Goal: Use online tool/utility: Utilize a website feature to perform a specific function

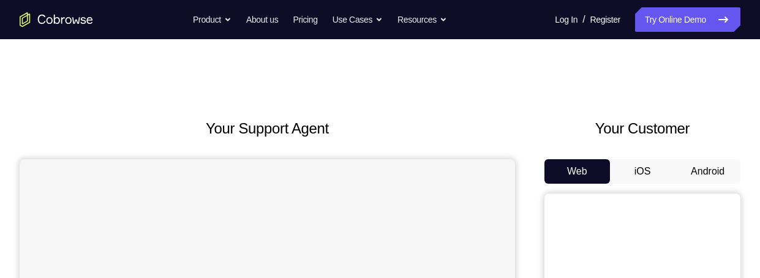
click at [698, 168] on button "Android" at bounding box center [708, 171] width 66 height 25
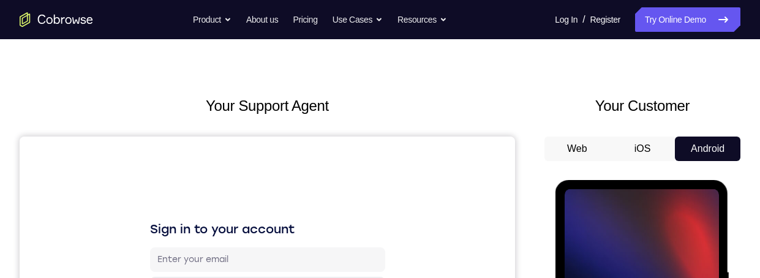
scroll to position [296, 0]
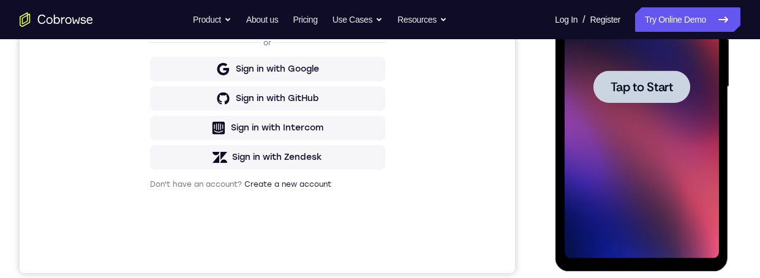
click at [655, 83] on span "Tap to Start" at bounding box center [641, 87] width 62 height 12
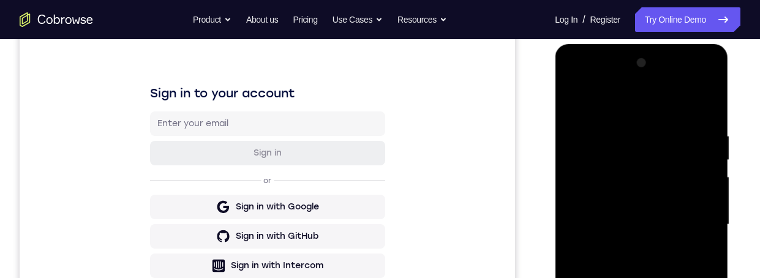
scroll to position [412, 0]
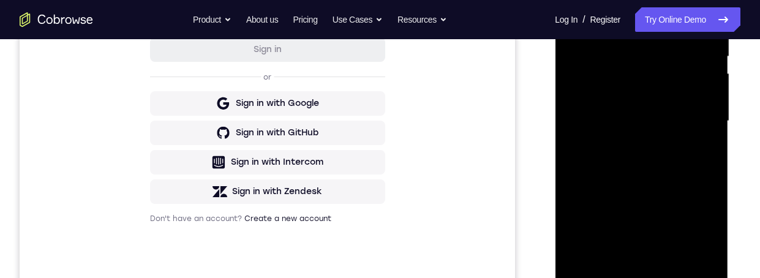
scroll to position [322, 0]
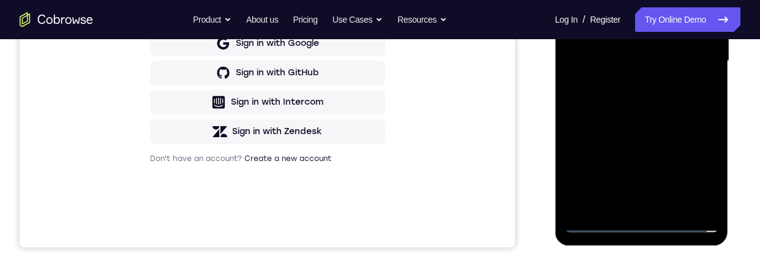
click at [628, 205] on div at bounding box center [641, 61] width 154 height 343
click at [608, 47] on div at bounding box center [641, 61] width 154 height 343
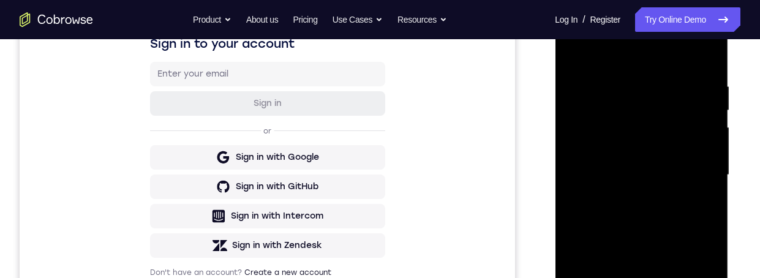
click at [609, 144] on div at bounding box center [641, 175] width 154 height 343
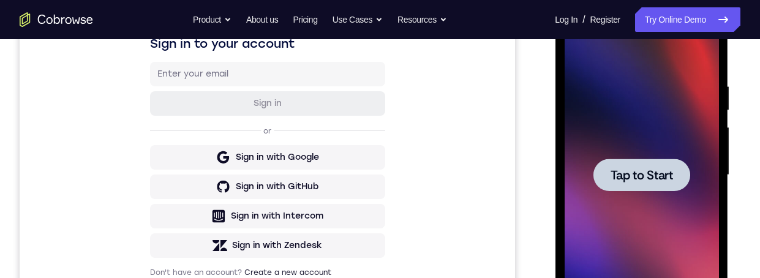
click at [648, 175] on span "Tap to Start" at bounding box center [641, 175] width 62 height 12
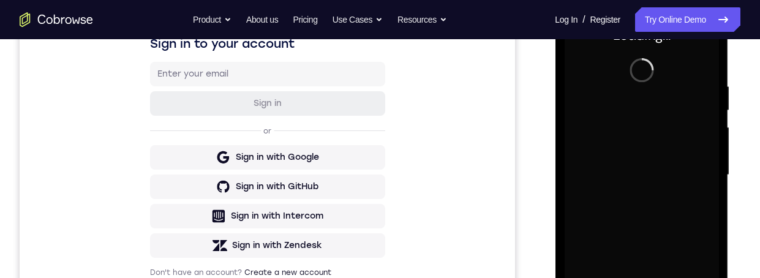
scroll to position [261, 0]
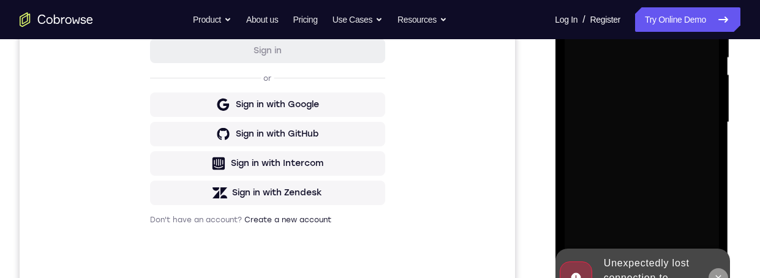
click at [717, 277] on icon at bounding box center [718, 278] width 10 height 10
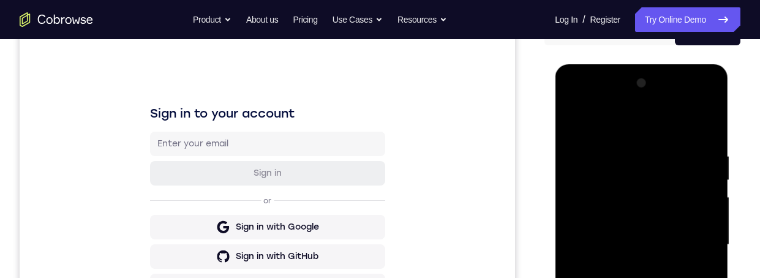
scroll to position [318, 0]
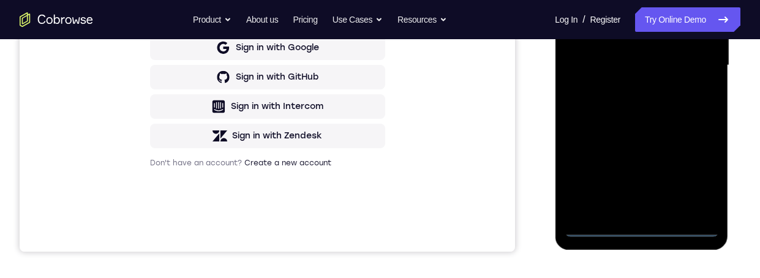
click at [641, 228] on div at bounding box center [641, 65] width 154 height 343
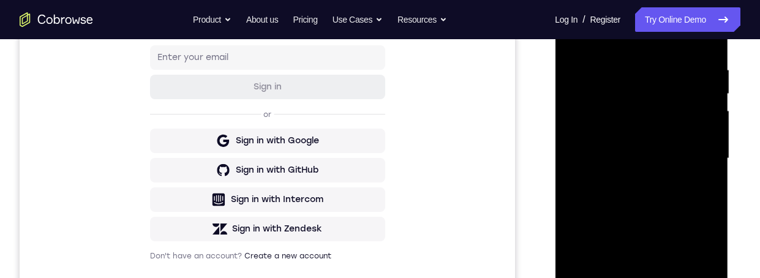
scroll to position [206, 0]
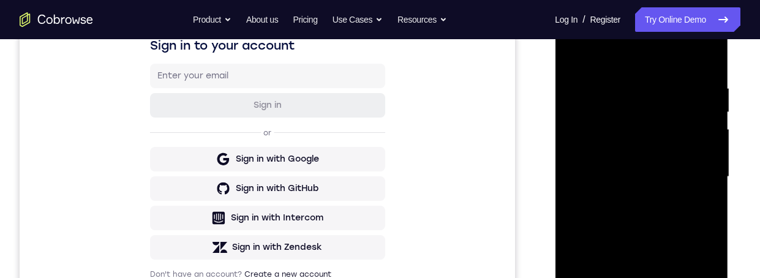
click at [694, 277] on div at bounding box center [641, 177] width 154 height 343
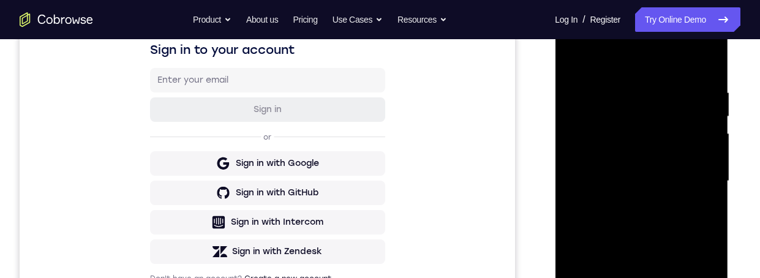
click at [662, 70] on div at bounding box center [641, 181] width 154 height 343
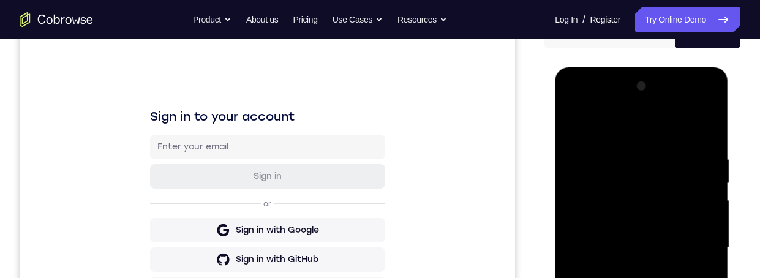
scroll to position [132, 0]
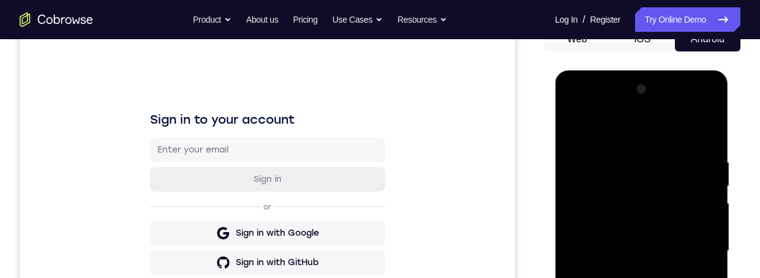
click at [571, 94] on div at bounding box center [641, 251] width 154 height 343
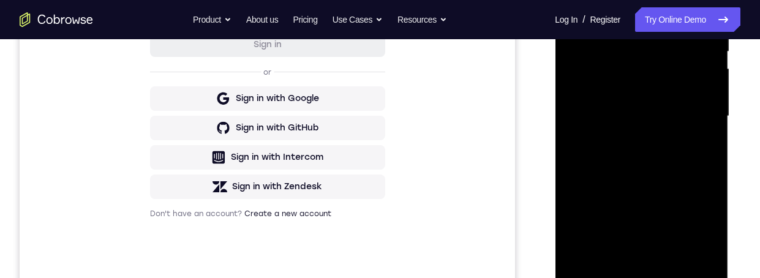
click at [574, 0] on div at bounding box center [641, 116] width 154 height 343
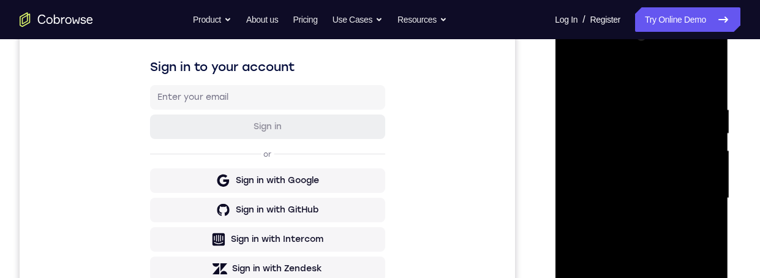
click at [692, 199] on div at bounding box center [641, 198] width 154 height 343
click at [749, 149] on div "Your Support Agent Your Customer Web iOS Android Next Steps We’d be happy to gi…" at bounding box center [380, 258] width 760 height 808
click at [693, 190] on div at bounding box center [641, 198] width 154 height 343
click at [690, 193] on div at bounding box center [641, 198] width 154 height 343
click at [627, 223] on div at bounding box center [641, 198] width 154 height 343
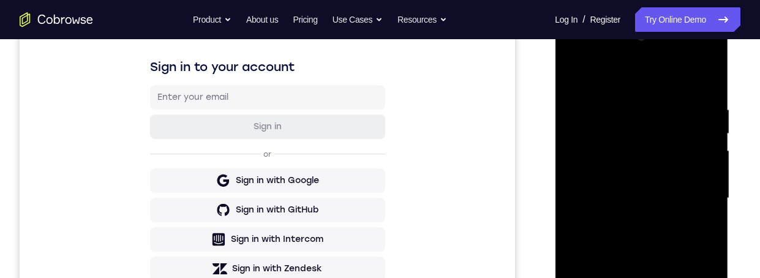
click at [599, 179] on div at bounding box center [641, 198] width 154 height 343
click at [626, 173] on div at bounding box center [641, 198] width 154 height 343
click at [671, 198] on div at bounding box center [641, 198] width 154 height 343
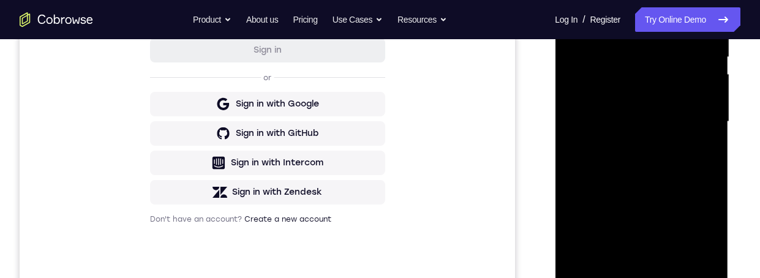
scroll to position [261, 0]
click at [669, 141] on div at bounding box center [641, 122] width 154 height 343
click at [671, 157] on div at bounding box center [641, 122] width 154 height 343
click at [680, 175] on div at bounding box center [641, 122] width 154 height 343
click at [680, 213] on div at bounding box center [641, 122] width 154 height 343
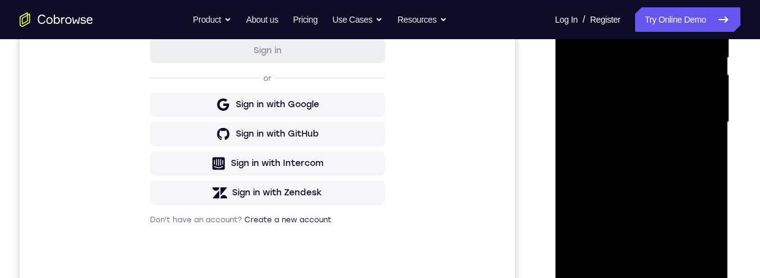
click at [680, 209] on div at bounding box center [641, 122] width 154 height 343
click at [707, 167] on div at bounding box center [641, 122] width 154 height 343
click at [718, 176] on div at bounding box center [641, 124] width 173 height 365
click at [714, 174] on div at bounding box center [641, 122] width 154 height 343
click at [718, 172] on div at bounding box center [641, 122] width 154 height 343
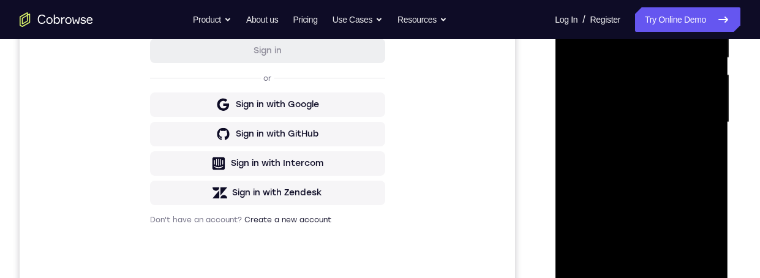
click at [715, 178] on div at bounding box center [641, 122] width 154 height 343
click at [714, 177] on div at bounding box center [641, 122] width 154 height 343
click at [675, 271] on div at bounding box center [641, 122] width 154 height 343
click at [752, 193] on div "Your Support Agent Your Customer Web iOS Android Next Steps We’d be happy to gi…" at bounding box center [380, 182] width 760 height 808
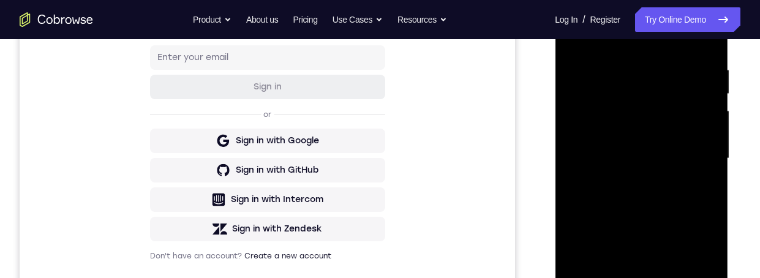
scroll to position [244, 0]
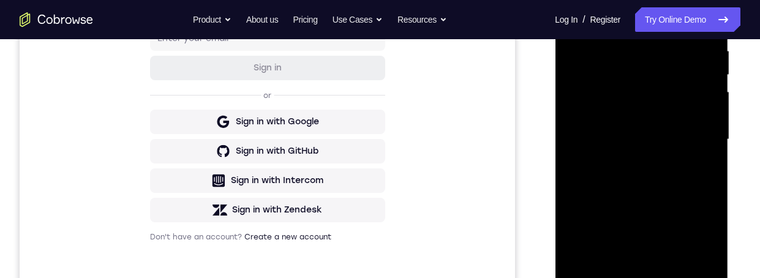
click at [679, 202] on div at bounding box center [641, 139] width 154 height 343
click at [679, 200] on div at bounding box center [641, 139] width 154 height 343
click at [630, 277] on div at bounding box center [641, 139] width 154 height 343
click at [708, 168] on div at bounding box center [641, 139] width 154 height 343
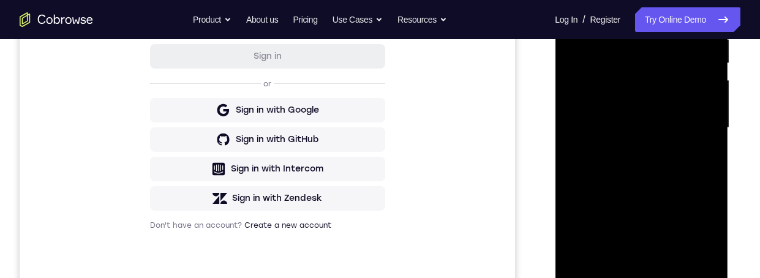
scroll to position [217, 0]
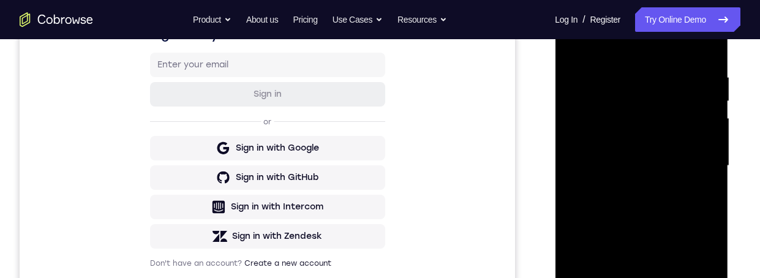
click at [575, 45] on div at bounding box center [641, 165] width 154 height 343
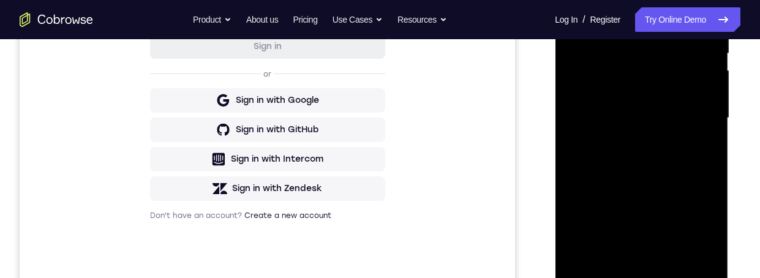
click at [664, 179] on div at bounding box center [641, 118] width 154 height 343
click at [634, 253] on div at bounding box center [641, 118] width 154 height 343
click at [703, 143] on div at bounding box center [641, 118] width 154 height 343
click at [567, 0] on div at bounding box center [641, 118] width 154 height 343
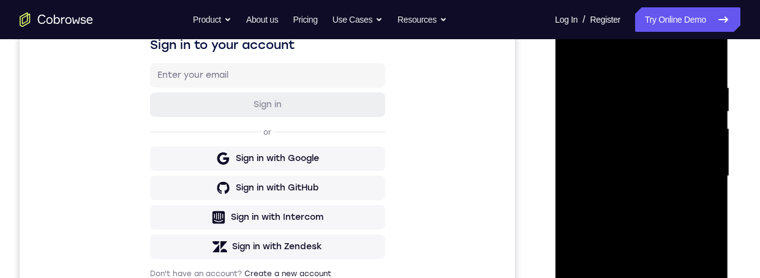
scroll to position [228, 0]
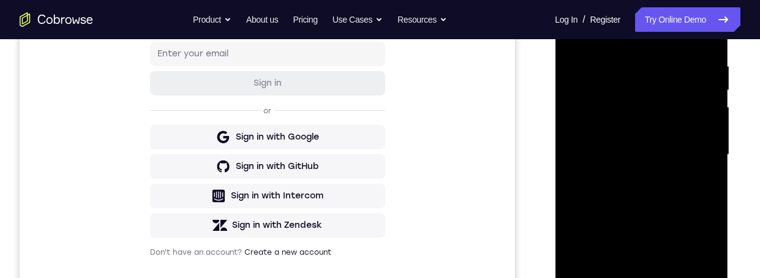
click at [649, 221] on div at bounding box center [641, 154] width 154 height 343
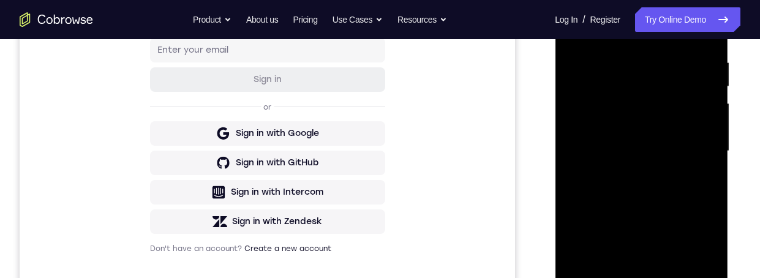
scroll to position [282, 0]
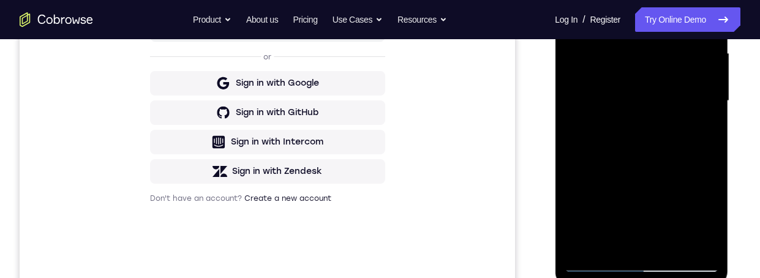
click at [625, 235] on div at bounding box center [641, 101] width 154 height 343
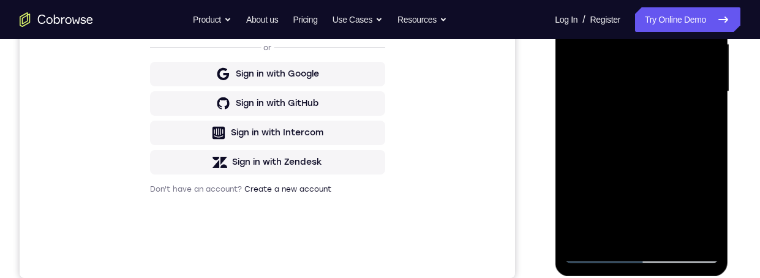
scroll to position [288, 0]
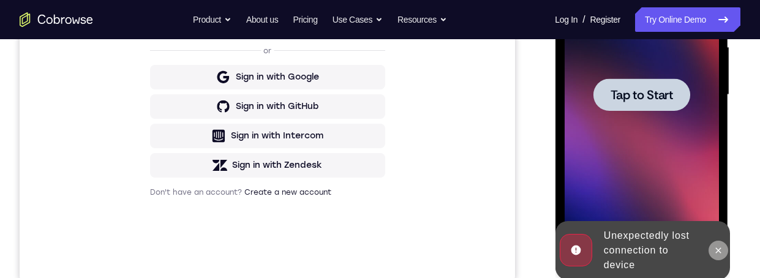
click at [723, 257] on button at bounding box center [718, 251] width 20 height 20
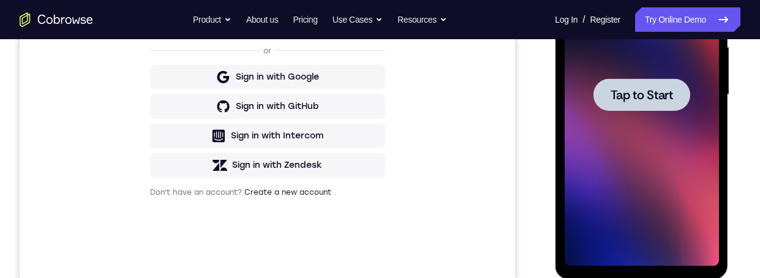
click at [665, 92] on span "Tap to Start" at bounding box center [641, 95] width 62 height 12
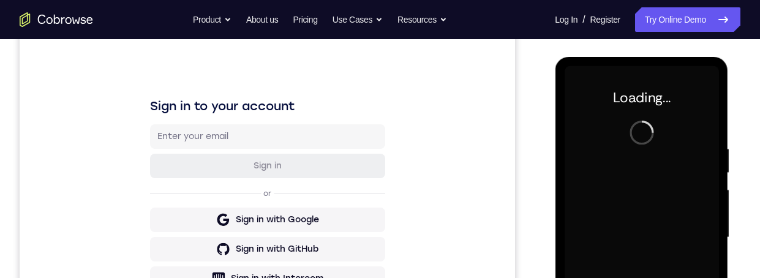
scroll to position [145, 0]
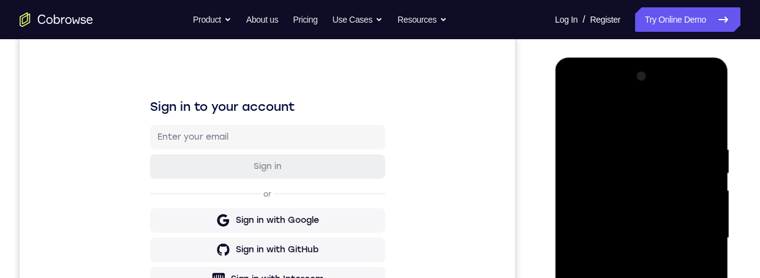
click at [639, 277] on div at bounding box center [641, 238] width 154 height 343
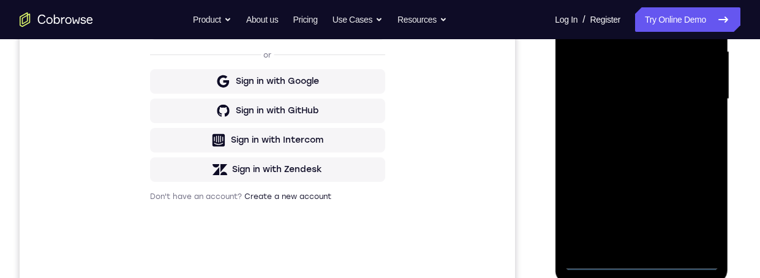
scroll to position [358, 0]
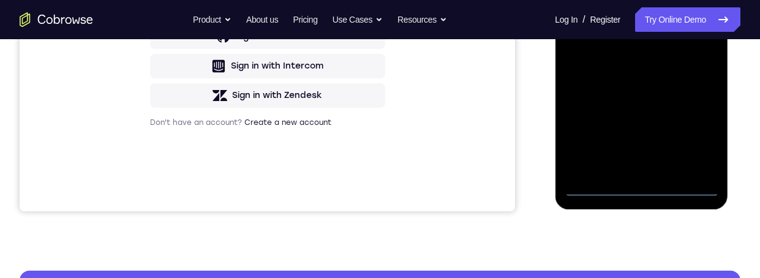
click at [638, 188] on div at bounding box center [641, 25] width 154 height 343
click at [693, 141] on div at bounding box center [641, 25] width 154 height 343
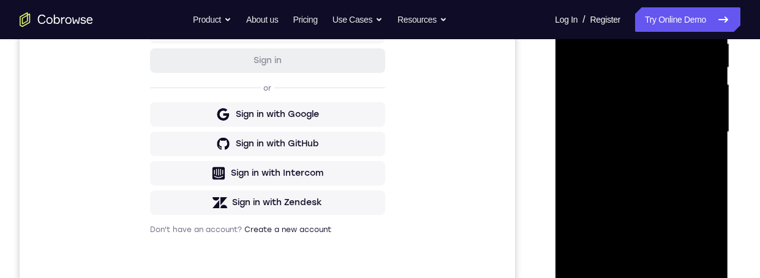
scroll to position [184, 0]
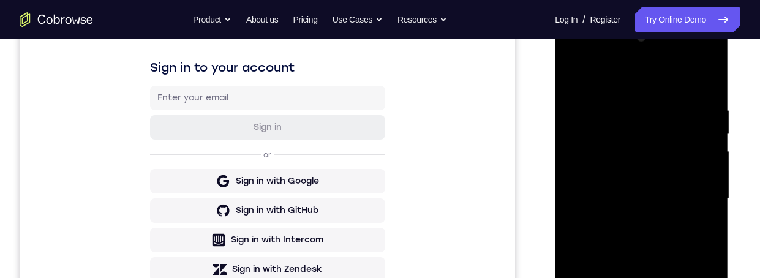
click at [579, 62] on div at bounding box center [641, 199] width 154 height 343
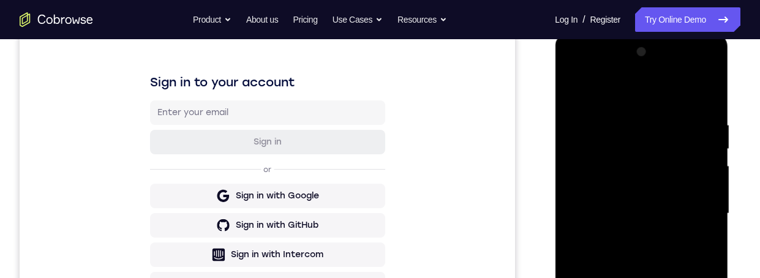
click at [694, 204] on div at bounding box center [641, 213] width 154 height 343
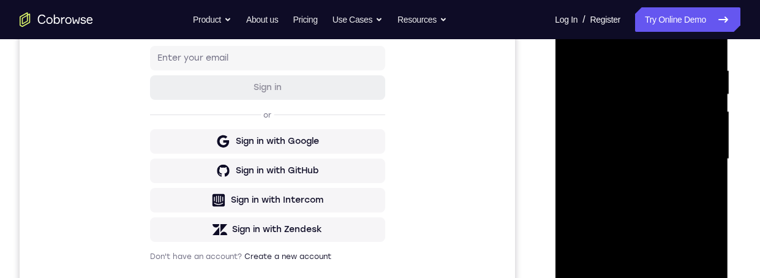
scroll to position [236, 0]
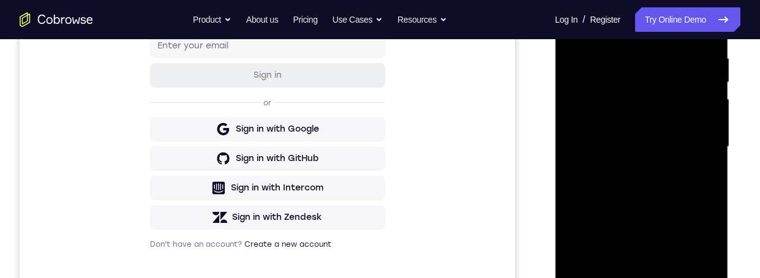
click at [625, 168] on div at bounding box center [641, 146] width 154 height 343
click at [633, 132] on div at bounding box center [641, 146] width 154 height 343
click at [606, 122] on div at bounding box center [641, 146] width 154 height 343
click at [666, 151] on div at bounding box center [641, 146] width 154 height 343
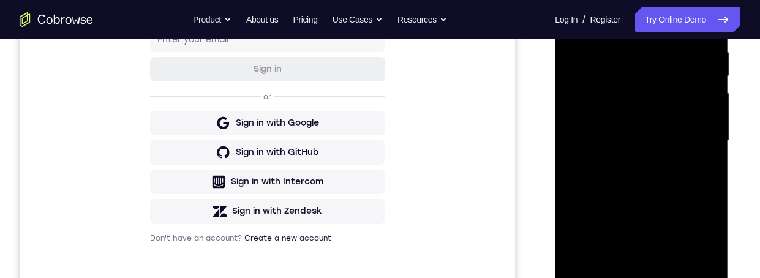
click at [741, 101] on div "Your Support Agent Your Customer Web iOS Android Next Steps We’d be happy to gi…" at bounding box center [380, 201] width 760 height 808
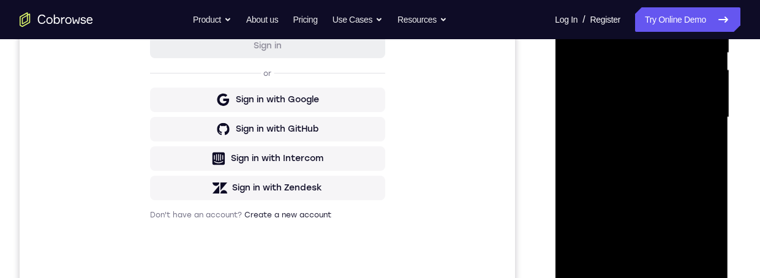
click at [675, 170] on div at bounding box center [641, 117] width 154 height 343
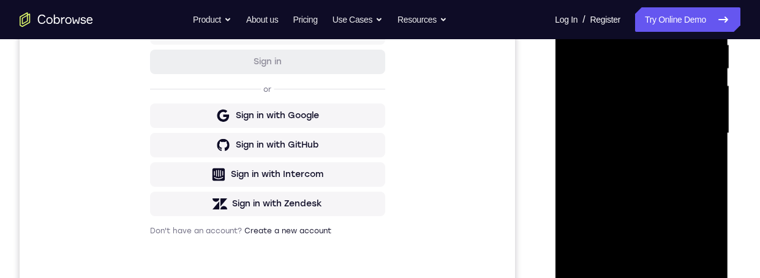
scroll to position [223, 0]
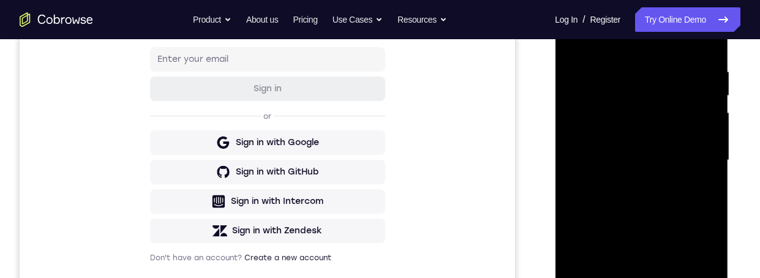
click at [623, 66] on div at bounding box center [641, 160] width 154 height 343
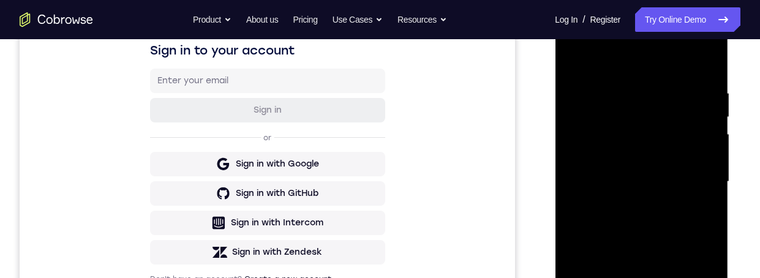
click at [698, 129] on div at bounding box center [641, 181] width 154 height 343
click at [701, 131] on div at bounding box center [641, 181] width 154 height 343
click at [706, 127] on div at bounding box center [641, 181] width 154 height 343
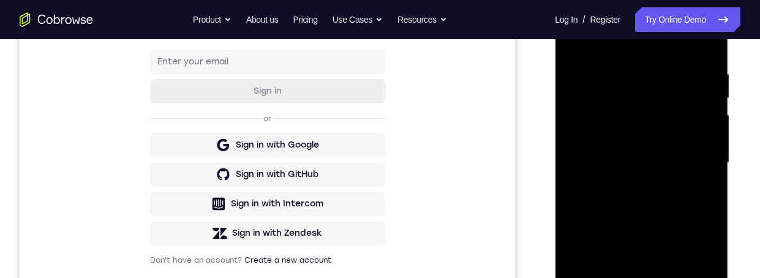
scroll to position [162, 0]
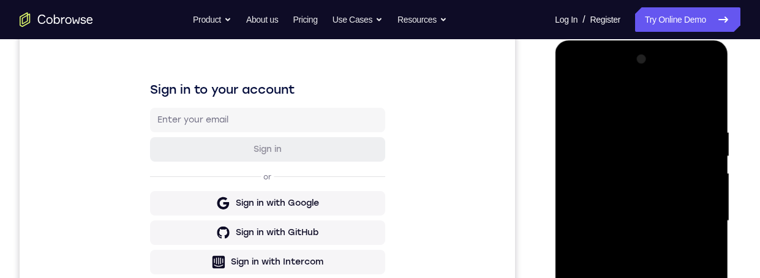
click at [582, 172] on div at bounding box center [641, 221] width 154 height 343
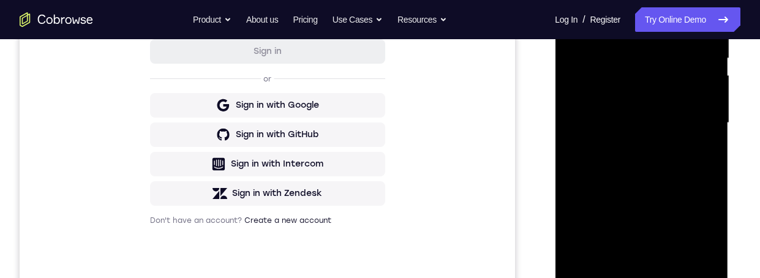
scroll to position [215, 0]
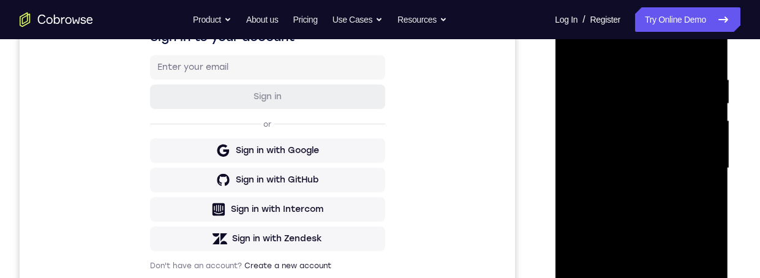
click at [707, 47] on div at bounding box center [641, 168] width 154 height 343
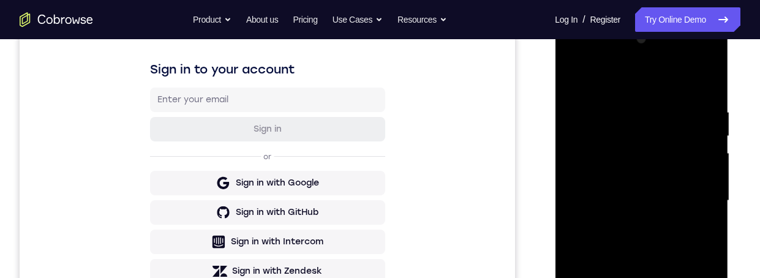
scroll to position [232, 0]
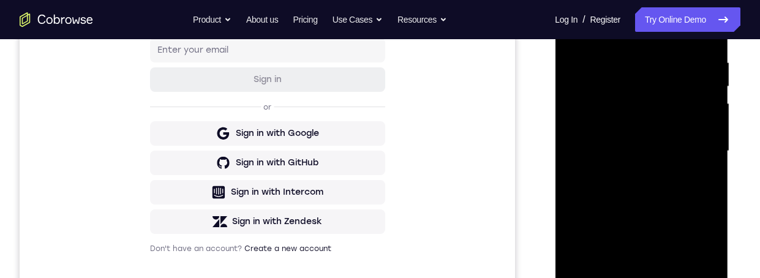
click at [661, 61] on div at bounding box center [641, 151] width 154 height 343
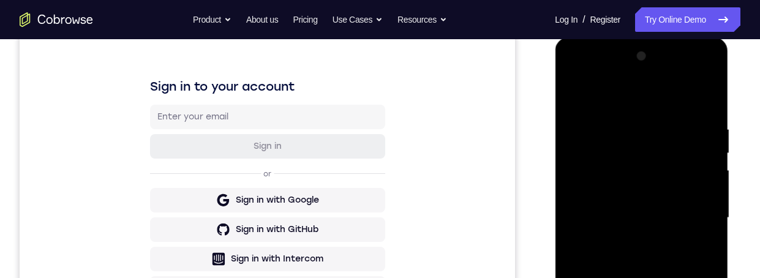
scroll to position [163, 0]
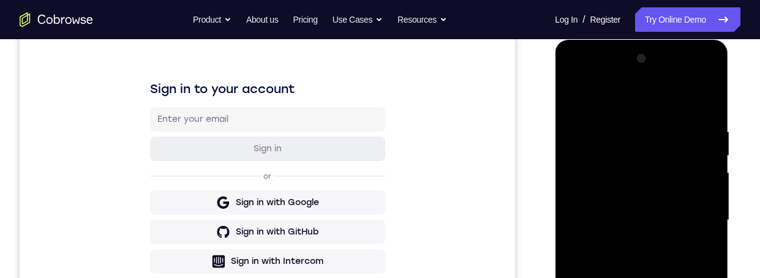
click at [706, 100] on div at bounding box center [641, 220] width 154 height 343
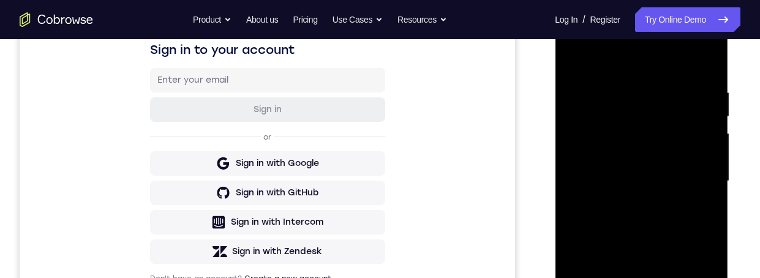
scroll to position [260, 0]
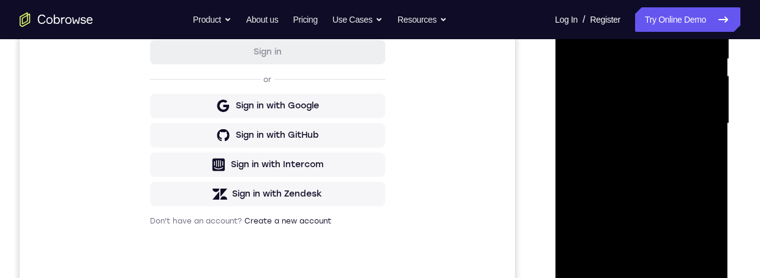
click at [671, 270] on div at bounding box center [641, 123] width 154 height 343
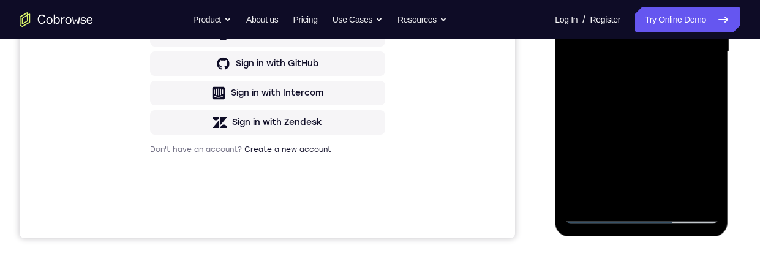
scroll to position [290, 0]
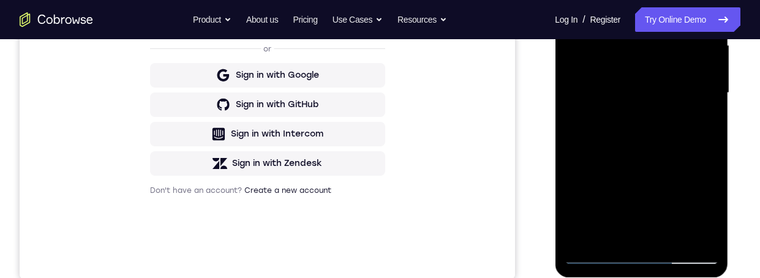
click at [671, 153] on div at bounding box center [641, 93] width 154 height 343
click at [659, 183] on div at bounding box center [641, 93] width 154 height 343
click at [626, 230] on div at bounding box center [641, 93] width 154 height 343
click at [708, 214] on div at bounding box center [641, 93] width 154 height 343
click at [698, 123] on div at bounding box center [641, 93] width 154 height 343
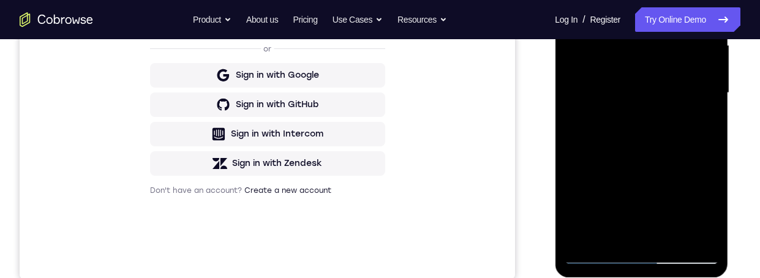
click at [703, 123] on div at bounding box center [641, 93] width 154 height 343
click at [700, 123] on div at bounding box center [641, 93] width 154 height 343
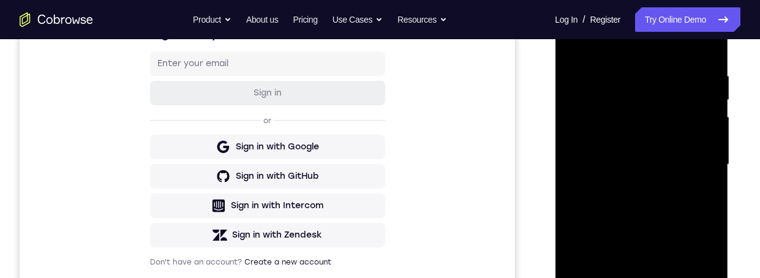
scroll to position [194, 0]
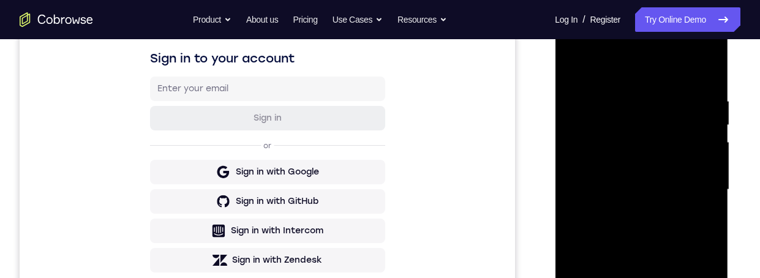
click at [571, 67] on div at bounding box center [641, 189] width 154 height 343
click at [650, 277] on div at bounding box center [641, 189] width 154 height 343
click at [622, 277] on div at bounding box center [641, 189] width 154 height 343
click at [701, 220] on div at bounding box center [641, 189] width 154 height 343
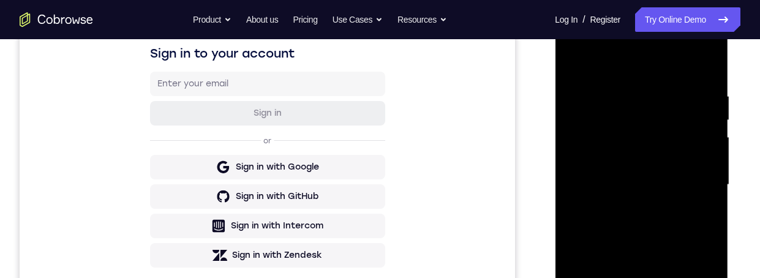
click at [575, 62] on div at bounding box center [641, 184] width 154 height 343
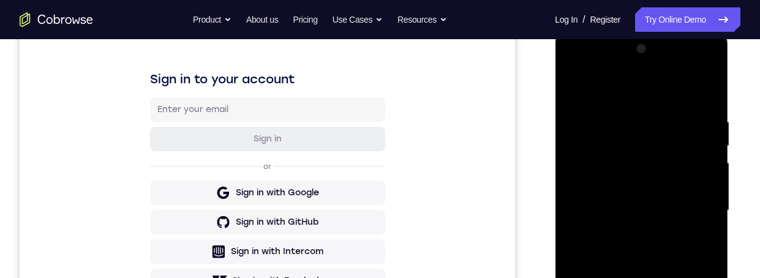
scroll to position [189, 0]
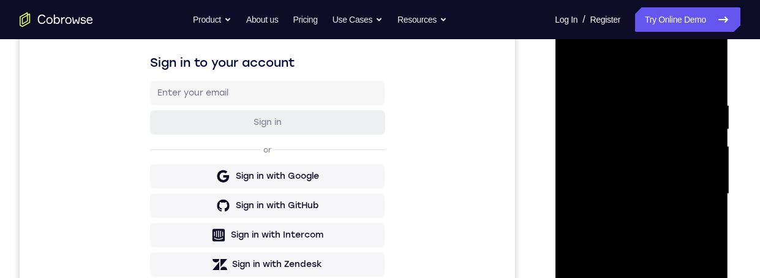
click at [641, 262] on div at bounding box center [641, 194] width 154 height 343
click at [625, 277] on div at bounding box center [641, 194] width 154 height 343
click at [701, 225] on div at bounding box center [641, 194] width 154 height 343
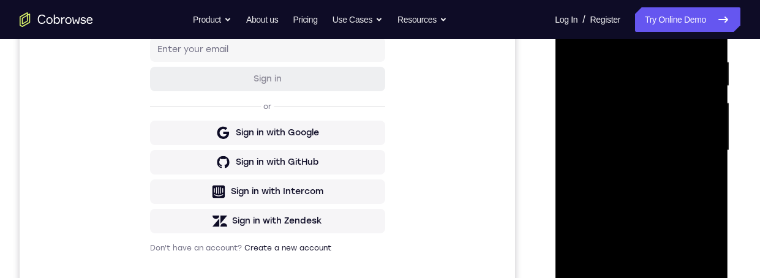
scroll to position [172, 0]
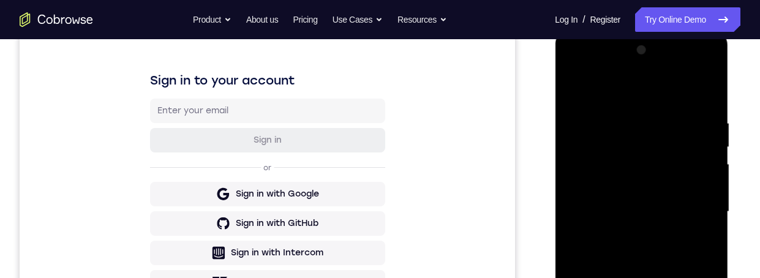
click at [569, 88] on div at bounding box center [641, 211] width 154 height 343
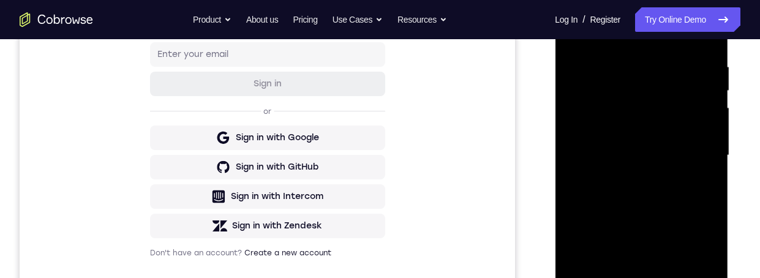
scroll to position [251, 0]
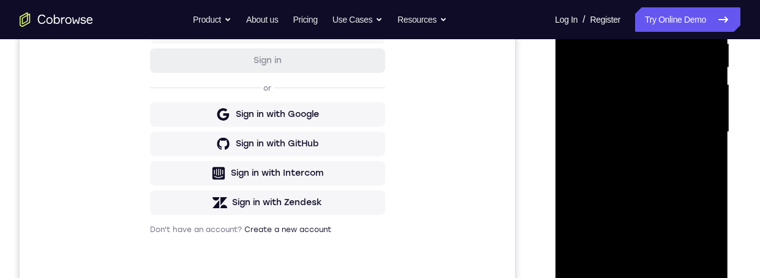
click at [658, 201] on div at bounding box center [641, 132] width 154 height 343
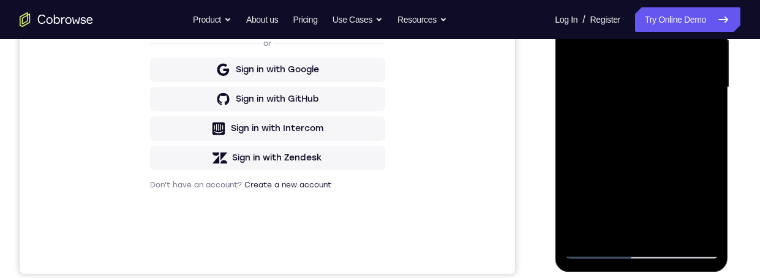
click at [628, 221] on div at bounding box center [641, 87] width 154 height 343
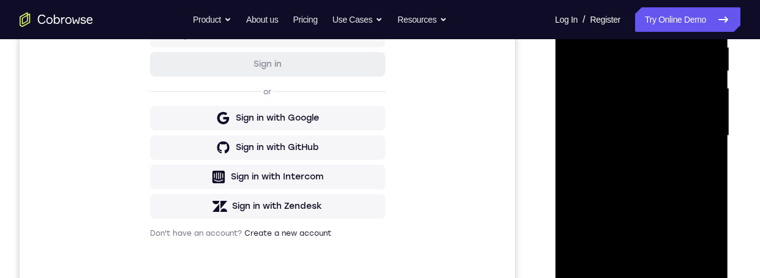
click at [654, 94] on div at bounding box center [641, 135] width 154 height 343
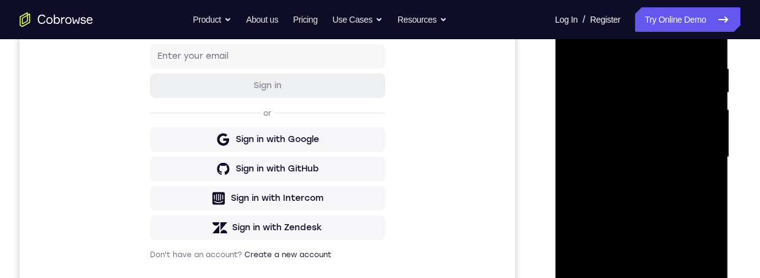
click at [691, 225] on div at bounding box center [641, 157] width 154 height 343
click at [695, 219] on div at bounding box center [641, 157] width 154 height 343
click at [612, 277] on div at bounding box center [641, 157] width 154 height 343
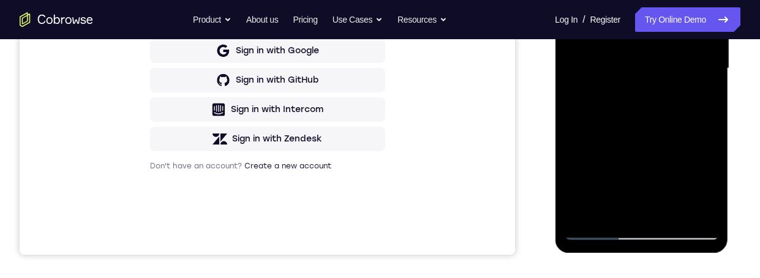
click at [669, 132] on div at bounding box center [641, 68] width 154 height 343
click at [667, 135] on div at bounding box center [641, 68] width 154 height 343
click at [671, 133] on div at bounding box center [641, 68] width 154 height 343
click at [699, 86] on div at bounding box center [641, 68] width 154 height 343
click at [661, 33] on div at bounding box center [641, 68] width 154 height 343
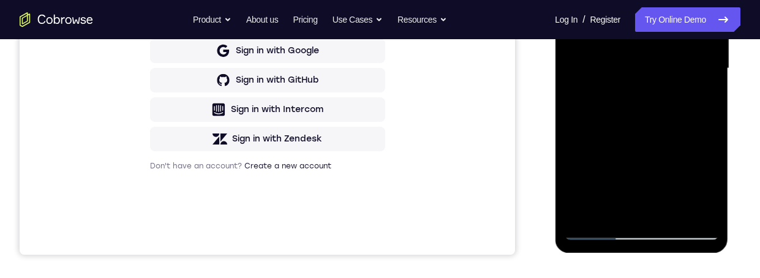
click at [690, 140] on div at bounding box center [641, 68] width 154 height 343
click at [700, 93] on div at bounding box center [641, 68] width 154 height 343
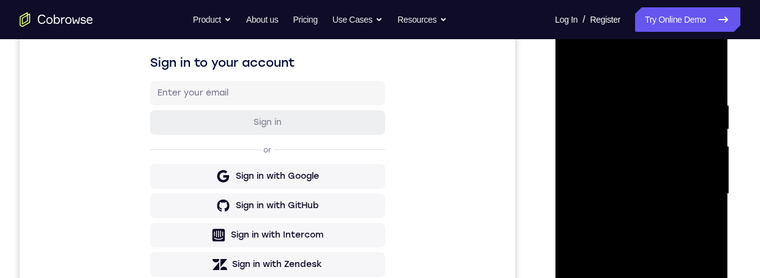
scroll to position [153, 0]
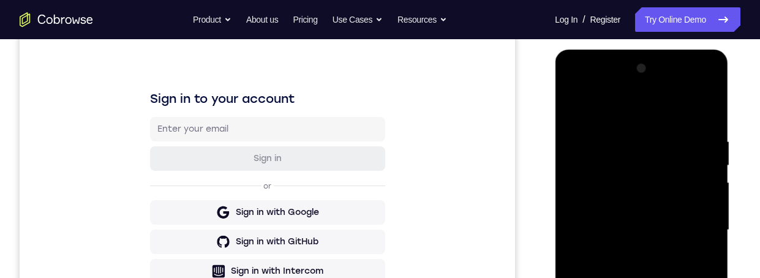
click at [576, 106] on div at bounding box center [641, 230] width 154 height 343
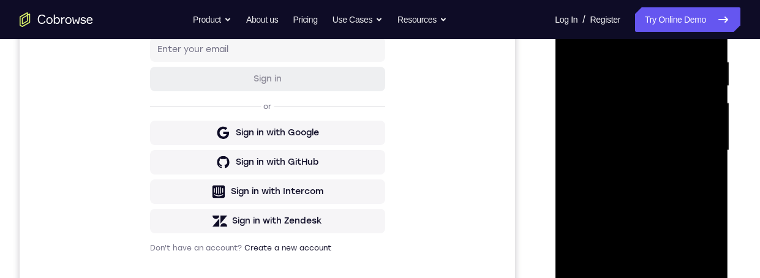
scroll to position [331, 0]
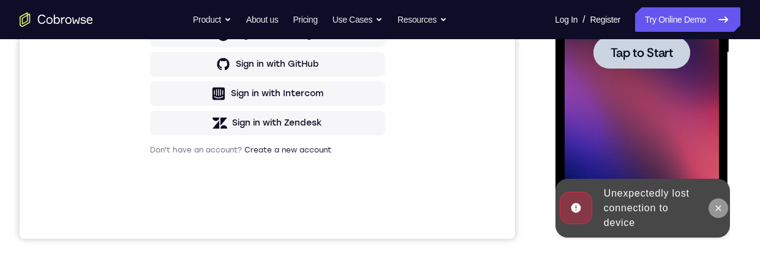
click at [715, 210] on icon at bounding box center [718, 208] width 10 height 10
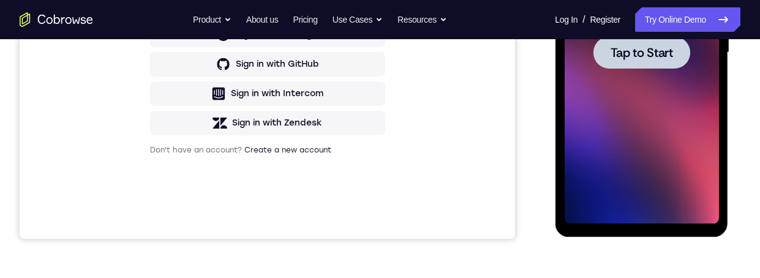
click at [652, 56] on span "Tap to Start" at bounding box center [641, 53] width 62 height 12
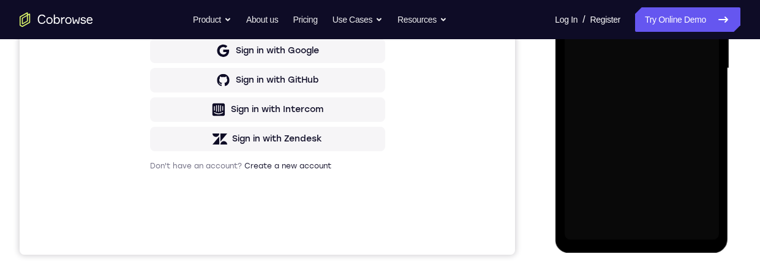
scroll to position [67, 0]
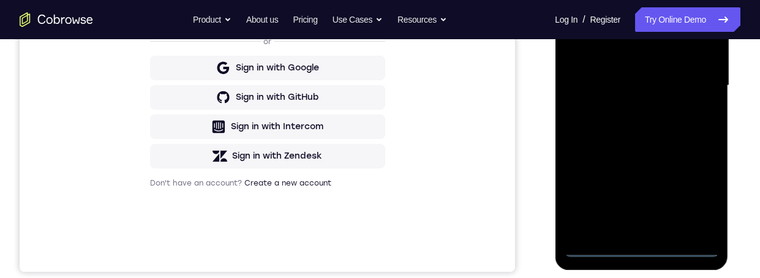
click at [693, 195] on div at bounding box center [641, 85] width 154 height 343
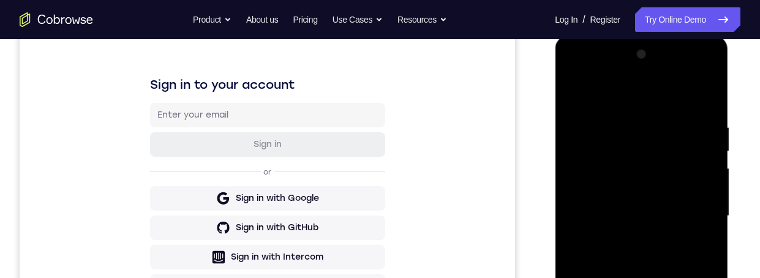
scroll to position [129, 0]
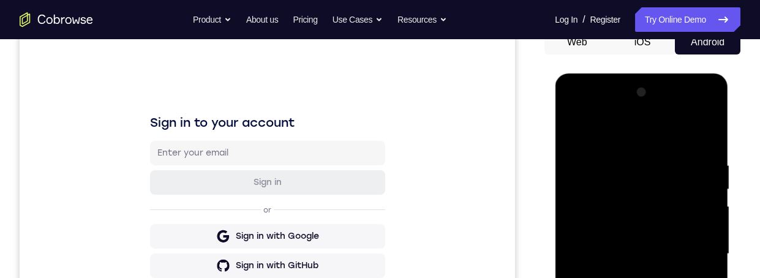
click at [581, 109] on div at bounding box center [641, 254] width 154 height 343
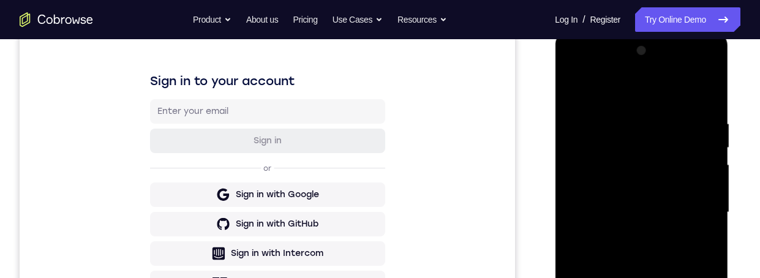
click at [695, 215] on div at bounding box center [641, 212] width 154 height 343
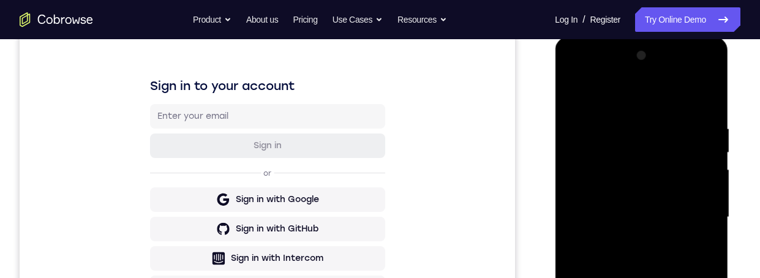
scroll to position [187, 0]
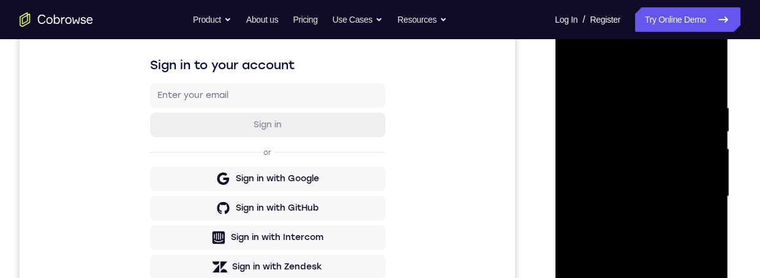
click at [623, 277] on div at bounding box center [641, 196] width 154 height 343
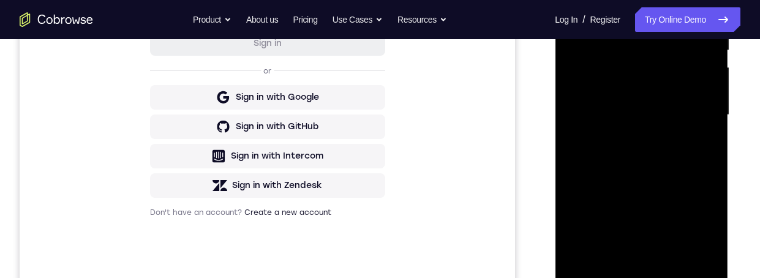
click at [645, 105] on div at bounding box center [641, 115] width 154 height 343
click at [617, 86] on div at bounding box center [641, 115] width 154 height 343
click at [659, 121] on div at bounding box center [641, 115] width 154 height 343
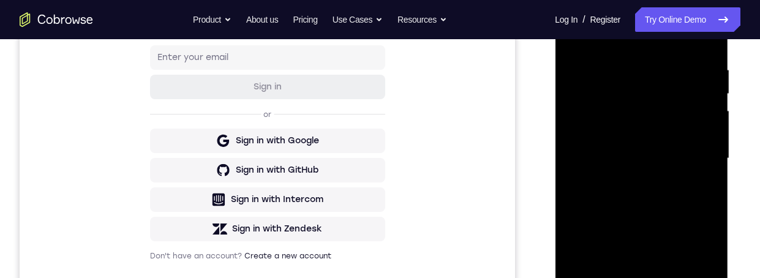
scroll to position [290, 0]
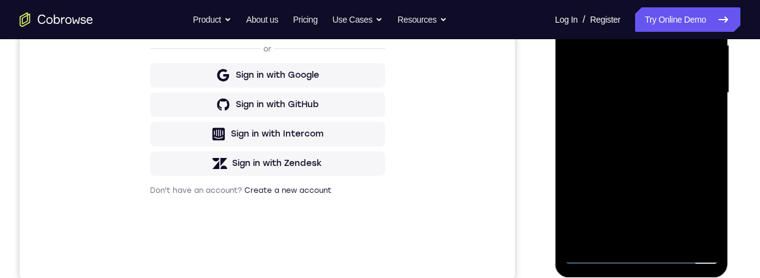
click at [675, 144] on div at bounding box center [641, 93] width 154 height 343
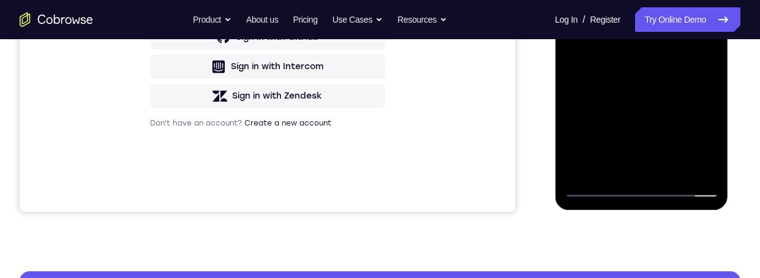
click at [673, 171] on div at bounding box center [641, 25] width 154 height 343
click at [667, 92] on div at bounding box center [641, 25] width 154 height 343
click at [665, 33] on div at bounding box center [641, 25] width 154 height 343
click at [570, 0] on div at bounding box center [641, 25] width 154 height 343
click at [659, 11] on div at bounding box center [641, 25] width 154 height 343
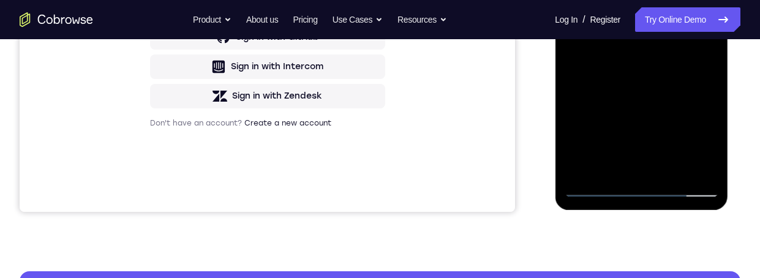
click at [622, 164] on div at bounding box center [641, 25] width 154 height 343
click at [701, 56] on div at bounding box center [641, 25] width 154 height 343
click at [728, 45] on div at bounding box center [642, 29] width 175 height 368
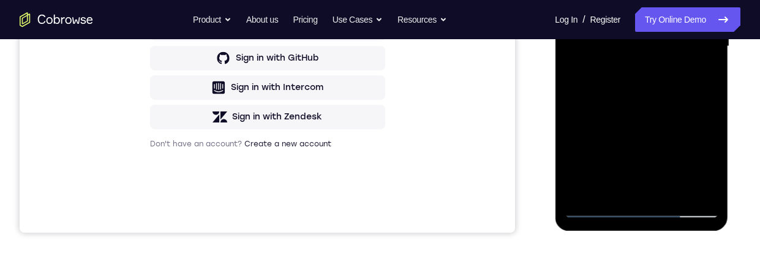
click at [568, 0] on div at bounding box center [641, 46] width 154 height 343
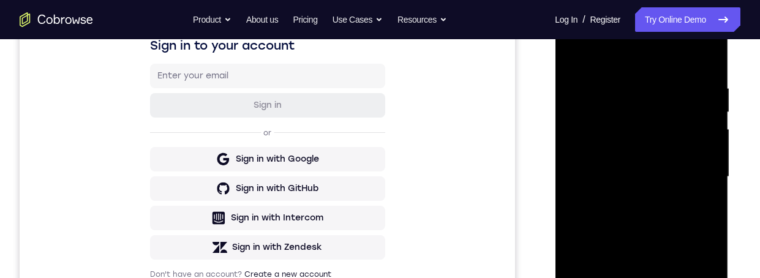
click at [586, 96] on div at bounding box center [641, 177] width 154 height 343
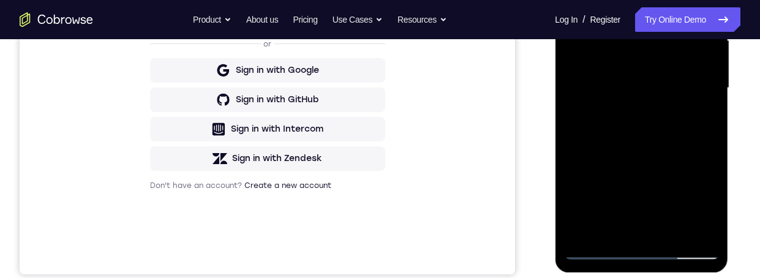
click at [647, 230] on div at bounding box center [641, 88] width 154 height 343
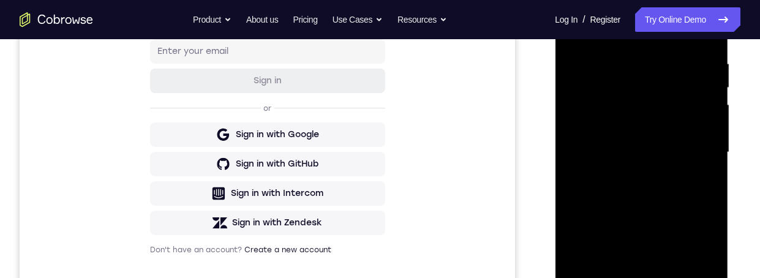
click at [580, 66] on div at bounding box center [641, 152] width 154 height 343
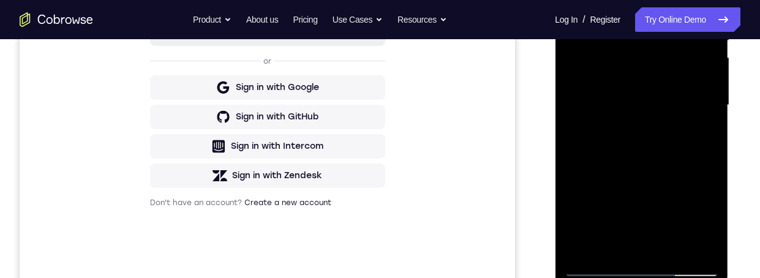
scroll to position [285, 0]
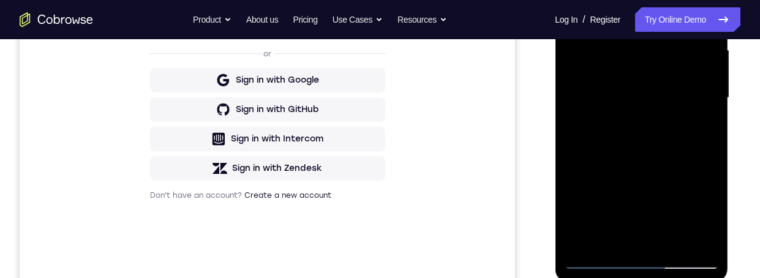
click at [661, 124] on div at bounding box center [641, 97] width 154 height 343
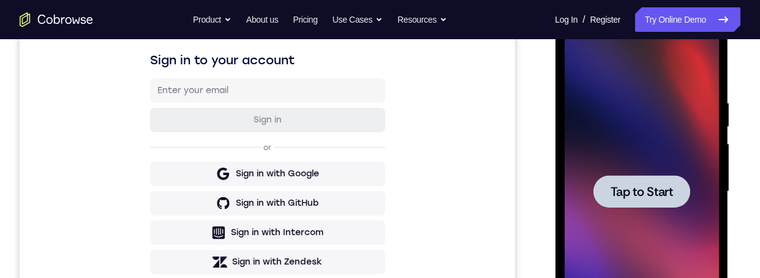
scroll to position [295, 0]
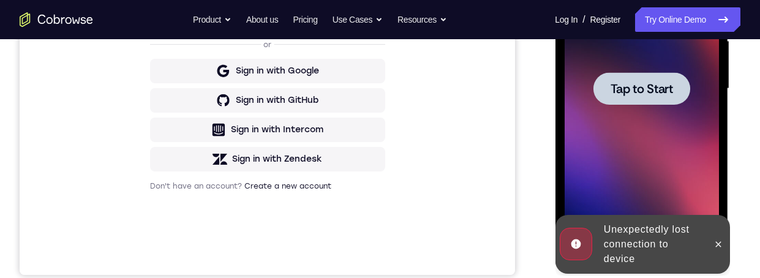
click at [711, 251] on div at bounding box center [718, 244] width 20 height 59
click at [665, 85] on span "Tap to Start" at bounding box center [641, 89] width 62 height 12
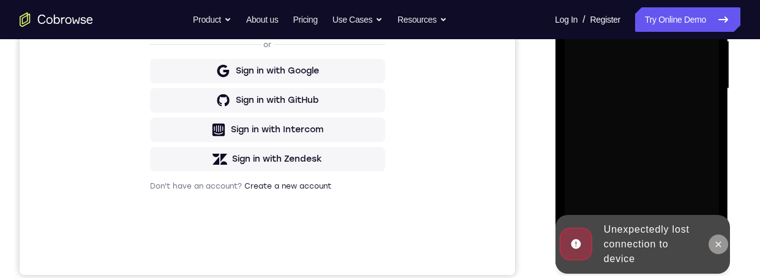
click at [720, 238] on button at bounding box center [718, 245] width 20 height 20
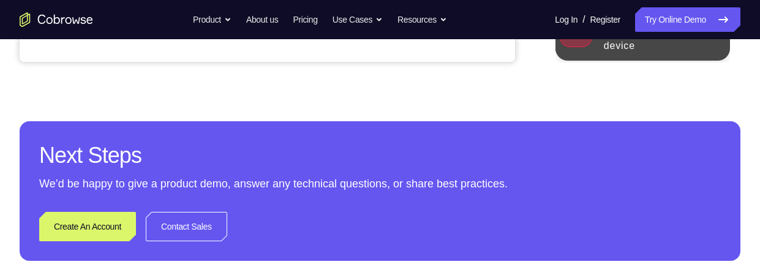
scroll to position [449, 0]
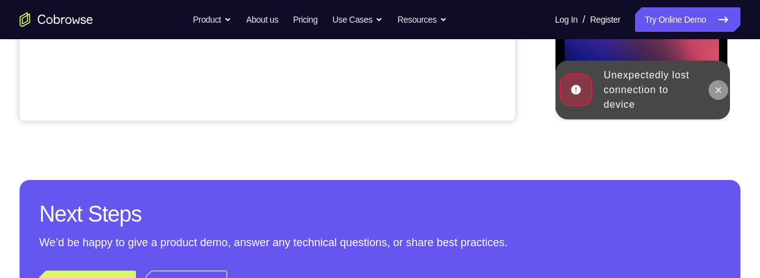
click at [712, 93] on button at bounding box center [718, 90] width 20 height 20
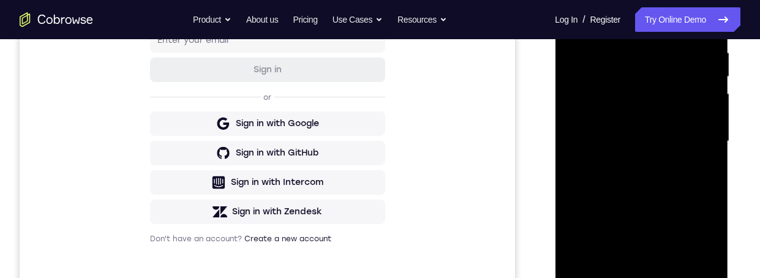
scroll to position [399, 0]
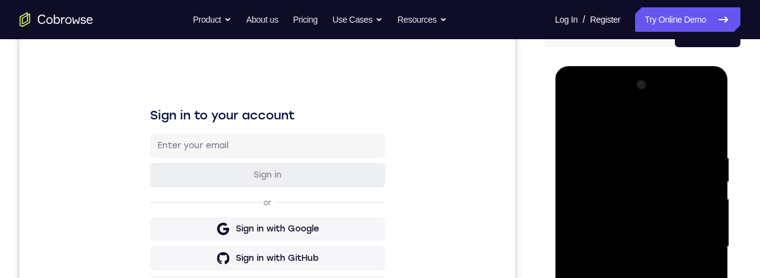
click at [578, 94] on div at bounding box center [641, 246] width 154 height 343
click at [693, 249] on div at bounding box center [641, 246] width 154 height 343
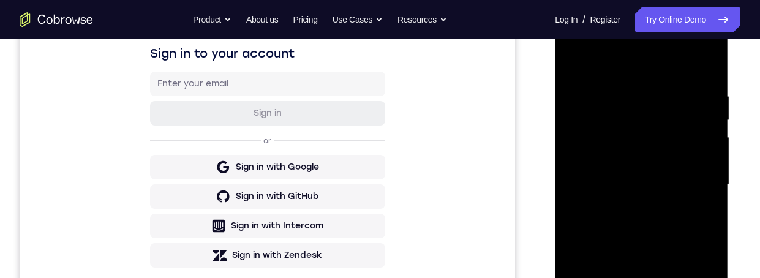
scroll to position [252, 0]
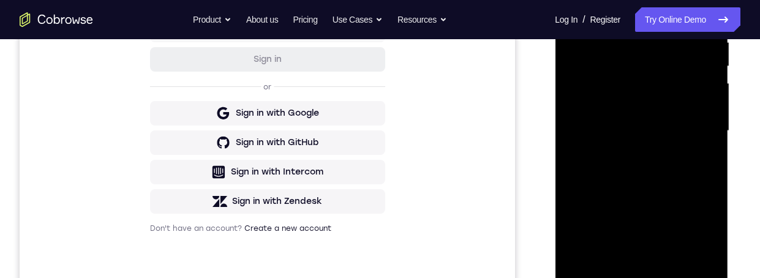
click at [622, 276] on div at bounding box center [641, 131] width 154 height 343
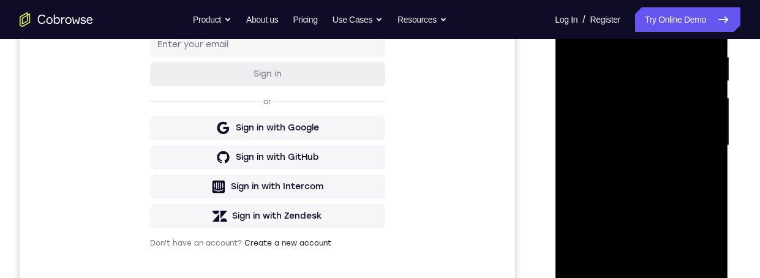
click at [649, 132] on div at bounding box center [641, 145] width 154 height 343
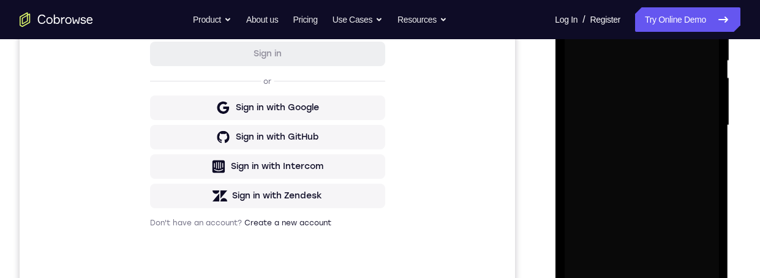
scroll to position [148, 0]
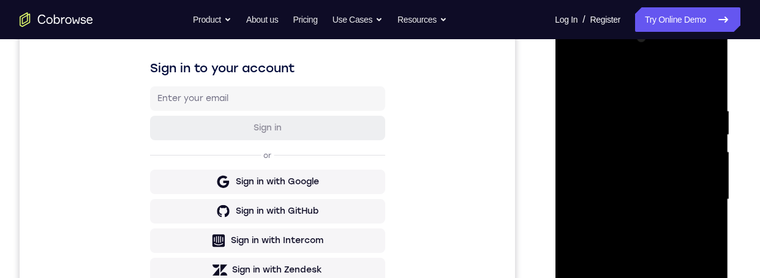
click at [637, 277] on div at bounding box center [641, 199] width 154 height 343
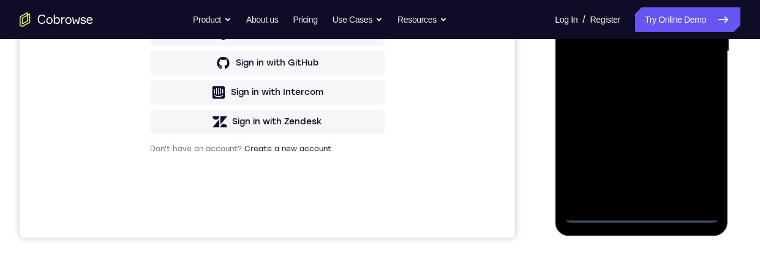
click at [688, 171] on div at bounding box center [641, 51] width 154 height 343
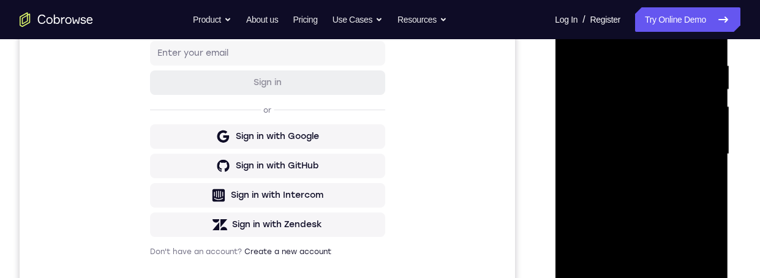
click at [578, 12] on div at bounding box center [641, 154] width 154 height 343
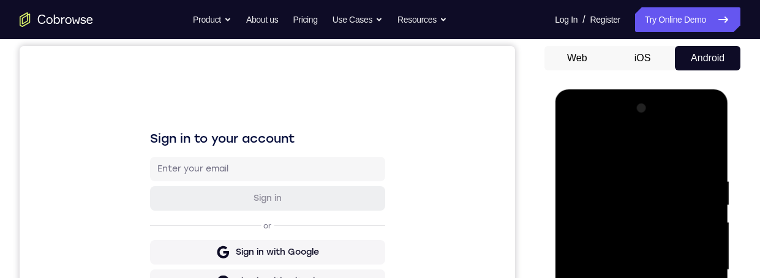
click at [695, 268] on div at bounding box center [641, 270] width 154 height 343
click at [623, 277] on div at bounding box center [641, 270] width 154 height 343
click at [606, 255] on div at bounding box center [641, 270] width 154 height 343
click at [623, 243] on div at bounding box center [641, 270] width 154 height 343
click at [660, 270] on div at bounding box center [641, 270] width 154 height 343
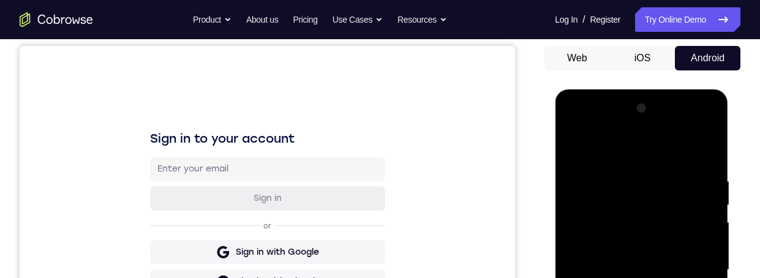
click at [675, 277] on div at bounding box center [641, 270] width 154 height 343
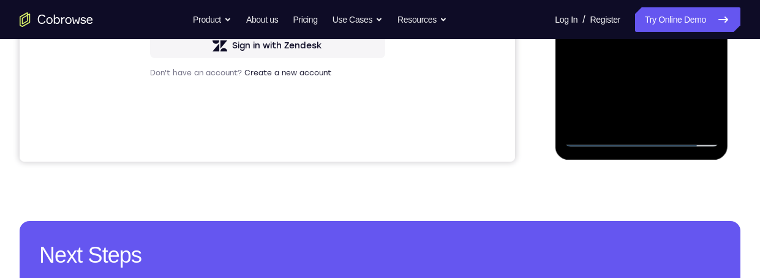
scroll to position [237, 0]
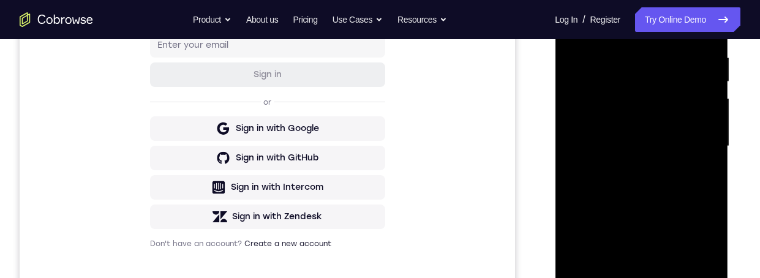
click at [677, 191] on div at bounding box center [641, 146] width 154 height 343
click at [697, 153] on div at bounding box center [641, 146] width 154 height 343
click at [699, 151] on div at bounding box center [641, 146] width 154 height 343
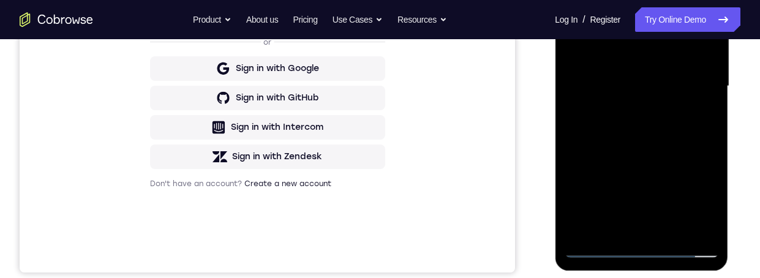
scroll to position [296, 0]
click at [666, 230] on div at bounding box center [641, 86] width 154 height 343
click at [674, 149] on div at bounding box center [641, 86] width 154 height 343
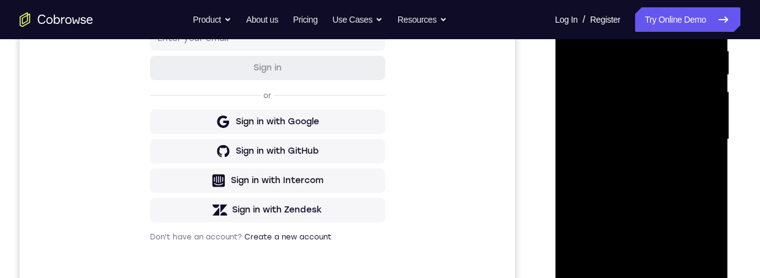
scroll to position [227, 0]
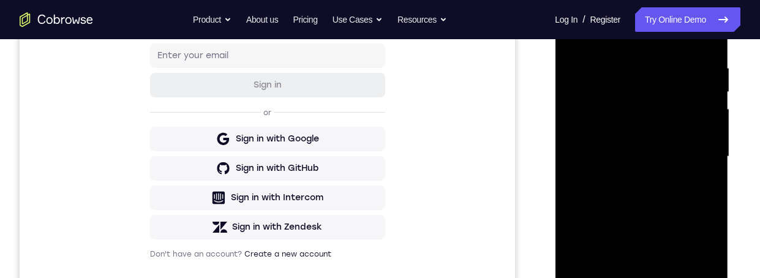
click at [577, 64] on div at bounding box center [641, 156] width 154 height 343
click at [635, 85] on div at bounding box center [641, 156] width 154 height 343
click at [644, 129] on div at bounding box center [641, 156] width 154 height 343
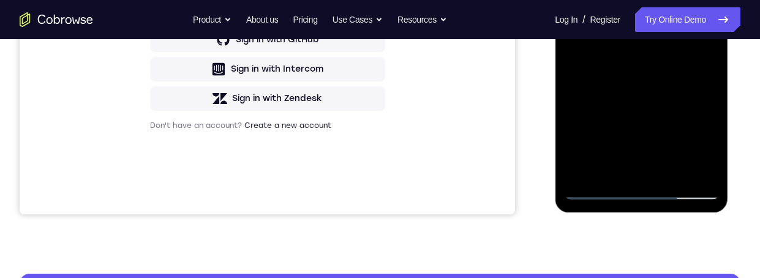
click at [609, 170] on div at bounding box center [641, 28] width 154 height 343
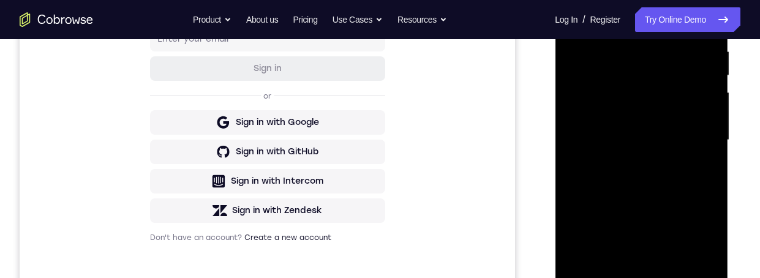
scroll to position [288, 0]
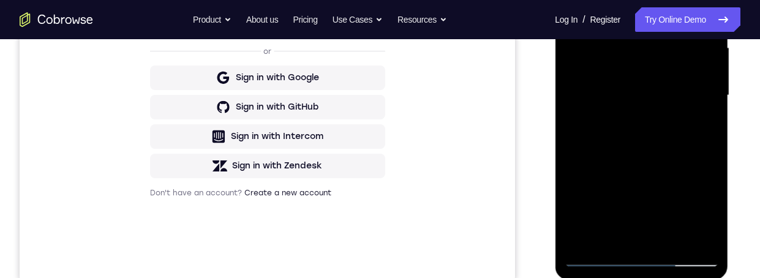
click at [676, 183] on div at bounding box center [641, 95] width 154 height 343
click at [677, 179] on div at bounding box center [641, 95] width 154 height 343
click at [704, 0] on div at bounding box center [641, 95] width 154 height 343
click at [650, 131] on div at bounding box center [641, 95] width 154 height 343
click at [622, 234] on div at bounding box center [641, 95] width 154 height 343
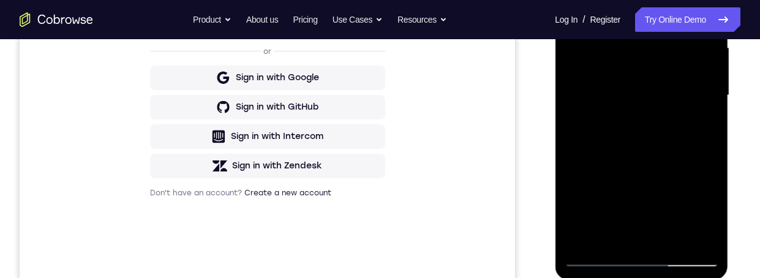
click at [611, 226] on div at bounding box center [641, 95] width 154 height 343
click at [613, 233] on div at bounding box center [641, 95] width 154 height 343
click at [625, 232] on div at bounding box center [641, 95] width 154 height 343
click at [611, 233] on div at bounding box center [641, 95] width 154 height 343
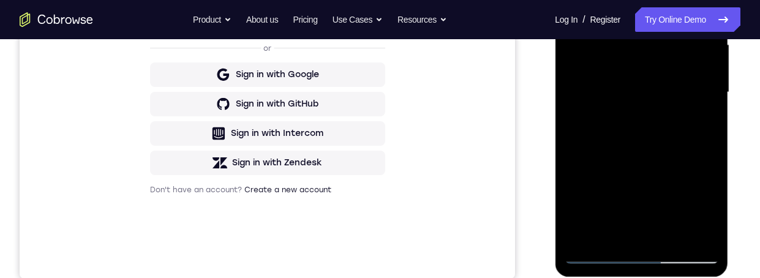
scroll to position [187, 0]
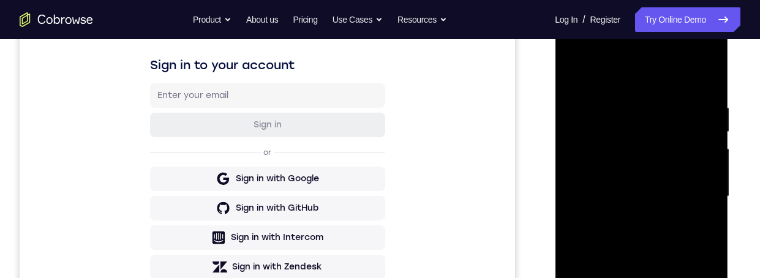
click at [572, 71] on div at bounding box center [641, 196] width 154 height 343
click at [647, 235] on div at bounding box center [641, 197] width 154 height 343
click at [624, 277] on div at bounding box center [641, 197] width 154 height 343
click at [614, 277] on div at bounding box center [641, 197] width 154 height 343
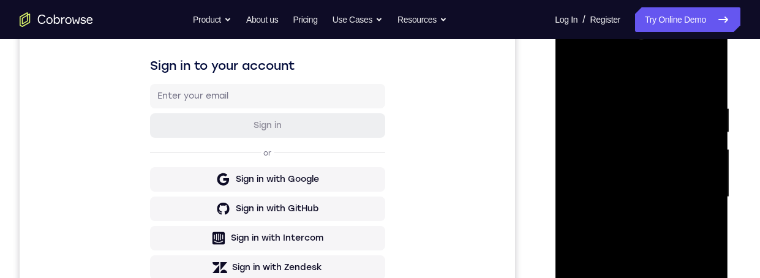
click at [618, 277] on div at bounding box center [641, 197] width 154 height 343
click at [650, 268] on div at bounding box center [641, 197] width 154 height 343
click at [641, 277] on div at bounding box center [641, 197] width 154 height 343
click at [652, 277] on div at bounding box center [641, 197] width 154 height 343
click at [716, 271] on div at bounding box center [641, 197] width 154 height 343
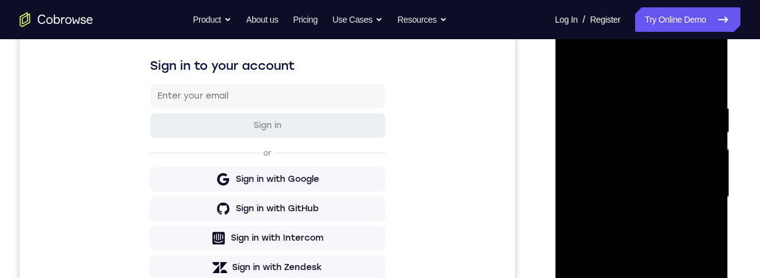
click at [600, 270] on div at bounding box center [641, 197] width 154 height 343
click at [598, 270] on div at bounding box center [641, 197] width 154 height 343
click at [707, 277] on div at bounding box center [641, 197] width 154 height 343
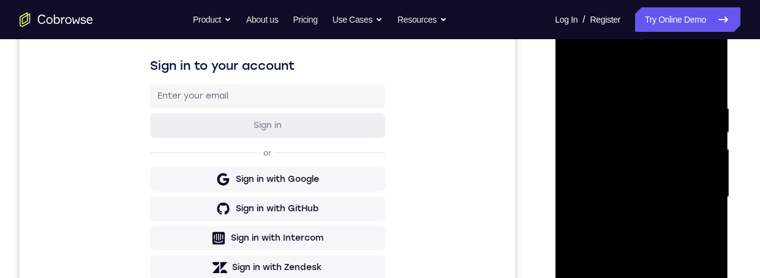
click at [708, 277] on div at bounding box center [641, 197] width 154 height 343
click at [704, 230] on div at bounding box center [641, 197] width 154 height 343
click at [700, 277] on div at bounding box center [641, 197] width 154 height 343
click at [698, 277] on div at bounding box center [641, 197] width 154 height 343
click at [704, 277] on div at bounding box center [641, 197] width 154 height 343
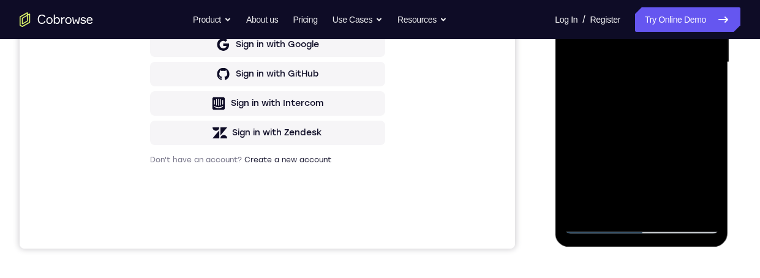
scroll to position [322, 0]
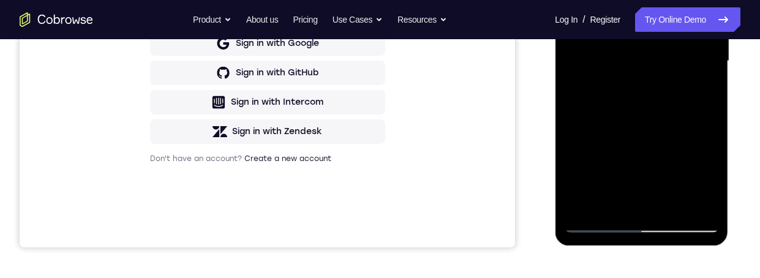
click at [702, 198] on div at bounding box center [641, 61] width 154 height 343
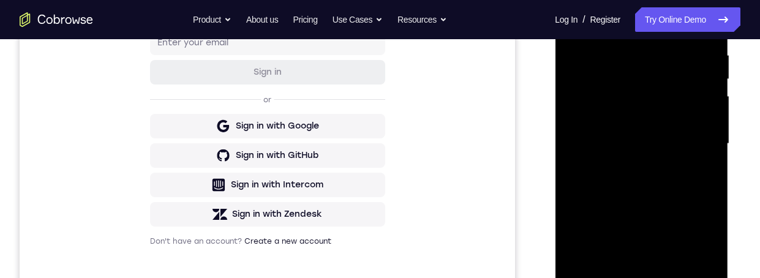
scroll to position [335, 0]
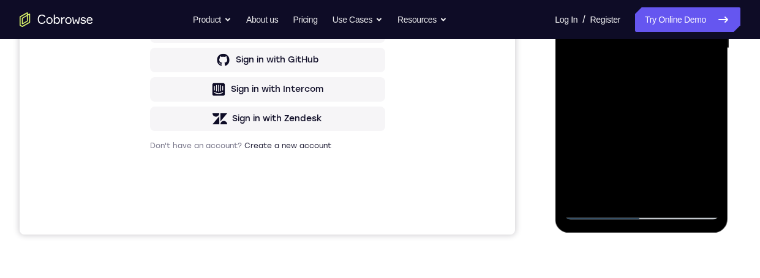
click at [696, 187] on div at bounding box center [641, 48] width 154 height 343
click at [698, 187] on div at bounding box center [641, 48] width 154 height 343
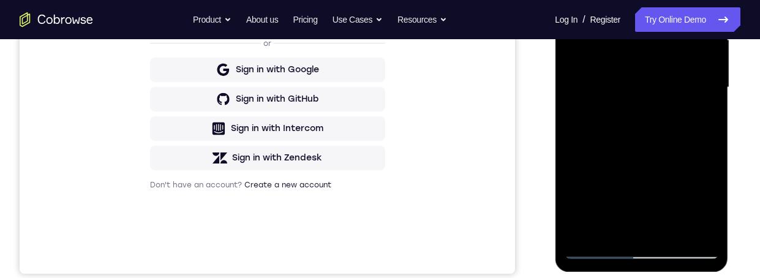
scroll to position [251, 0]
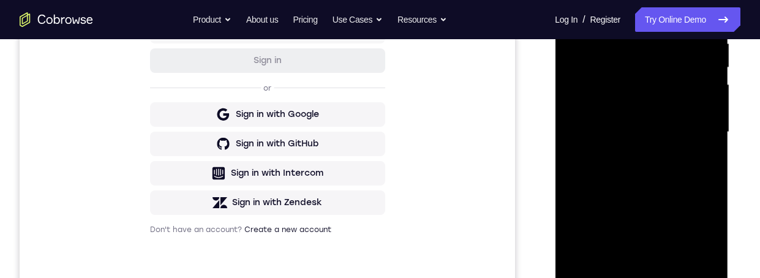
click at [576, 10] on div at bounding box center [641, 132] width 154 height 343
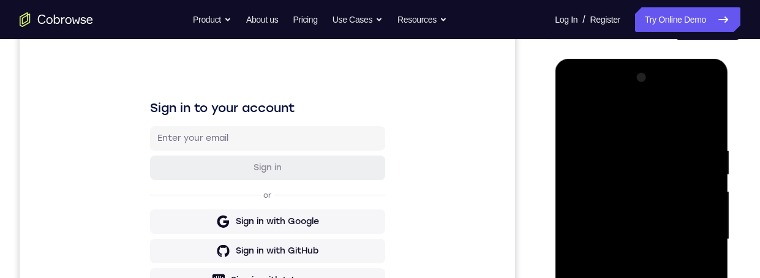
click at [648, 249] on div at bounding box center [641, 239] width 154 height 343
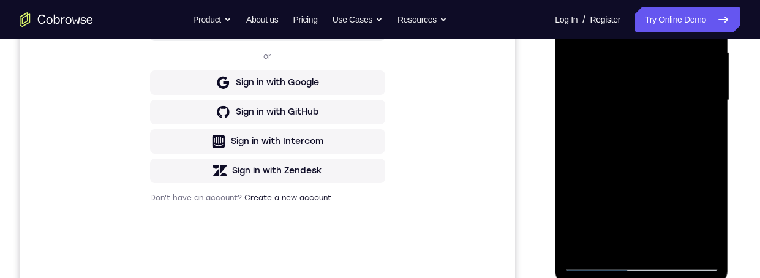
scroll to position [245, 0]
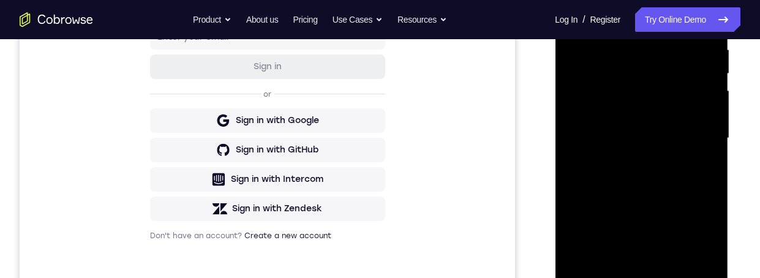
click at [572, 17] on div at bounding box center [641, 138] width 154 height 343
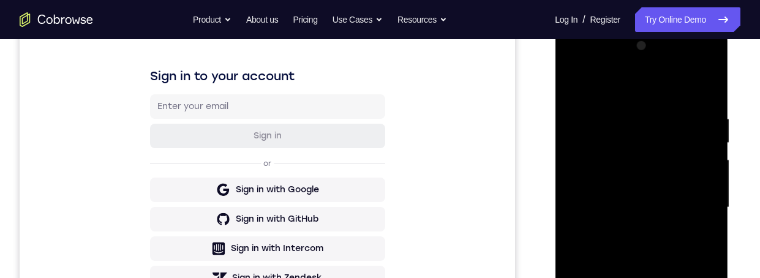
scroll to position [236, 0]
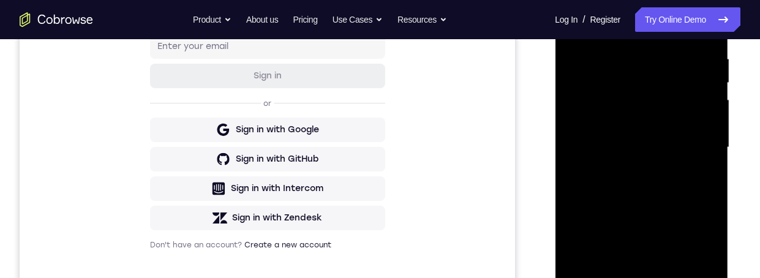
click at [638, 181] on div at bounding box center [641, 147] width 154 height 343
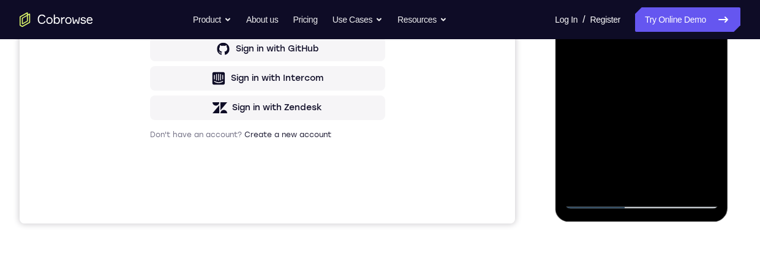
scroll to position [364, 0]
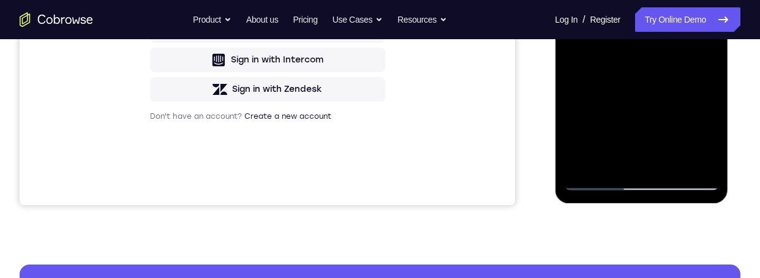
click at [617, 157] on div at bounding box center [641, 18] width 154 height 343
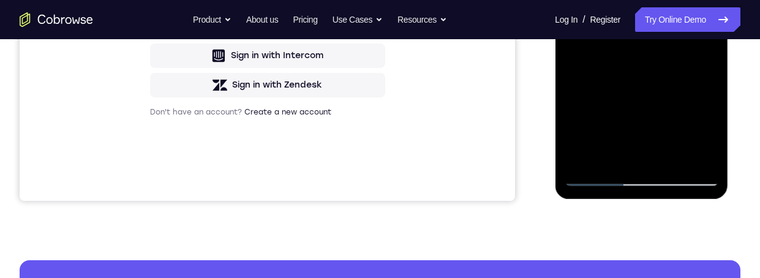
scroll to position [346, 0]
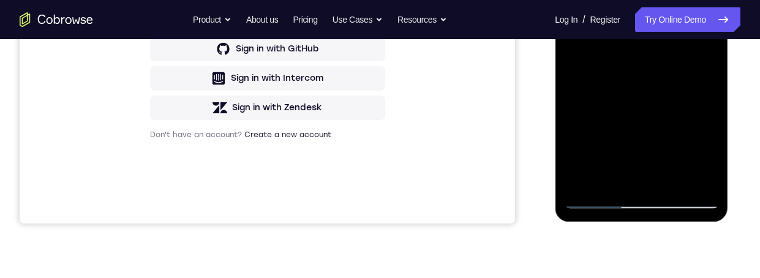
click at [617, 173] on div at bounding box center [641, 37] width 154 height 343
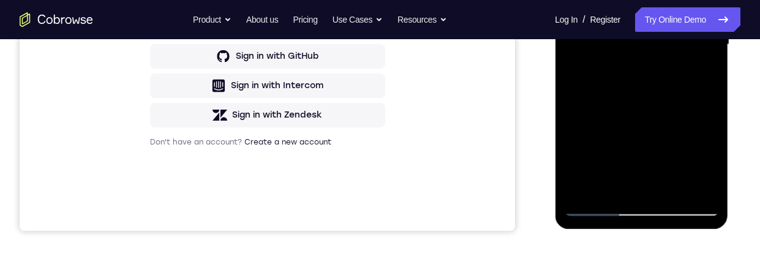
click at [619, 180] on div at bounding box center [641, 44] width 154 height 343
click at [616, 183] on div at bounding box center [641, 44] width 154 height 343
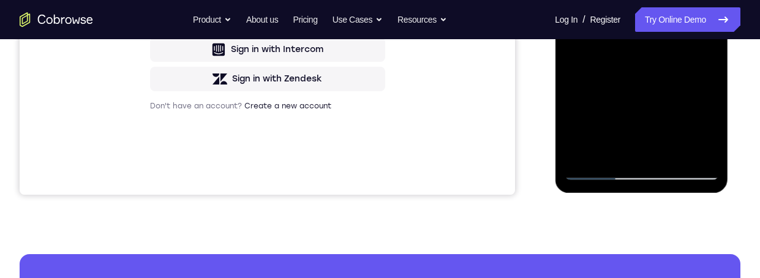
click at [628, 151] on div at bounding box center [641, 8] width 154 height 343
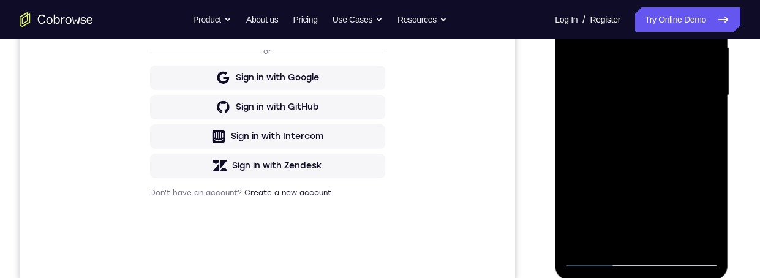
scroll to position [287, 0]
click at [699, 127] on div at bounding box center [641, 96] width 154 height 343
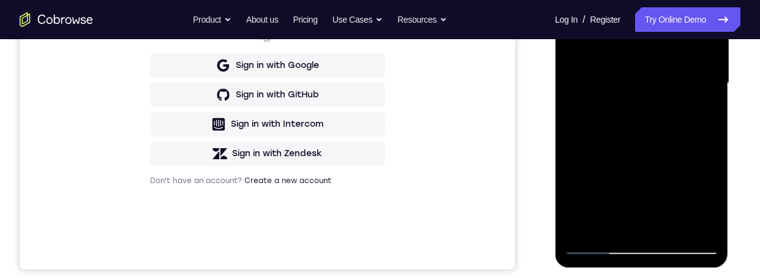
scroll to position [345, 0]
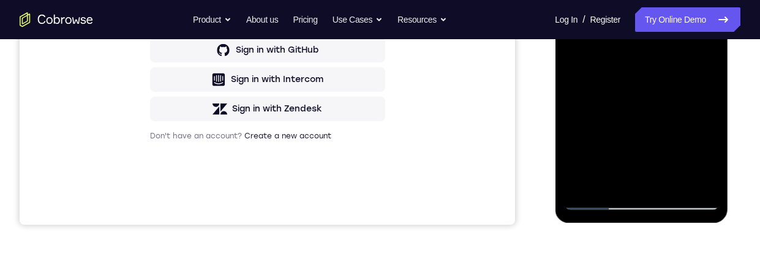
click at [696, 178] on div at bounding box center [641, 38] width 154 height 343
click at [696, 179] on div at bounding box center [641, 38] width 154 height 343
click at [696, 177] on div at bounding box center [641, 38] width 154 height 343
click at [659, 104] on div at bounding box center [641, 38] width 154 height 343
click at [694, 107] on div at bounding box center [641, 38] width 154 height 343
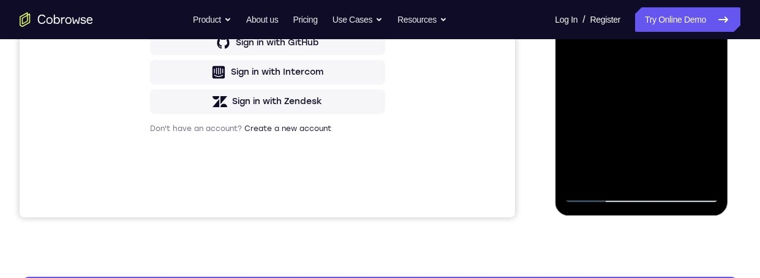
scroll to position [347, 0]
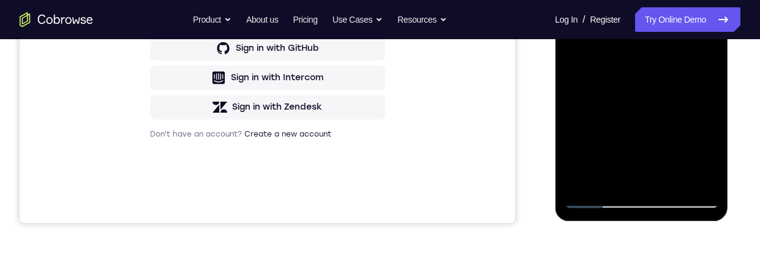
click at [695, 104] on div at bounding box center [641, 36] width 154 height 343
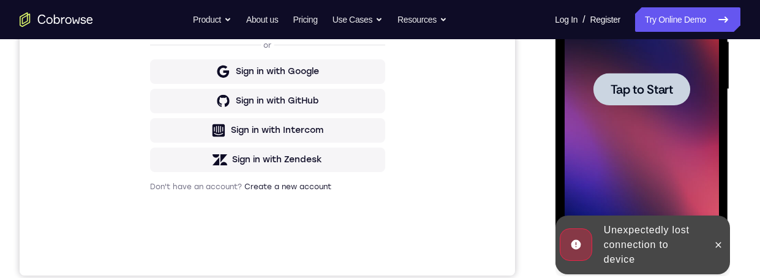
click at [661, 94] on span "Tap to Start" at bounding box center [641, 89] width 62 height 12
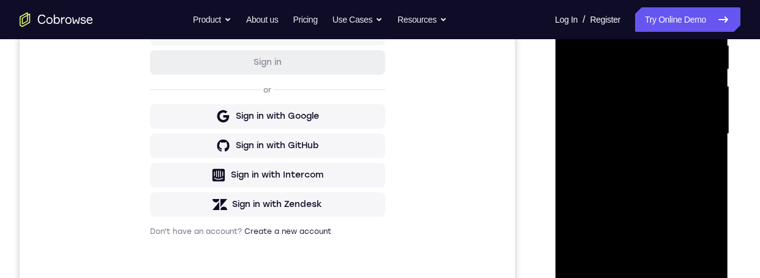
scroll to position [268, 0]
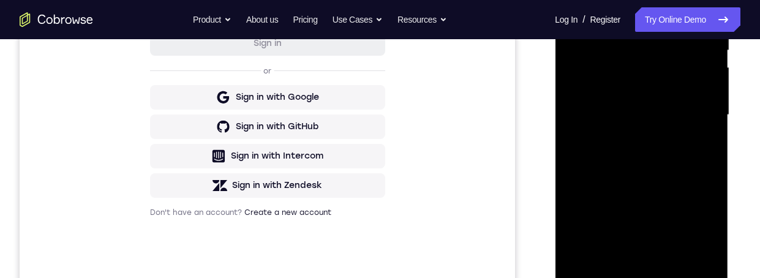
click at [639, 277] on div at bounding box center [641, 115] width 154 height 343
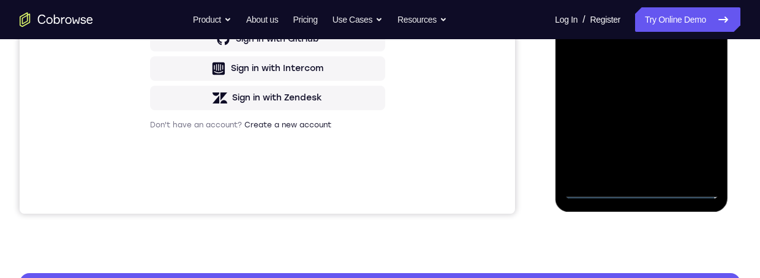
click at [690, 138] on div at bounding box center [641, 27] width 154 height 343
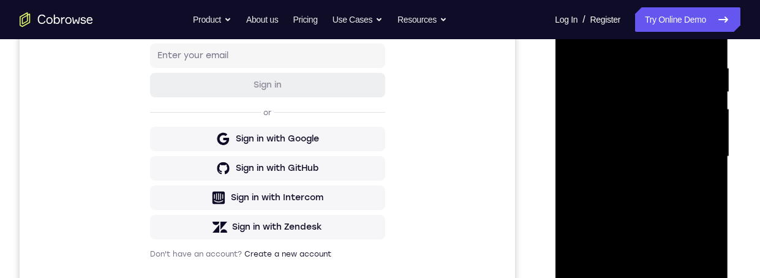
scroll to position [129, 0]
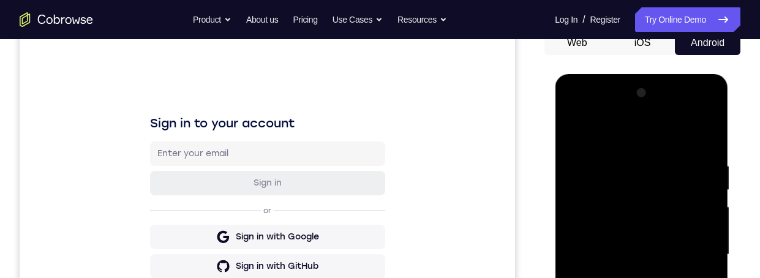
click at [576, 111] on div at bounding box center [641, 254] width 154 height 343
click at [690, 251] on div at bounding box center [641, 254] width 154 height 343
click at [627, 273] on div at bounding box center [641, 254] width 154 height 343
click at [632, 247] on div at bounding box center [641, 254] width 154 height 343
click at [615, 227] on div at bounding box center [641, 254] width 154 height 343
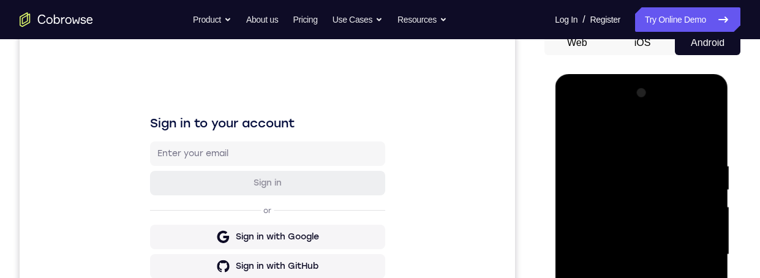
click at [676, 252] on div at bounding box center [641, 254] width 154 height 343
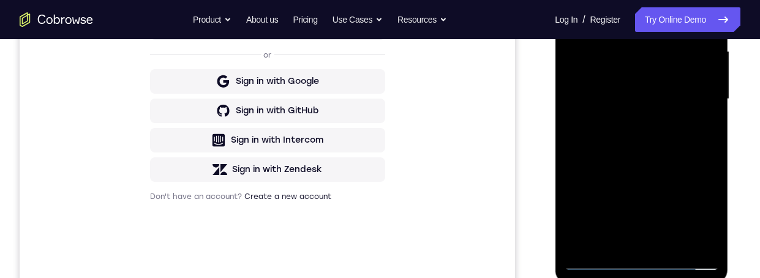
scroll to position [304, 0]
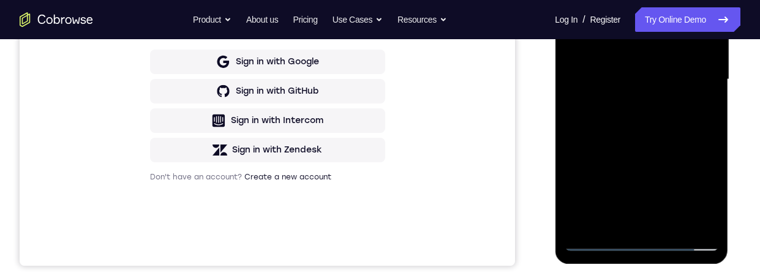
click at [690, 119] on div at bounding box center [641, 79] width 154 height 343
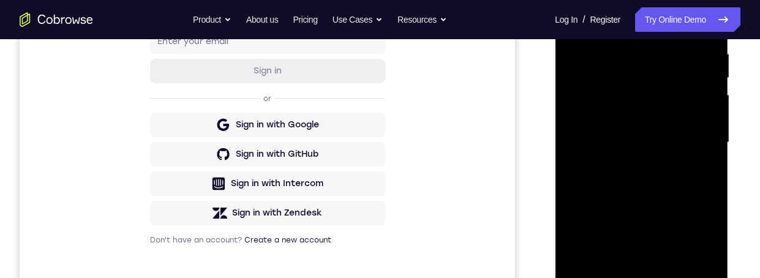
click at [696, 188] on div at bounding box center [641, 142] width 154 height 343
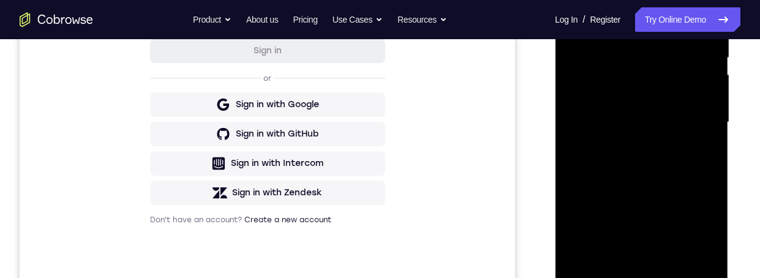
scroll to position [314, 0]
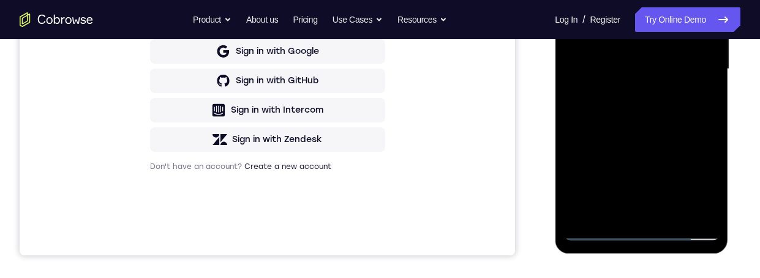
click at [675, 214] on div at bounding box center [641, 69] width 154 height 343
click at [683, 135] on div at bounding box center [641, 69] width 154 height 343
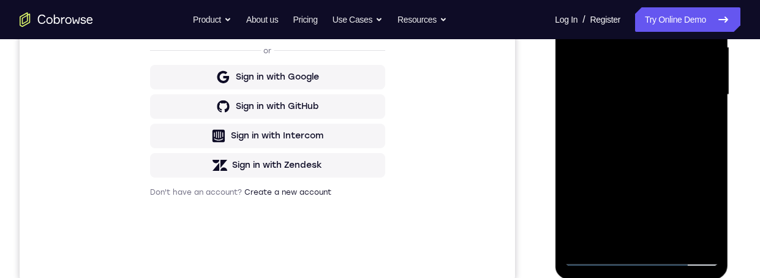
click at [671, 133] on div at bounding box center [641, 94] width 154 height 343
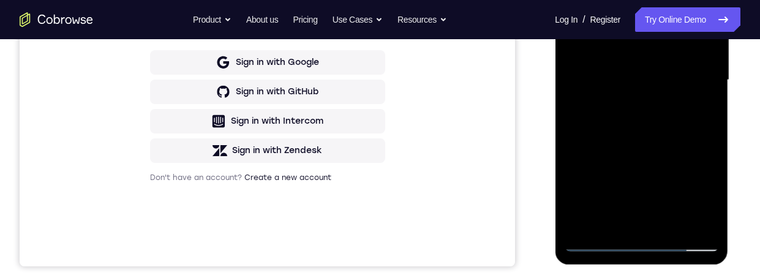
click at [641, 217] on div at bounding box center [641, 80] width 154 height 343
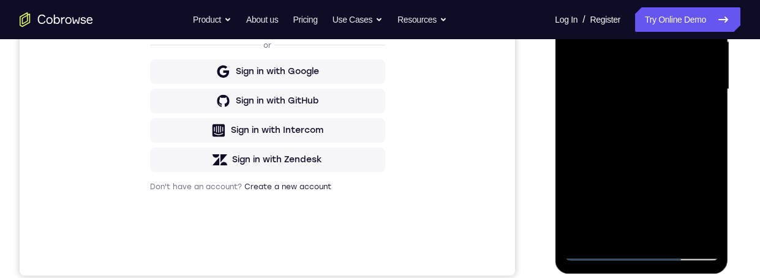
click at [704, 116] on div at bounding box center [641, 89] width 154 height 343
click at [663, 37] on div at bounding box center [641, 89] width 154 height 343
click at [696, 138] on div at bounding box center [641, 89] width 154 height 343
click at [611, 230] on div at bounding box center [641, 89] width 154 height 343
click at [672, 159] on div at bounding box center [641, 89] width 154 height 343
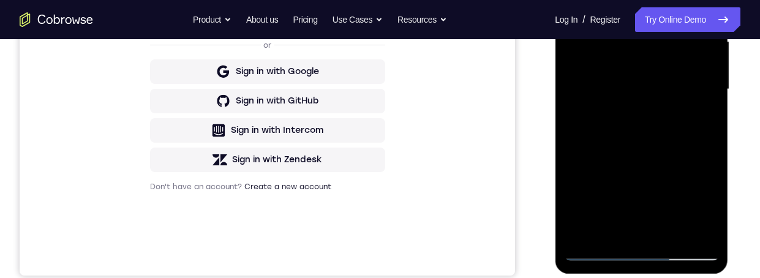
click at [672, 157] on div at bounding box center [641, 89] width 154 height 343
click at [676, 153] on div at bounding box center [641, 89] width 154 height 343
click at [699, 111] on div at bounding box center [641, 89] width 154 height 343
click at [571, 0] on div at bounding box center [641, 89] width 154 height 343
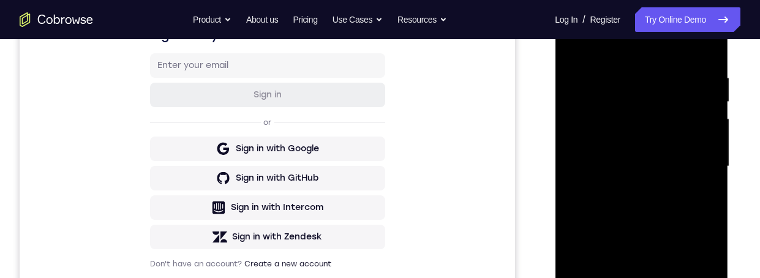
click at [665, 172] on div at bounding box center [641, 166] width 154 height 343
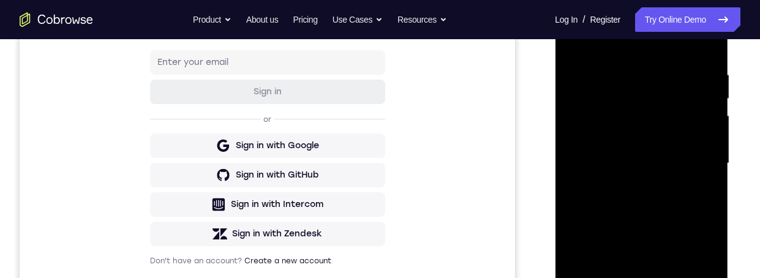
scroll to position [321, 0]
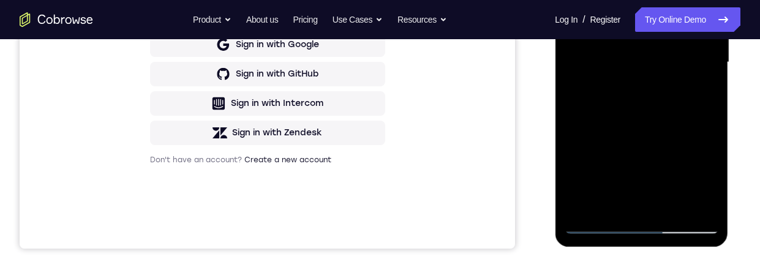
click at [631, 203] on div at bounding box center [641, 62] width 154 height 343
click at [699, 91] on div at bounding box center [641, 62] width 154 height 343
click at [700, 97] on div at bounding box center [641, 62] width 154 height 343
click at [574, 0] on div at bounding box center [641, 62] width 154 height 343
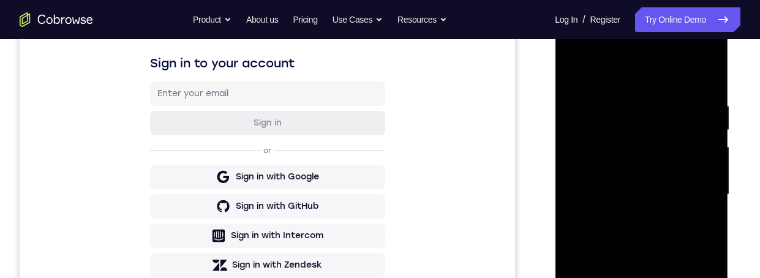
scroll to position [182, 0]
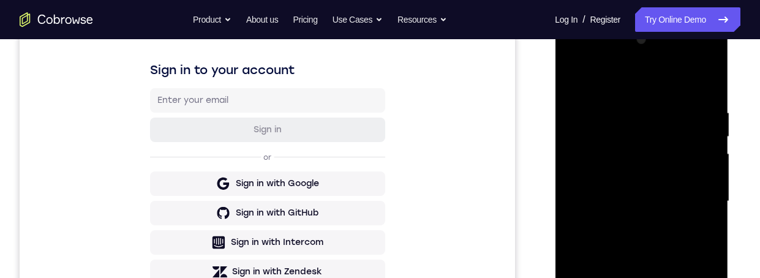
click at [711, 133] on div at bounding box center [641, 201] width 154 height 343
click at [712, 132] on div at bounding box center [641, 201] width 154 height 343
click at [673, 119] on div at bounding box center [641, 201] width 154 height 343
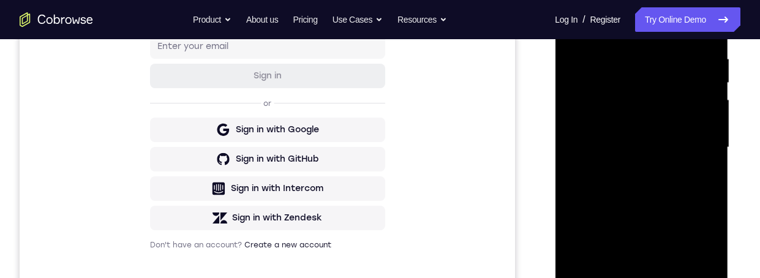
scroll to position [290, 0]
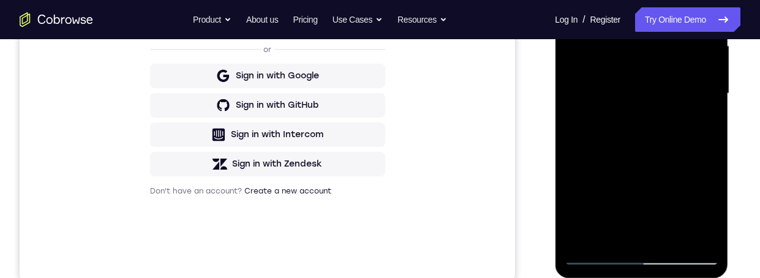
click at [692, 157] on div at bounding box center [641, 93] width 154 height 343
click at [669, 79] on div at bounding box center [641, 93] width 154 height 343
click at [626, 234] on div at bounding box center [641, 93] width 154 height 343
click at [704, 126] on div at bounding box center [641, 93] width 154 height 343
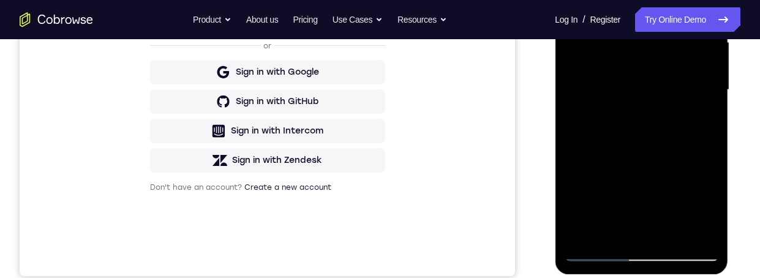
scroll to position [307, 0]
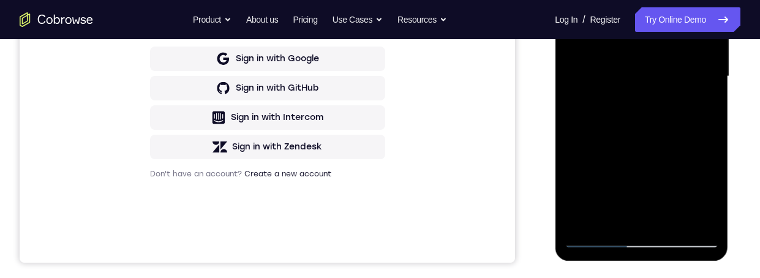
click at [609, 221] on div at bounding box center [641, 76] width 154 height 343
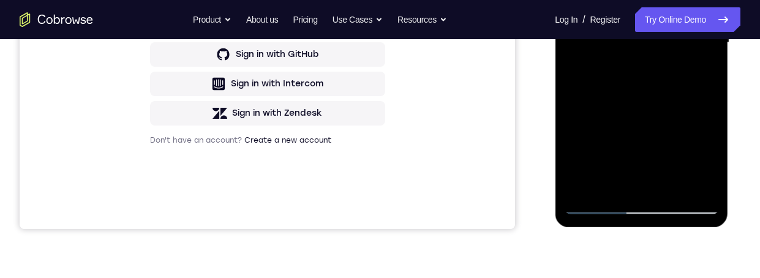
click at [575, 115] on div at bounding box center [641, 42] width 154 height 343
click at [575, 111] on div at bounding box center [641, 42] width 154 height 343
click at [577, 109] on div at bounding box center [641, 42] width 154 height 343
click at [699, 64] on div at bounding box center [641, 42] width 154 height 343
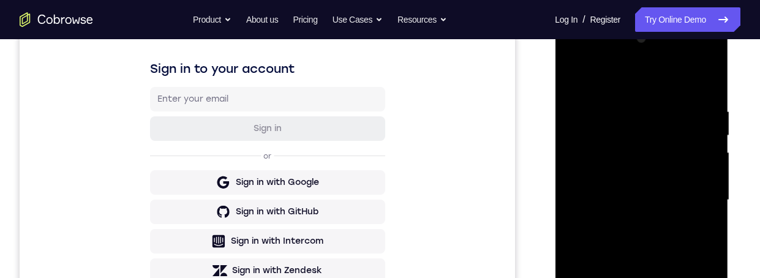
scroll to position [214, 0]
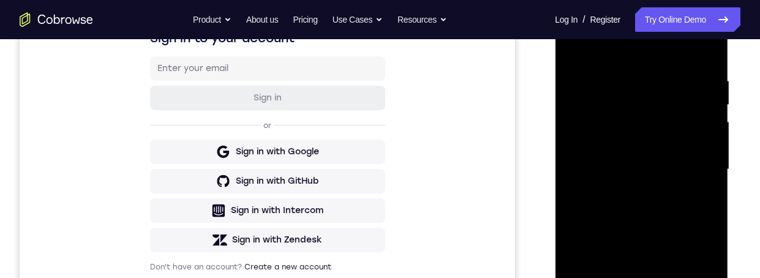
click at [571, 49] on div at bounding box center [641, 169] width 154 height 343
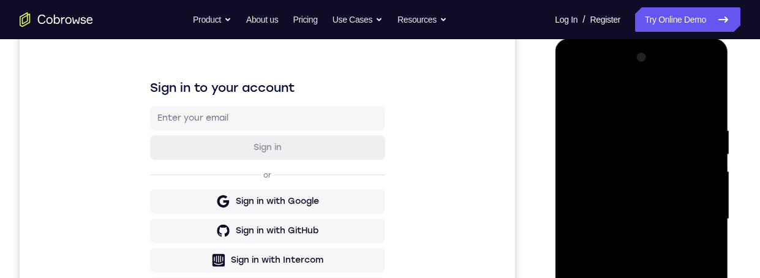
click at [711, 151] on div at bounding box center [641, 219] width 154 height 343
click at [708, 151] on div at bounding box center [641, 219] width 154 height 343
click at [712, 153] on div at bounding box center [641, 219] width 154 height 343
click at [709, 148] on div at bounding box center [641, 219] width 154 height 343
click at [713, 146] on div at bounding box center [641, 219] width 154 height 343
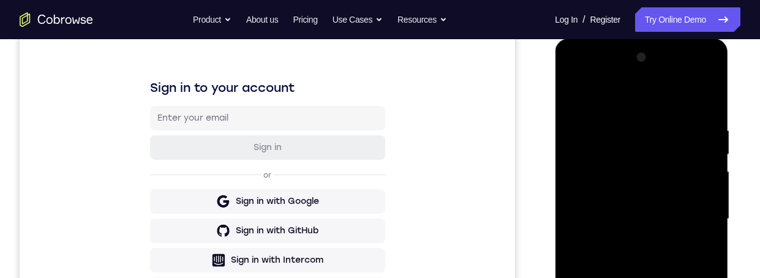
click at [712, 148] on div at bounding box center [641, 219] width 154 height 343
click at [571, 150] on div at bounding box center [641, 219] width 154 height 343
click at [568, 153] on div at bounding box center [641, 219] width 154 height 343
click at [572, 149] on div at bounding box center [641, 219] width 154 height 343
click at [570, 149] on div at bounding box center [641, 219] width 154 height 343
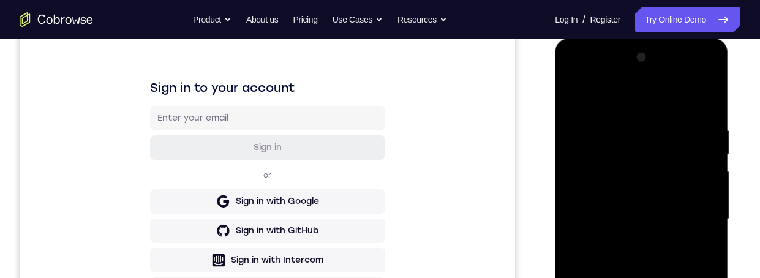
click at [570, 151] on div at bounding box center [641, 219] width 154 height 343
click at [569, 150] on div at bounding box center [641, 219] width 154 height 343
click at [594, 134] on div at bounding box center [641, 219] width 154 height 343
click at [578, 97] on div at bounding box center [641, 219] width 154 height 343
click at [601, 137] on div at bounding box center [641, 219] width 154 height 343
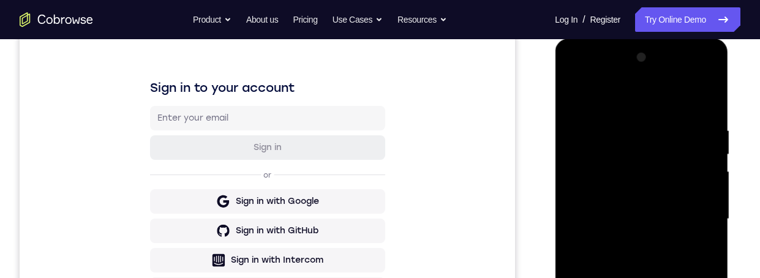
click at [572, 95] on div at bounding box center [641, 219] width 154 height 343
click at [592, 155] on div at bounding box center [641, 219] width 154 height 343
click at [649, 277] on div at bounding box center [641, 219] width 154 height 343
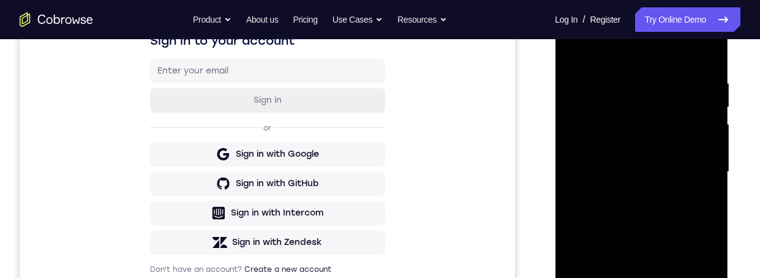
click at [584, 92] on div at bounding box center [641, 172] width 154 height 343
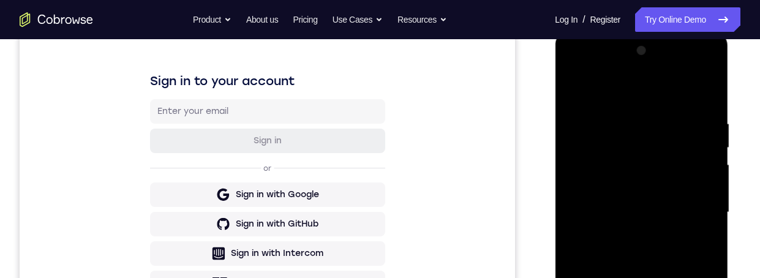
click at [647, 187] on div at bounding box center [641, 212] width 154 height 343
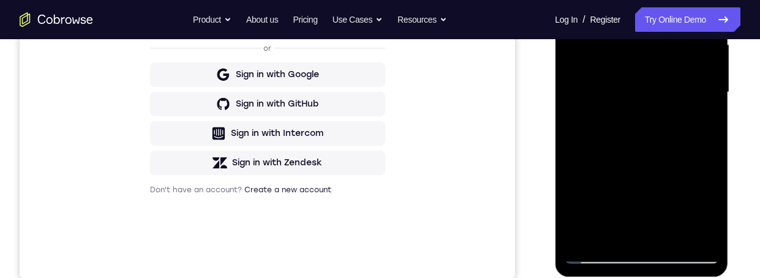
scroll to position [328, 0]
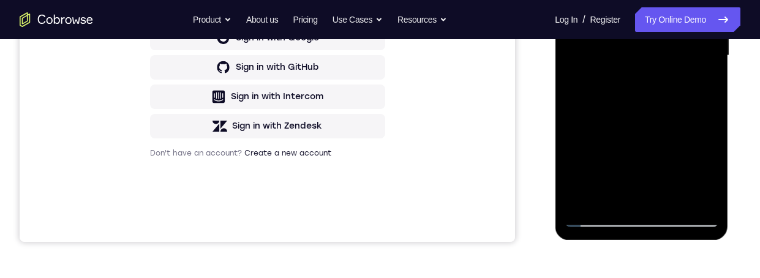
click at [609, 195] on div at bounding box center [641, 55] width 154 height 343
click at [675, 166] on div at bounding box center [641, 55] width 154 height 343
click at [675, 167] on div at bounding box center [641, 55] width 154 height 343
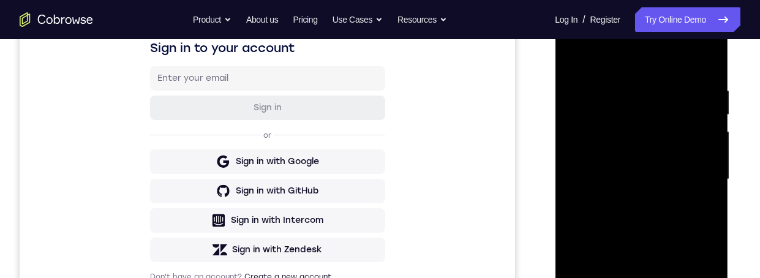
scroll to position [192, 0]
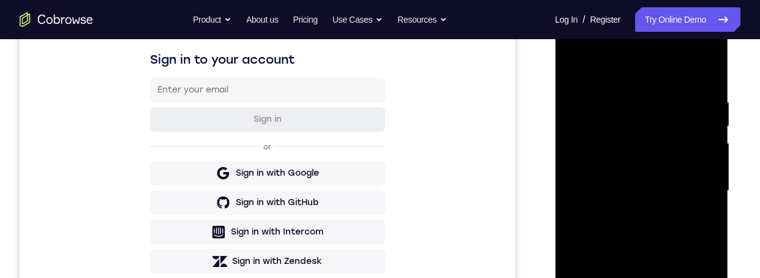
click at [706, 66] on div at bounding box center [641, 191] width 154 height 343
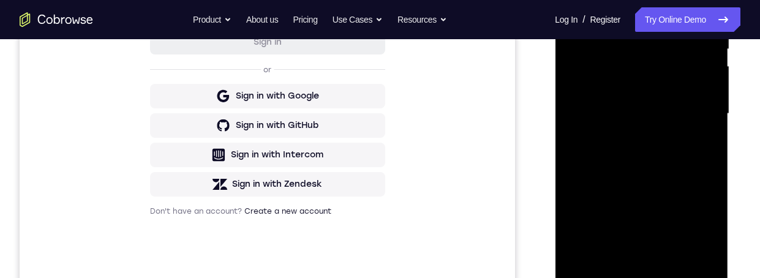
scroll to position [312, 0]
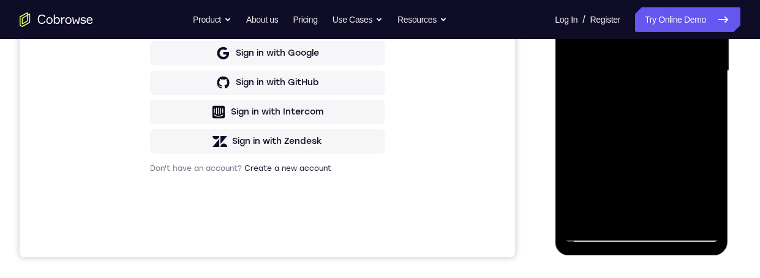
click at [576, 0] on div at bounding box center [641, 71] width 154 height 343
click at [625, 0] on div at bounding box center [641, 71] width 154 height 343
click at [700, 80] on div at bounding box center [641, 71] width 154 height 343
click at [702, 83] on div at bounding box center [641, 71] width 154 height 343
click at [700, 84] on div at bounding box center [641, 71] width 154 height 343
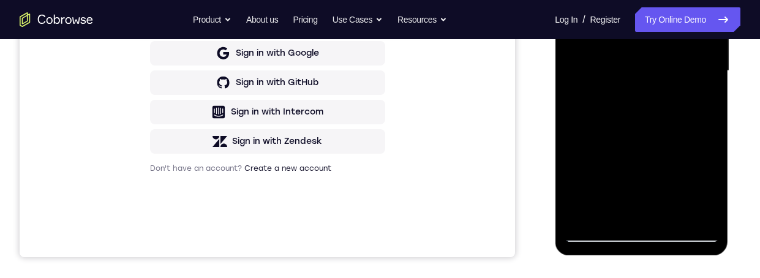
click at [698, 88] on div at bounding box center [641, 71] width 154 height 343
click at [701, 79] on div at bounding box center [641, 71] width 154 height 343
click at [695, 91] on div at bounding box center [641, 71] width 154 height 343
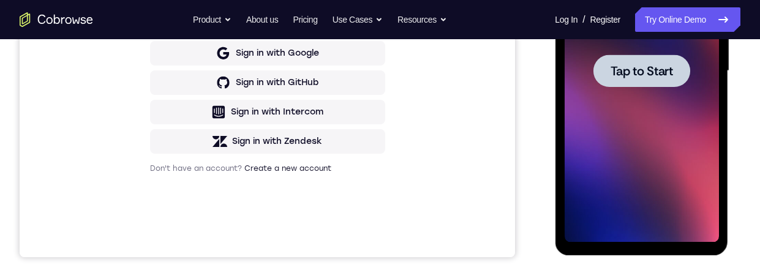
click at [654, 67] on span "Tap to Start" at bounding box center [641, 71] width 62 height 12
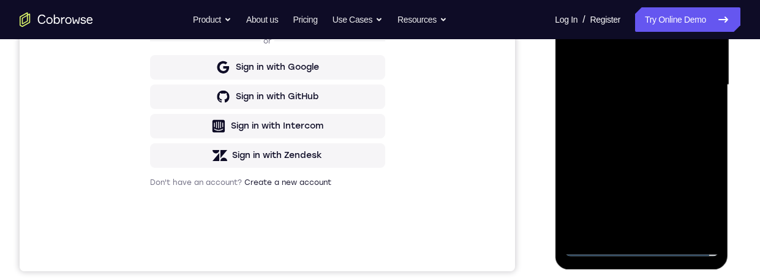
scroll to position [358, 0]
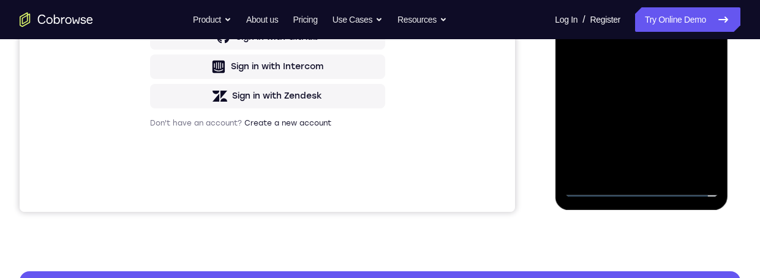
click at [644, 184] on div at bounding box center [641, 25] width 154 height 343
click at [690, 128] on div at bounding box center [641, 25] width 154 height 343
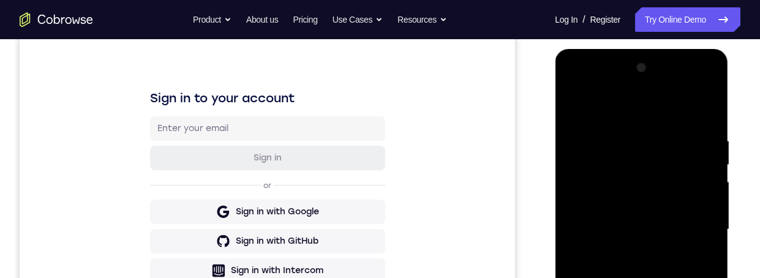
scroll to position [116, 0]
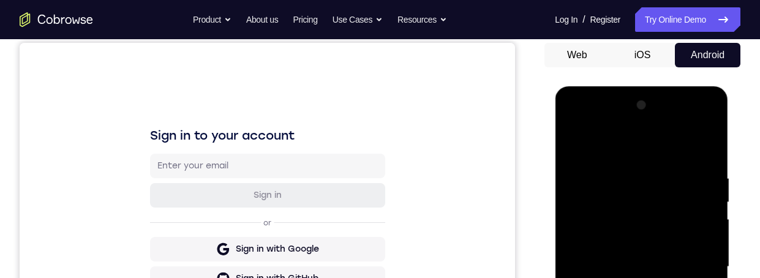
click at [571, 118] on div at bounding box center [641, 267] width 154 height 343
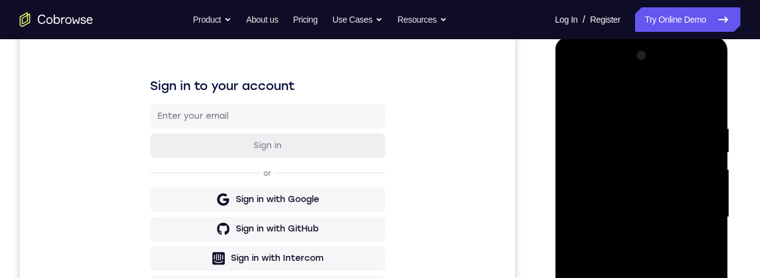
click at [635, 150] on div at bounding box center [641, 217] width 154 height 343
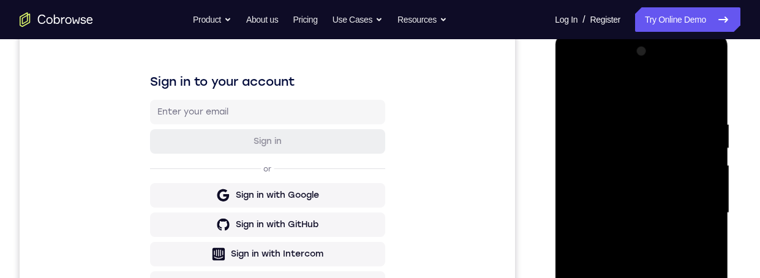
click at [623, 86] on div at bounding box center [641, 213] width 154 height 343
click at [580, 246] on div at bounding box center [641, 213] width 154 height 343
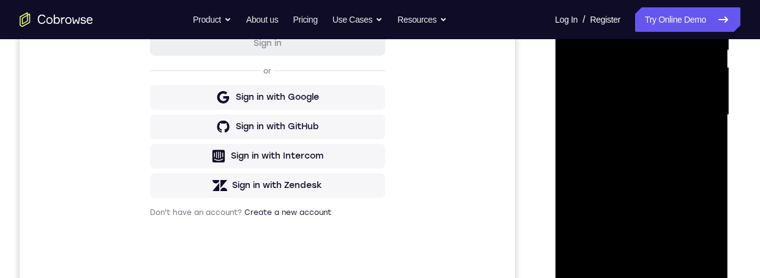
scroll to position [235, 0]
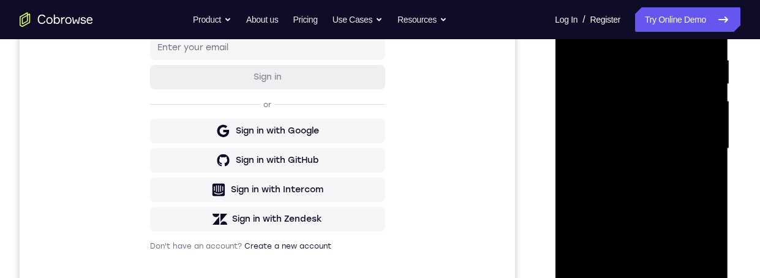
click at [627, 107] on div at bounding box center [641, 148] width 154 height 343
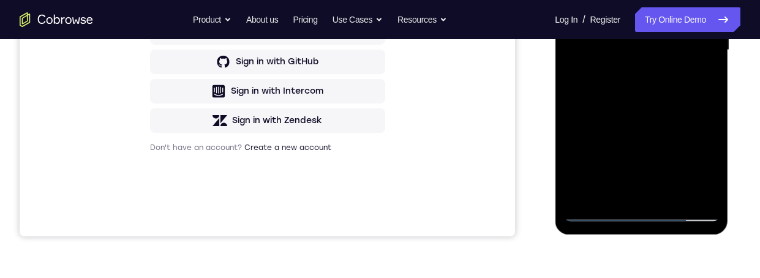
scroll to position [372, 0]
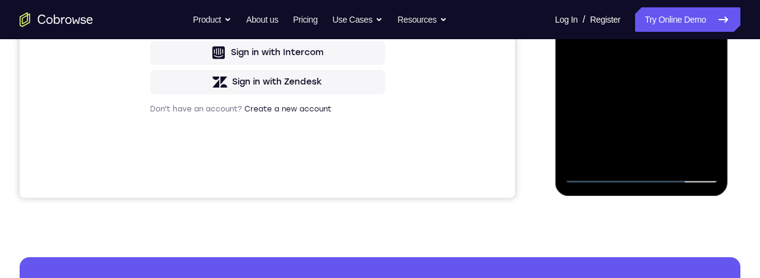
click at [690, 0] on div at bounding box center [641, 11] width 154 height 343
click at [696, 23] on div at bounding box center [641, 11] width 154 height 343
click at [682, 0] on div at bounding box center [641, 11] width 154 height 343
click at [699, 17] on div at bounding box center [641, 11] width 154 height 343
click at [698, 41] on div at bounding box center [641, 11] width 154 height 343
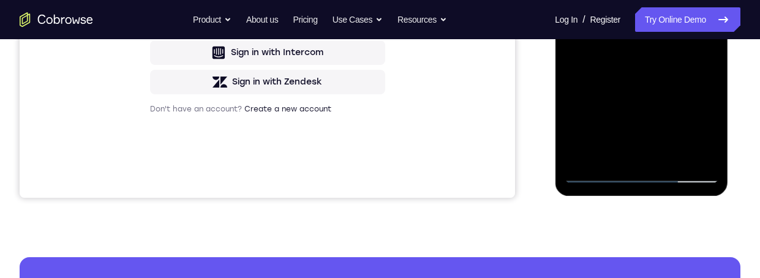
click at [741, 155] on div "Your Support Agent Your Customer Web iOS Android Next Steps We’d be happy to gi…" at bounding box center [380, 71] width 760 height 808
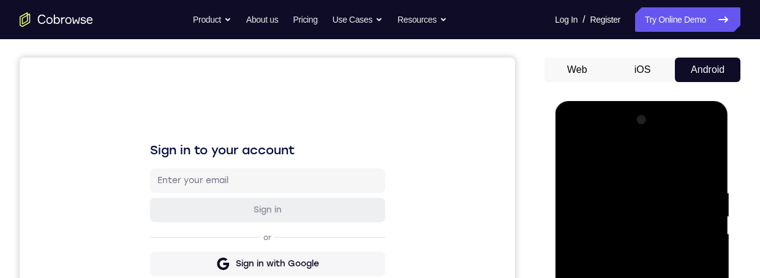
scroll to position [196, 0]
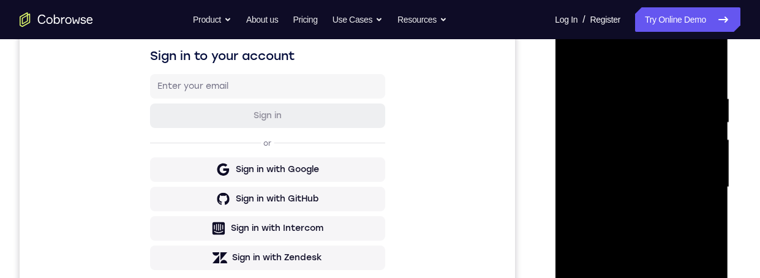
click at [637, 277] on div at bounding box center [641, 187] width 154 height 343
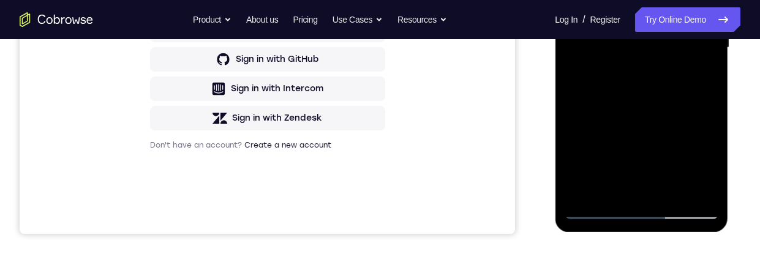
click at [698, 161] on div at bounding box center [641, 47] width 154 height 343
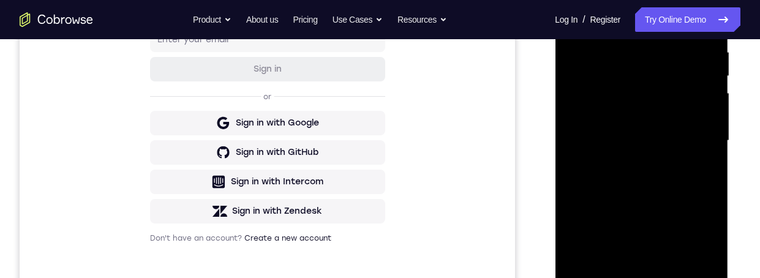
scroll to position [172, 0]
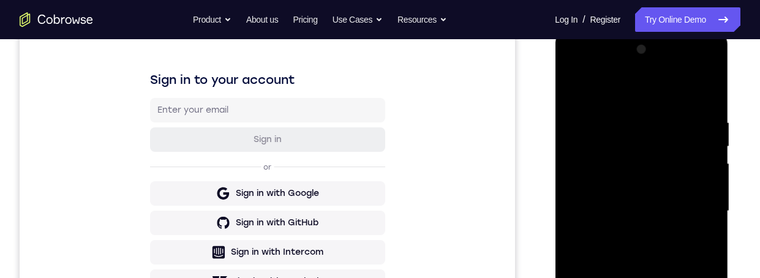
click at [568, 69] on div at bounding box center [641, 211] width 154 height 343
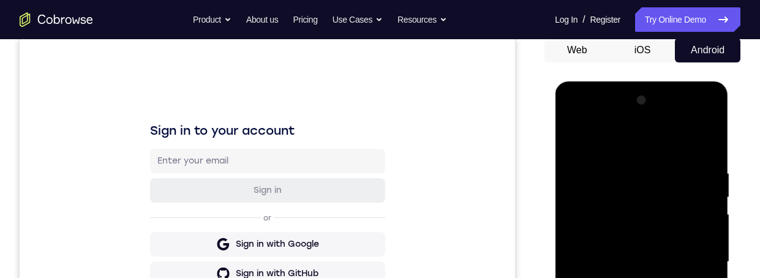
click at [690, 260] on div at bounding box center [641, 262] width 154 height 343
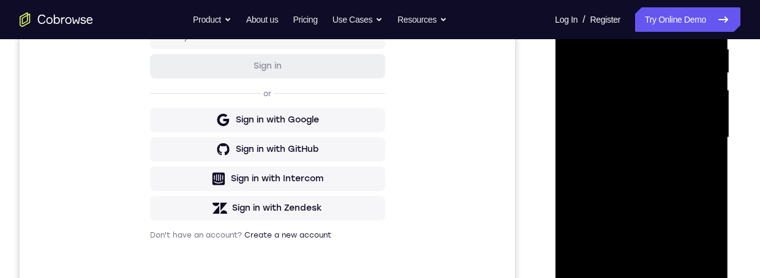
scroll to position [280, 0]
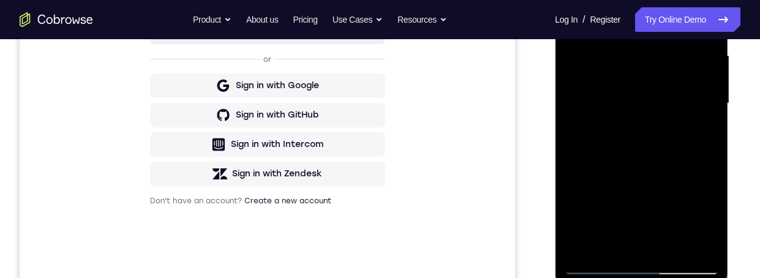
click at [625, 246] on div at bounding box center [641, 103] width 154 height 343
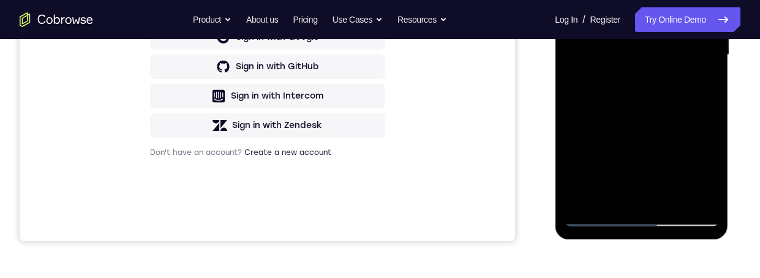
scroll to position [270, 0]
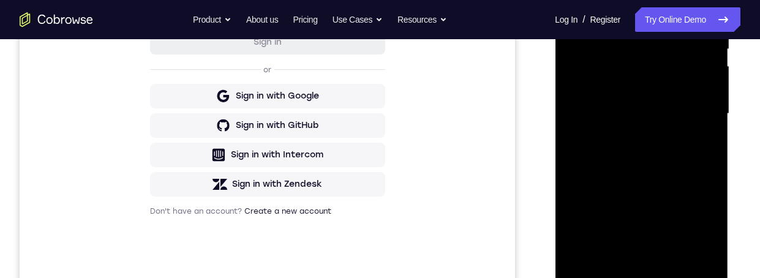
click at [649, 107] on div at bounding box center [641, 113] width 154 height 343
click at [624, 88] on div at bounding box center [641, 113] width 154 height 343
click at [676, 119] on div at bounding box center [641, 113] width 154 height 343
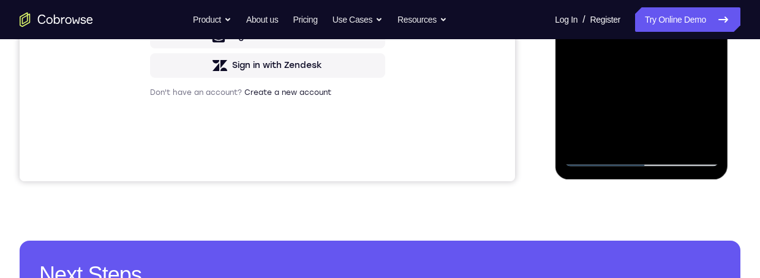
scroll to position [267, 0]
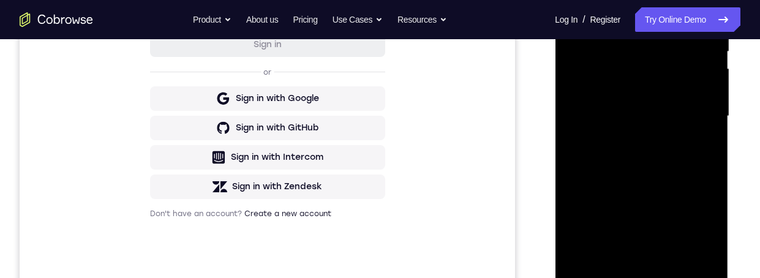
click at [695, 163] on div at bounding box center [641, 116] width 154 height 343
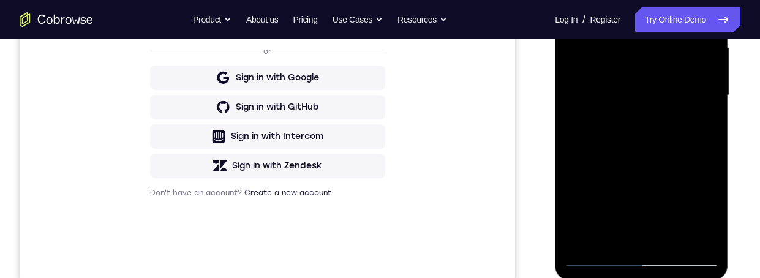
click at [695, 175] on div at bounding box center [641, 95] width 154 height 343
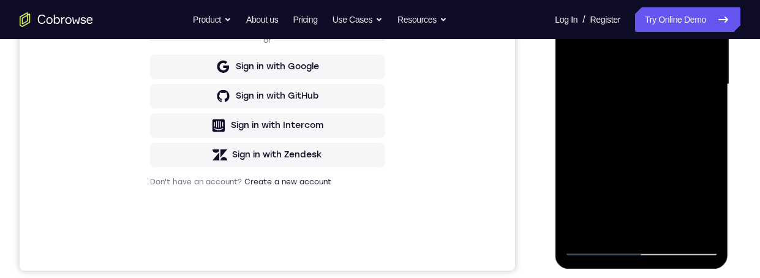
click at [670, 225] on div at bounding box center [641, 84] width 154 height 343
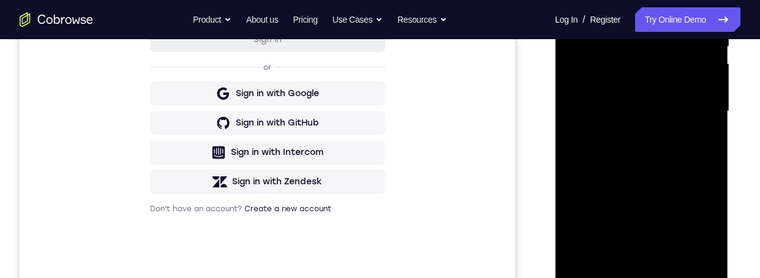
click at [677, 176] on div at bounding box center [641, 111] width 154 height 343
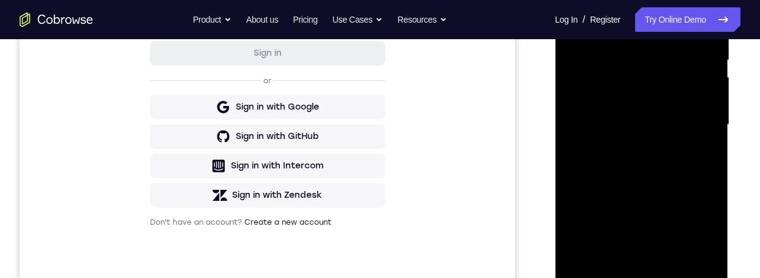
scroll to position [220, 0]
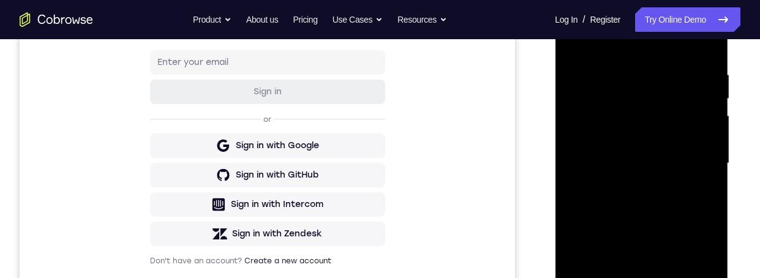
click at [668, 146] on div at bounding box center [641, 163] width 154 height 343
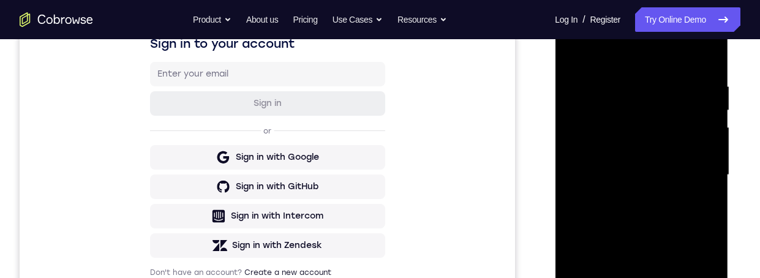
click at [659, 277] on div at bounding box center [641, 175] width 154 height 343
click at [657, 277] on div at bounding box center [641, 175] width 154 height 343
click at [570, 53] on div at bounding box center [641, 175] width 154 height 343
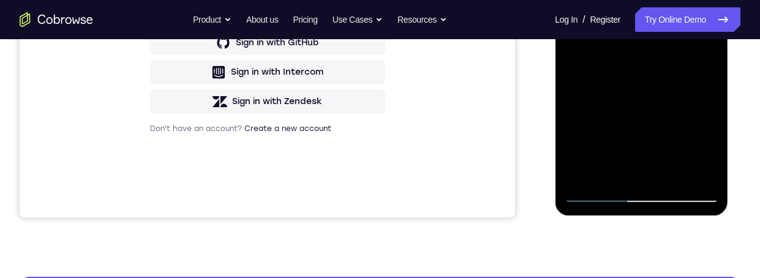
scroll to position [293, 0]
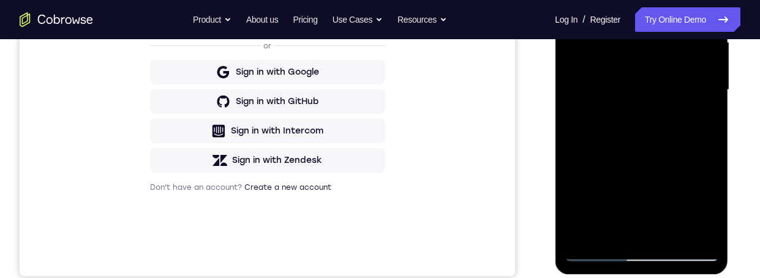
click at [651, 74] on div at bounding box center [641, 90] width 154 height 343
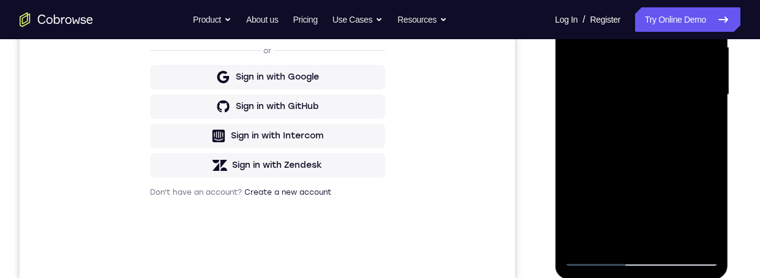
click at [621, 229] on div at bounding box center [641, 94] width 154 height 343
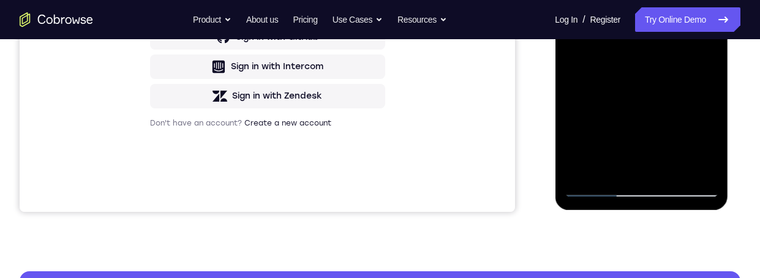
click at [701, 56] on div at bounding box center [641, 25] width 154 height 343
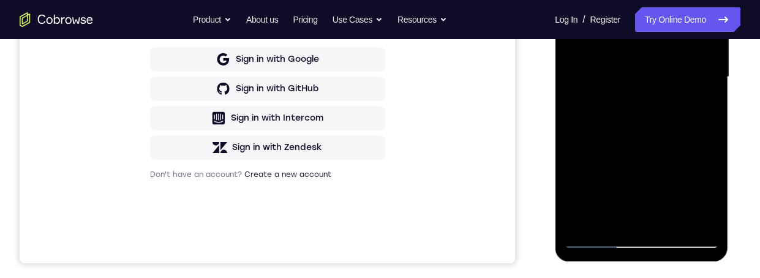
scroll to position [213, 0]
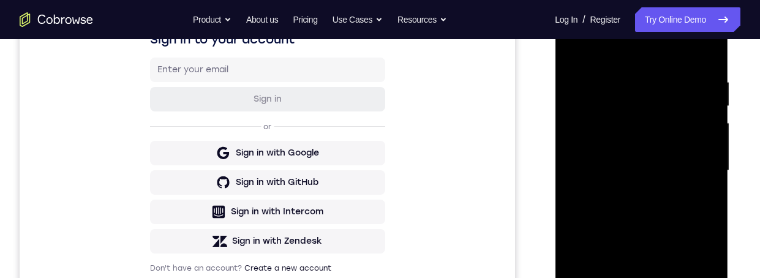
click at [570, 43] on div at bounding box center [641, 170] width 154 height 343
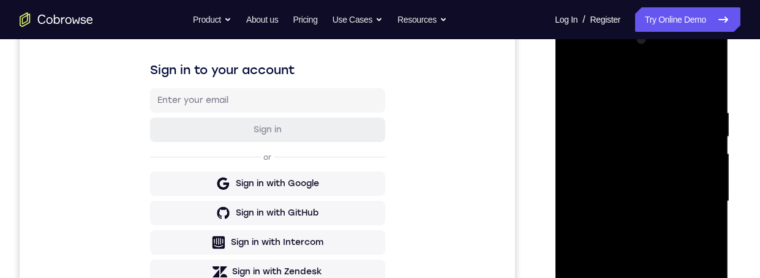
click at [707, 134] on div at bounding box center [641, 201] width 154 height 343
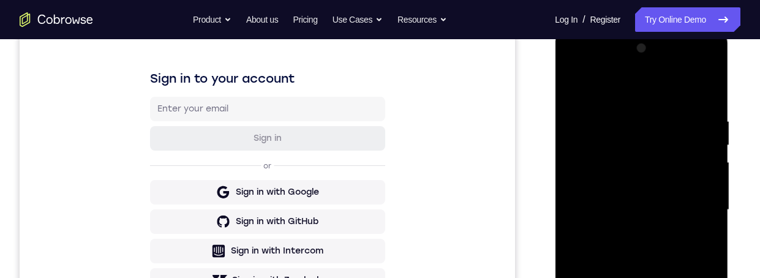
click at [706, 143] on div at bounding box center [641, 210] width 154 height 343
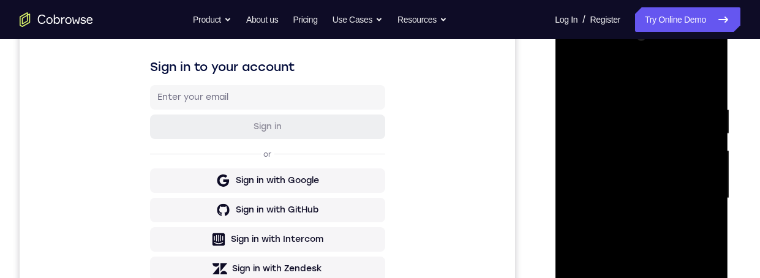
scroll to position [272, 0]
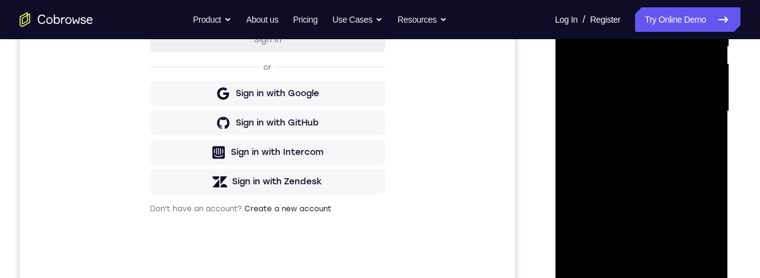
click at [707, 43] on div at bounding box center [641, 111] width 154 height 343
click at [707, 42] on div at bounding box center [641, 111] width 154 height 343
click at [710, 44] on div at bounding box center [641, 111] width 154 height 343
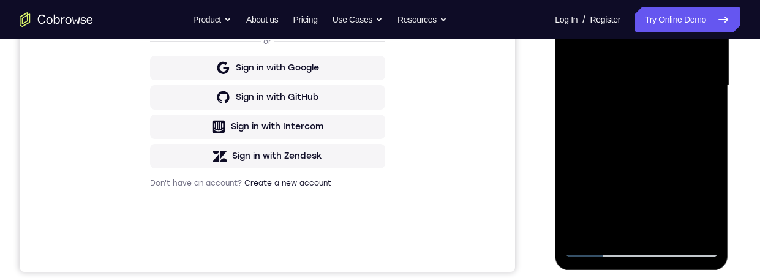
scroll to position [190, 0]
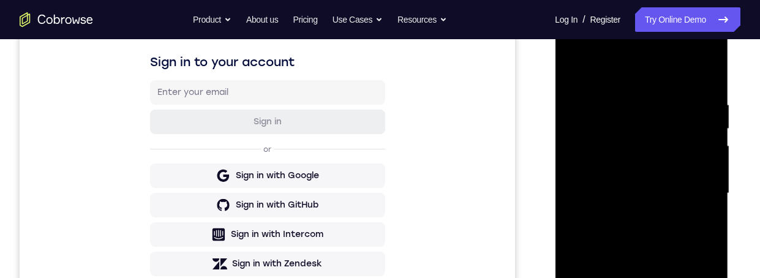
click at [707, 124] on div at bounding box center [641, 193] width 154 height 343
click at [707, 130] on div at bounding box center [641, 193] width 154 height 343
click at [711, 126] on div at bounding box center [641, 193] width 154 height 343
click at [707, 126] on div at bounding box center [641, 193] width 154 height 343
click at [727, 142] on div at bounding box center [641, 195] width 173 height 365
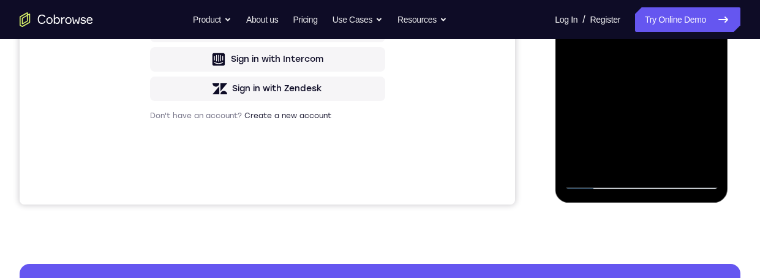
scroll to position [196, 0]
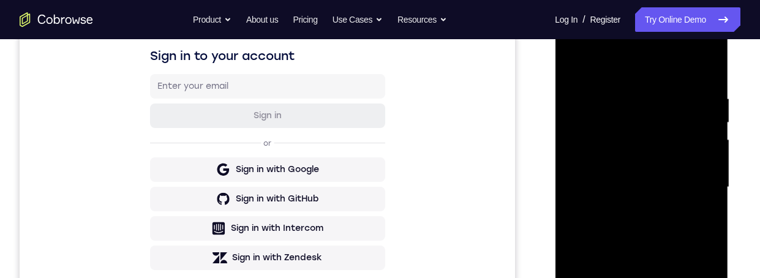
click at [708, 119] on div at bounding box center [641, 187] width 154 height 343
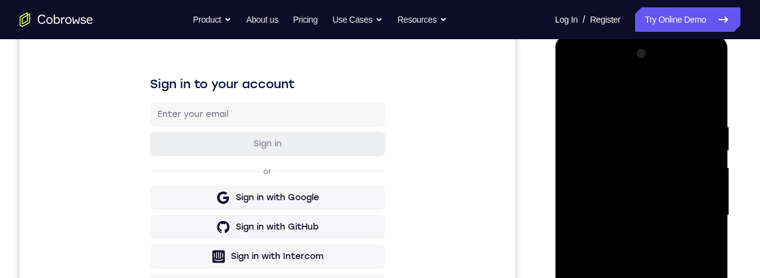
click at [709, 148] on div at bounding box center [641, 215] width 154 height 343
click at [708, 147] on div at bounding box center [641, 215] width 154 height 343
click at [708, 148] on div at bounding box center [641, 215] width 154 height 343
click at [708, 147] on div at bounding box center [641, 215] width 154 height 343
click at [706, 148] on div at bounding box center [641, 215] width 154 height 343
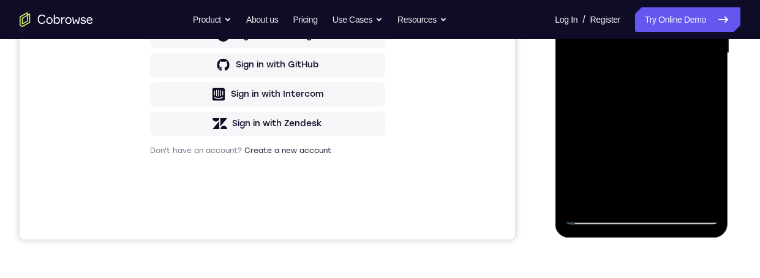
scroll to position [212, 0]
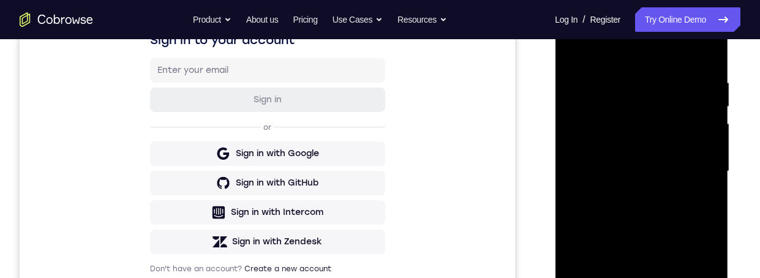
click at [659, 64] on div at bounding box center [641, 171] width 154 height 343
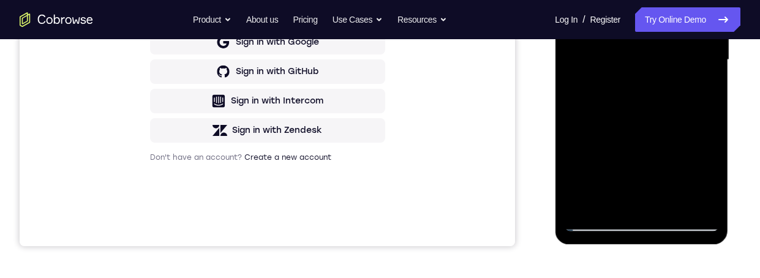
scroll to position [213, 0]
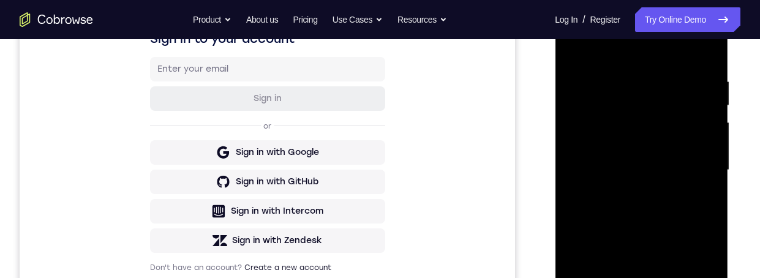
click at [728, 123] on div at bounding box center [642, 174] width 175 height 368
click at [728, 158] on div at bounding box center [642, 174] width 175 height 368
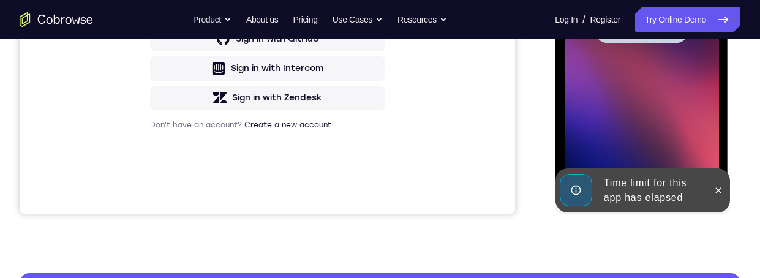
scroll to position [200, 0]
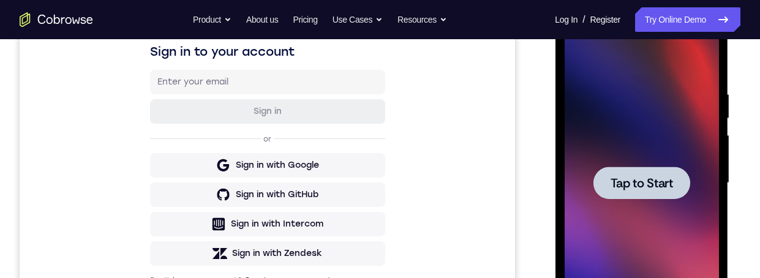
click at [662, 182] on span "Tap to Start" at bounding box center [641, 183] width 62 height 12
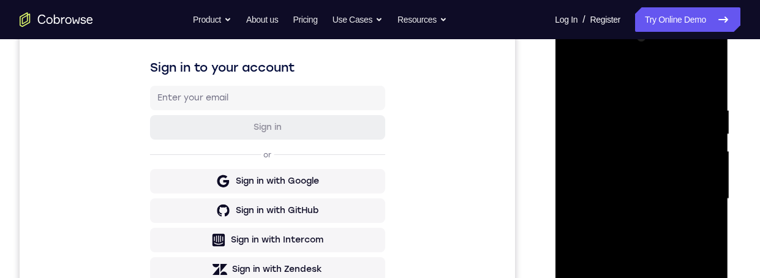
scroll to position [261, 0]
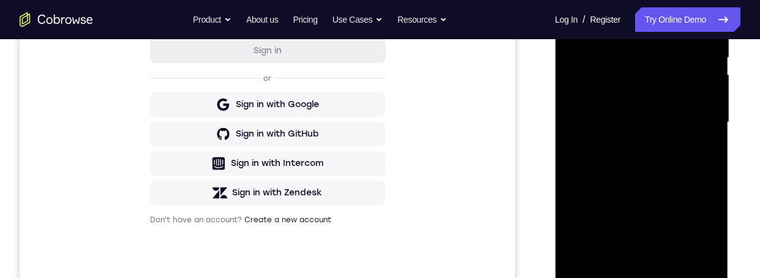
click at [639, 277] on div at bounding box center [641, 122] width 154 height 343
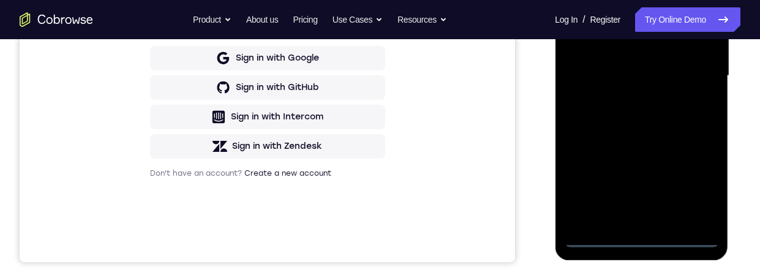
scroll to position [340, 0]
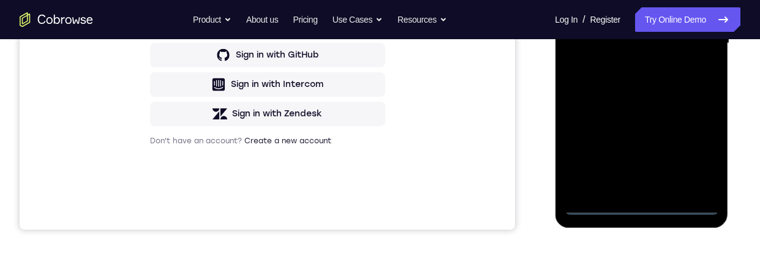
click at [691, 160] on div at bounding box center [641, 43] width 154 height 343
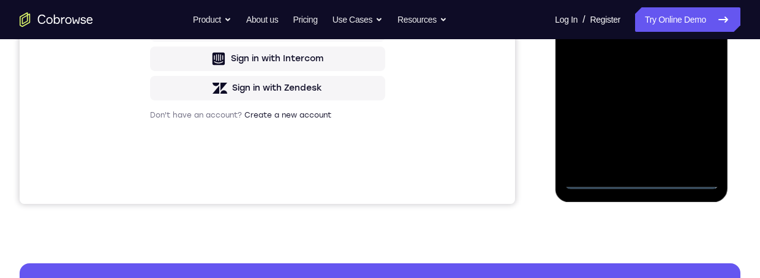
scroll to position [224, 0]
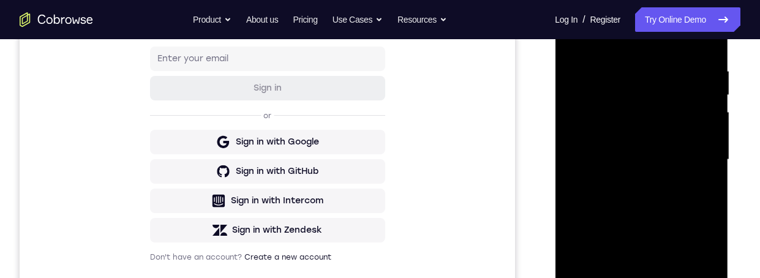
click at [571, 20] on div at bounding box center [641, 159] width 154 height 343
click at [691, 148] on div at bounding box center [641, 159] width 154 height 343
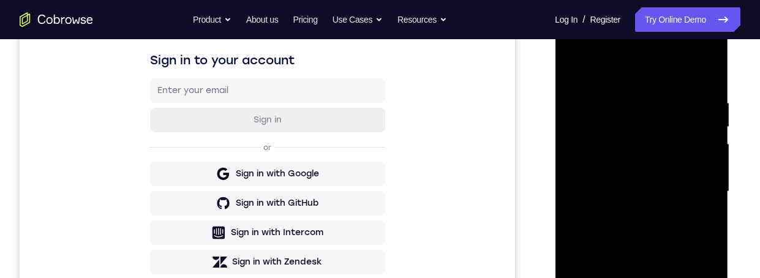
click at [626, 214] on div at bounding box center [641, 191] width 154 height 343
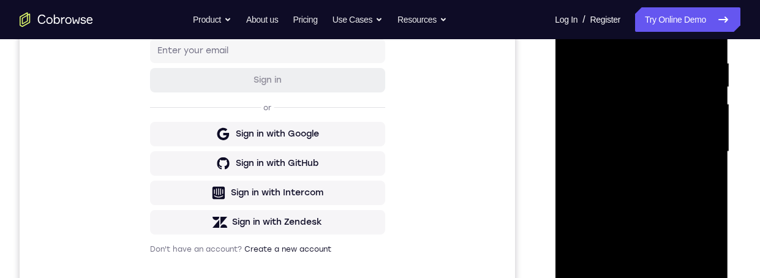
click at [641, 148] on div at bounding box center [641, 151] width 154 height 343
click at [645, 124] on div at bounding box center [641, 151] width 154 height 343
click at [674, 157] on div at bounding box center [641, 151] width 154 height 343
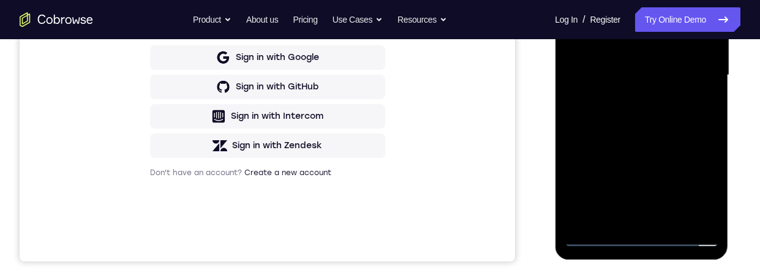
scroll to position [430, 0]
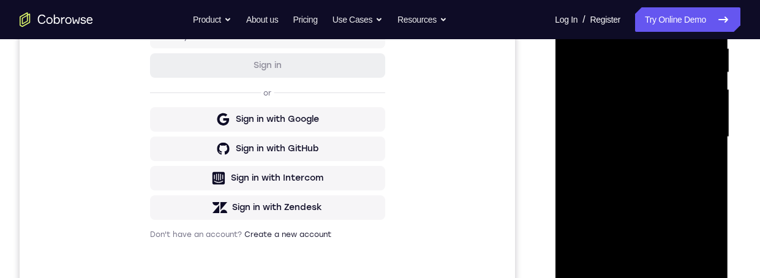
click at [677, 184] on div at bounding box center [641, 137] width 154 height 343
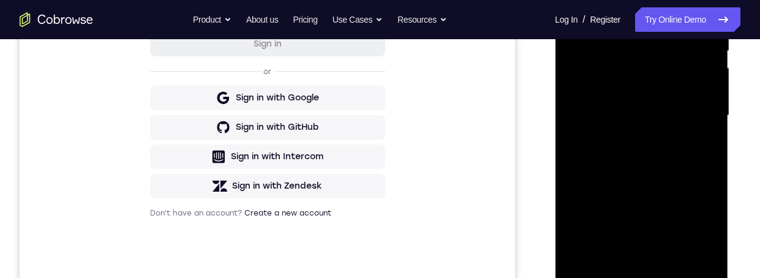
click at [696, 194] on div at bounding box center [641, 115] width 154 height 343
click at [696, 195] on div at bounding box center [641, 115] width 154 height 343
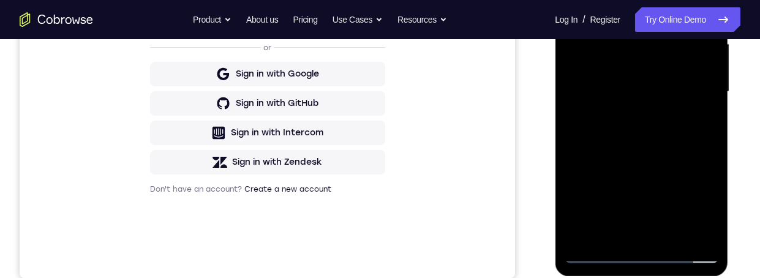
scroll to position [302, 0]
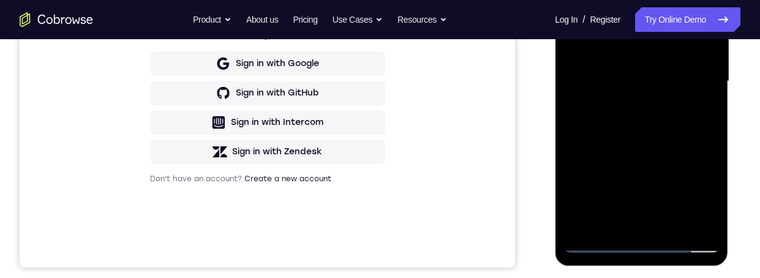
click at [671, 230] on div at bounding box center [641, 81] width 154 height 343
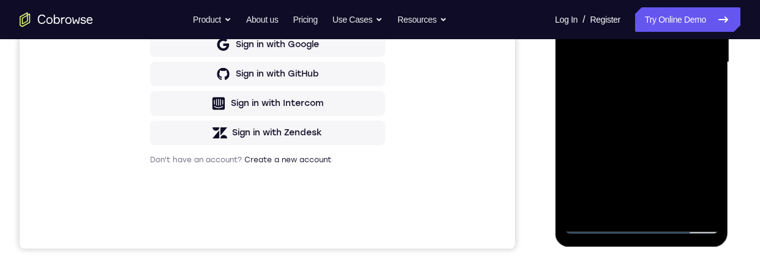
scroll to position [177, 0]
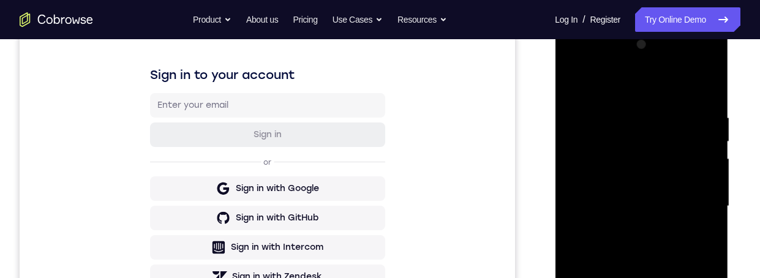
click at [677, 268] on div at bounding box center [641, 206] width 154 height 343
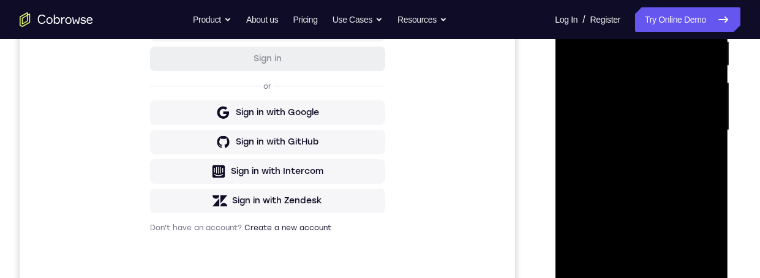
scroll to position [219, 0]
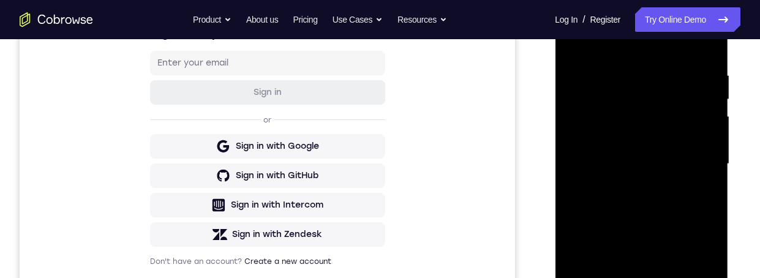
click at [676, 143] on div at bounding box center [641, 164] width 154 height 343
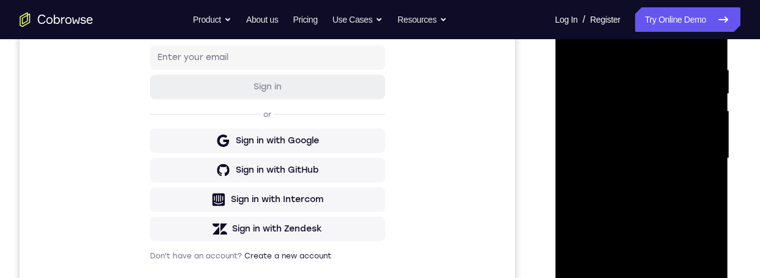
click at [623, 277] on div at bounding box center [641, 158] width 154 height 343
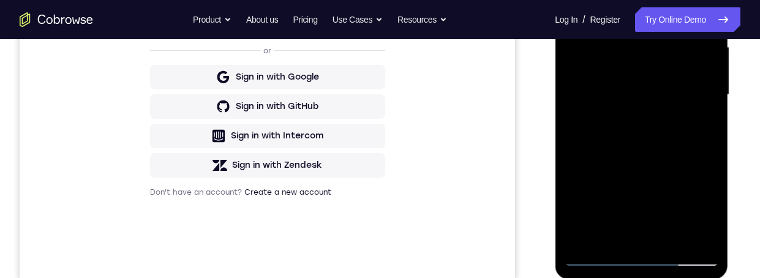
scroll to position [368, 0]
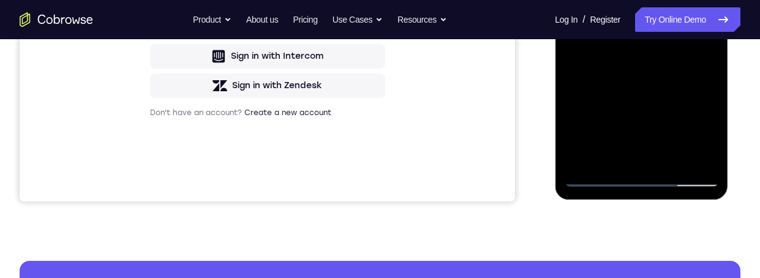
click at [609, 159] on div at bounding box center [641, 15] width 154 height 343
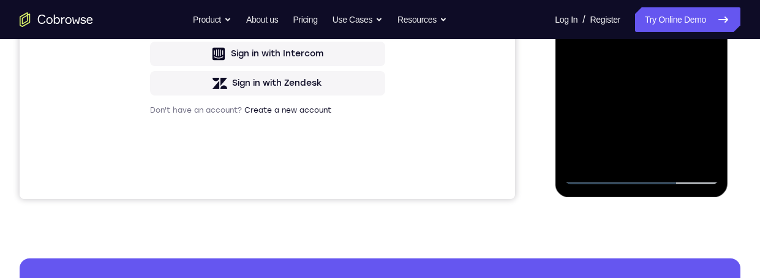
click at [672, 87] on div at bounding box center [641, 12] width 154 height 343
click at [674, 81] on div at bounding box center [641, 12] width 154 height 343
click at [673, 80] on div at bounding box center [641, 12] width 154 height 343
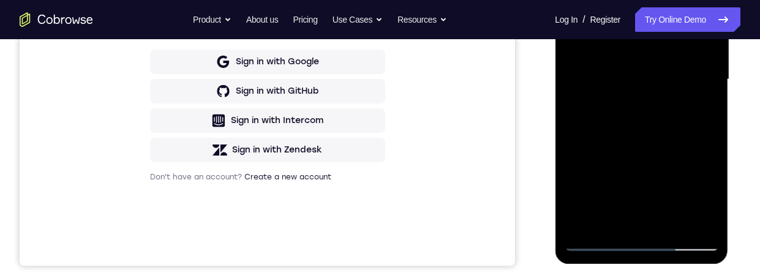
click at [701, 101] on div at bounding box center [641, 79] width 154 height 343
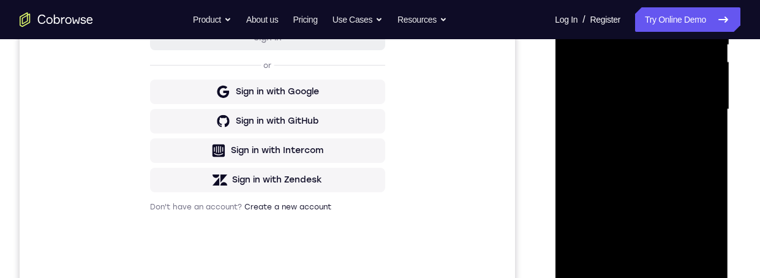
click at [703, 140] on div at bounding box center [641, 109] width 154 height 343
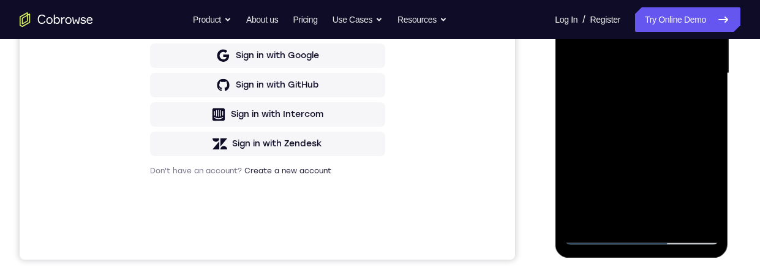
scroll to position [173, 0]
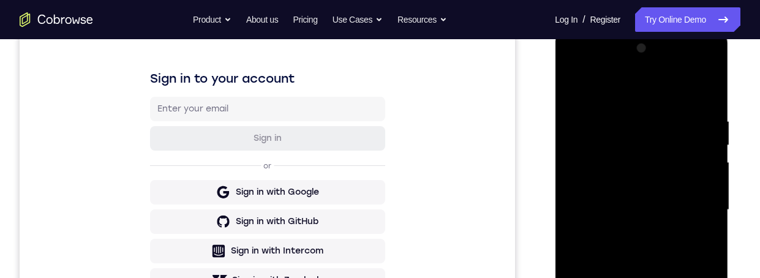
click at [570, 90] on div at bounding box center [641, 210] width 154 height 343
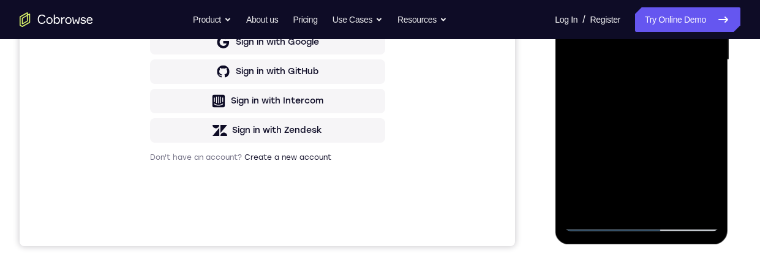
scroll to position [190, 0]
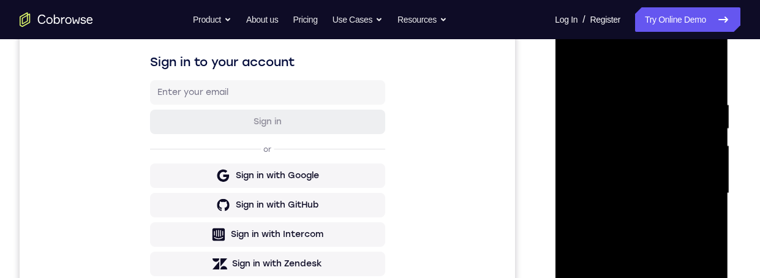
click at [576, 66] on div at bounding box center [641, 193] width 154 height 343
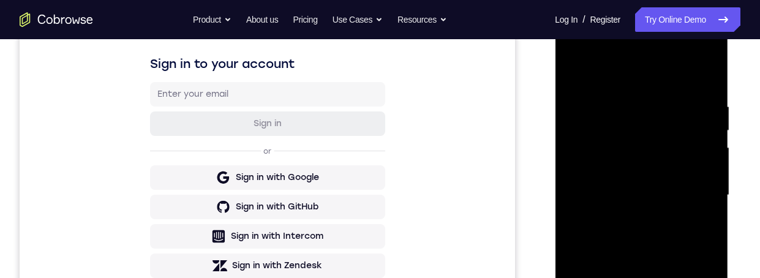
scroll to position [301, 0]
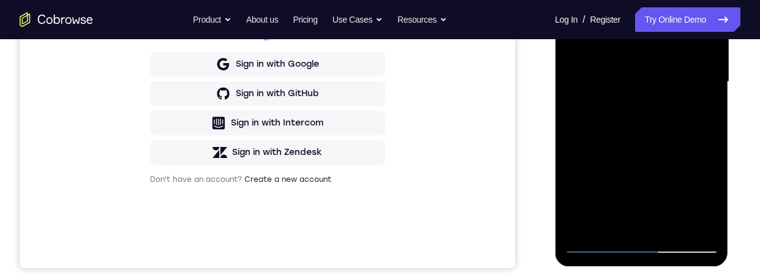
click at [610, 228] on div at bounding box center [641, 82] width 154 height 343
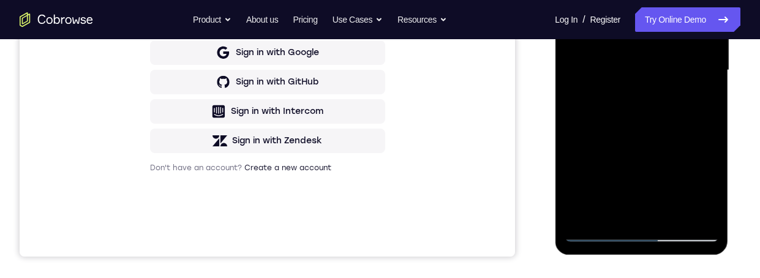
scroll to position [148, 0]
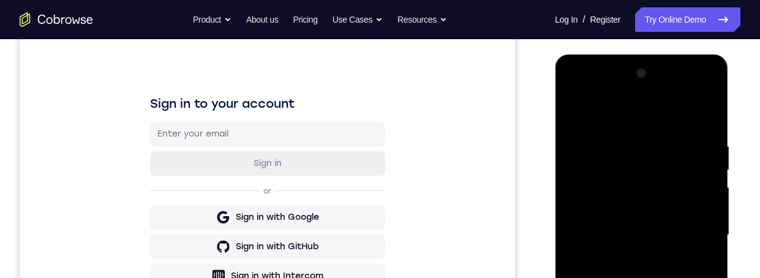
click at [592, 111] on div at bounding box center [641, 235] width 154 height 343
click at [644, 179] on div at bounding box center [641, 235] width 154 height 343
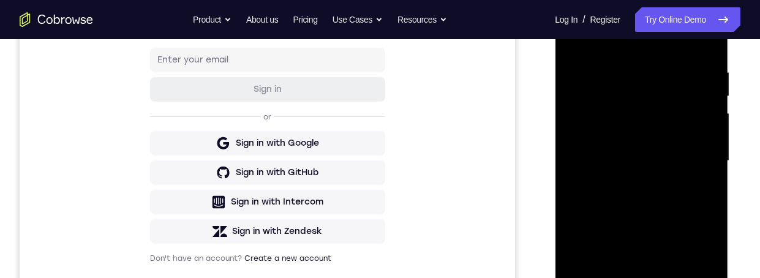
scroll to position [231, 0]
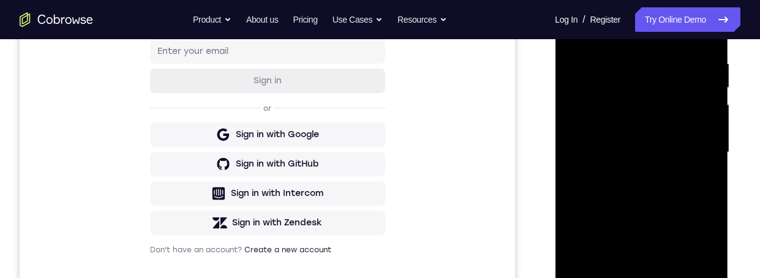
click at [671, 72] on div at bounding box center [641, 152] width 154 height 343
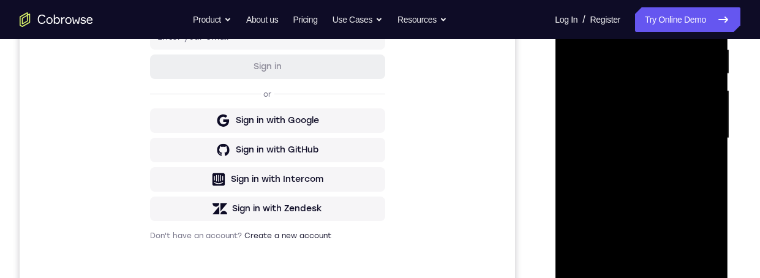
scroll to position [328, 0]
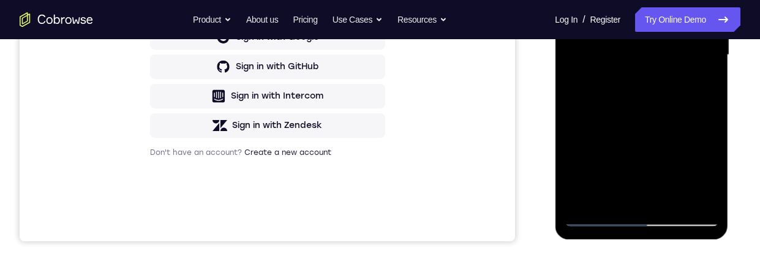
click at [630, 198] on div at bounding box center [641, 55] width 154 height 343
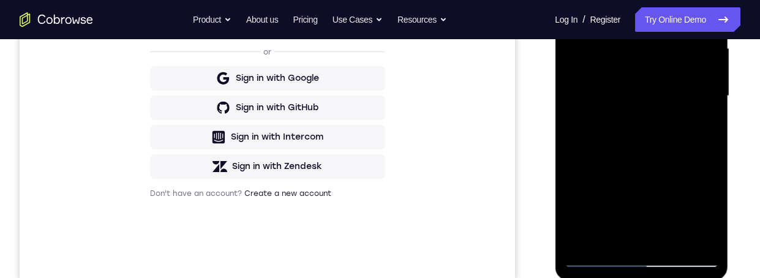
scroll to position [261, 0]
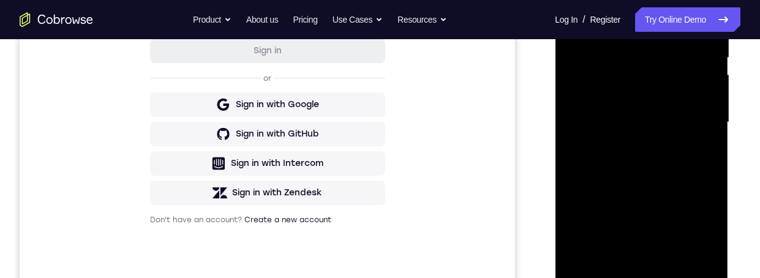
click at [700, 154] on div at bounding box center [641, 122] width 154 height 343
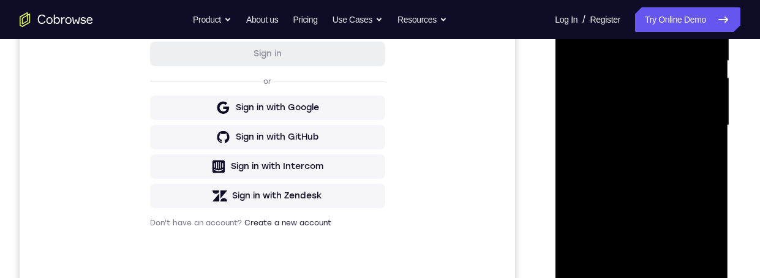
scroll to position [150, 0]
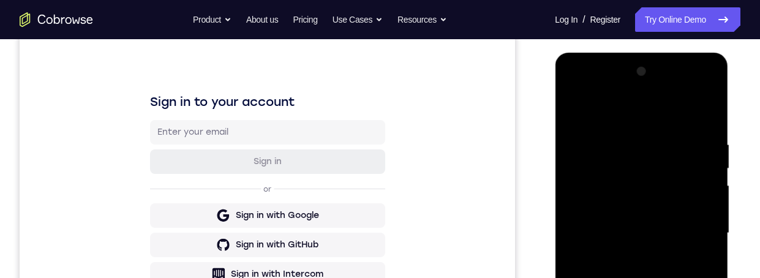
click at [572, 111] on div at bounding box center [641, 233] width 154 height 343
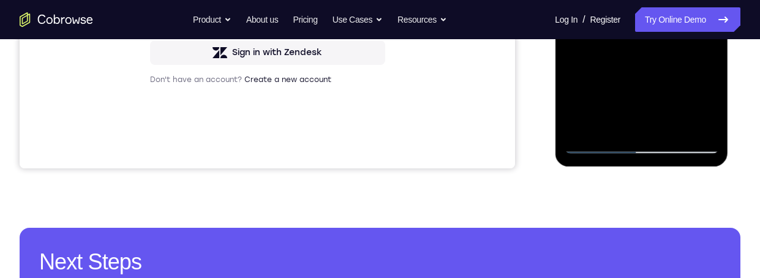
scroll to position [262, 0]
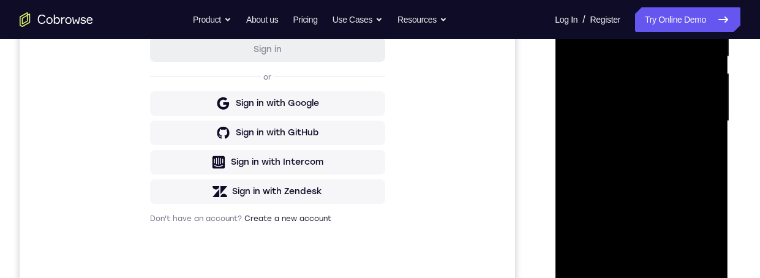
click at [579, 0] on div at bounding box center [641, 121] width 154 height 343
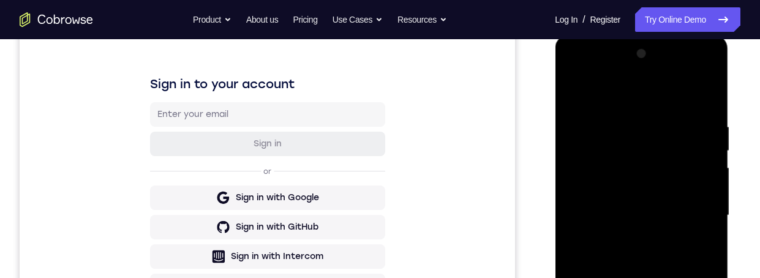
scroll to position [266, 0]
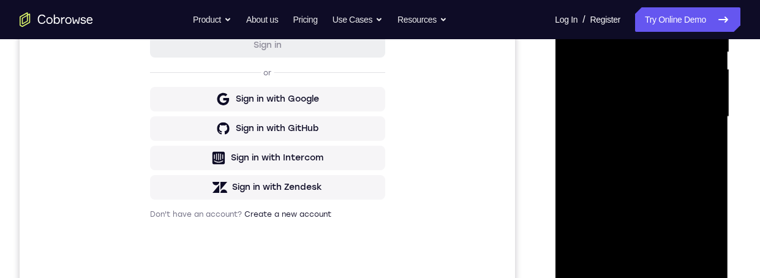
click at [696, 262] on div at bounding box center [641, 116] width 154 height 343
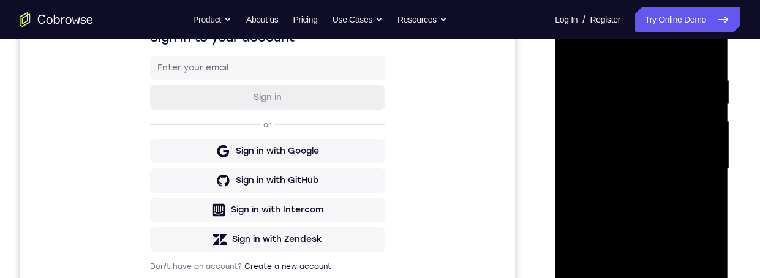
scroll to position [238, 0]
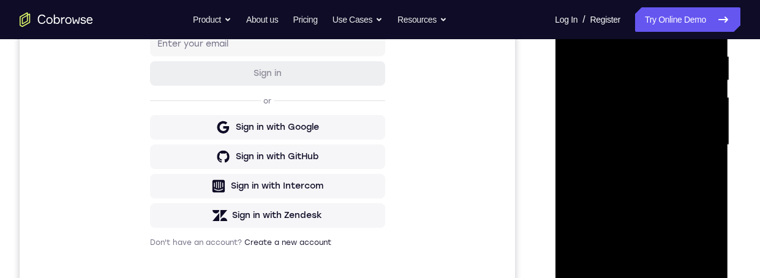
click at [577, 151] on div at bounding box center [641, 145] width 154 height 343
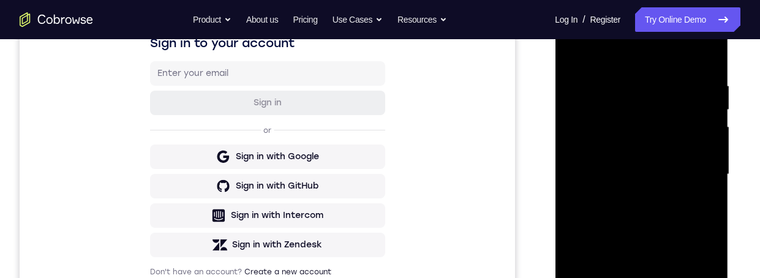
scroll to position [134, 0]
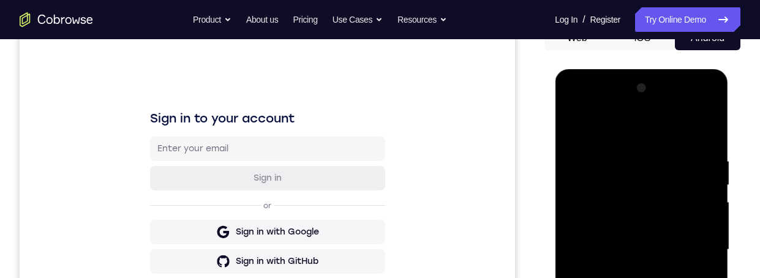
click at [706, 208] on div at bounding box center [641, 249] width 154 height 343
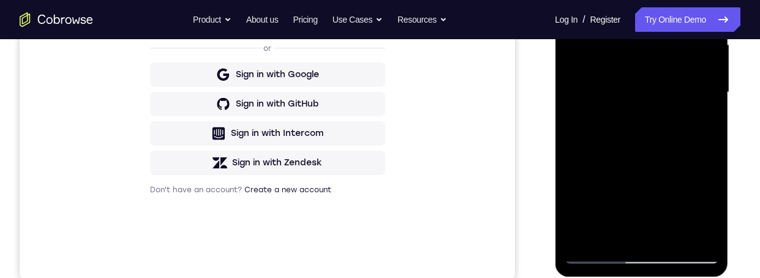
scroll to position [172, 0]
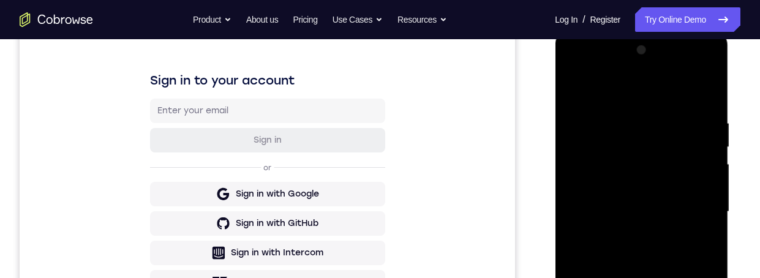
click at [690, 160] on div at bounding box center [641, 211] width 154 height 343
click at [581, 130] on div at bounding box center [641, 211] width 154 height 343
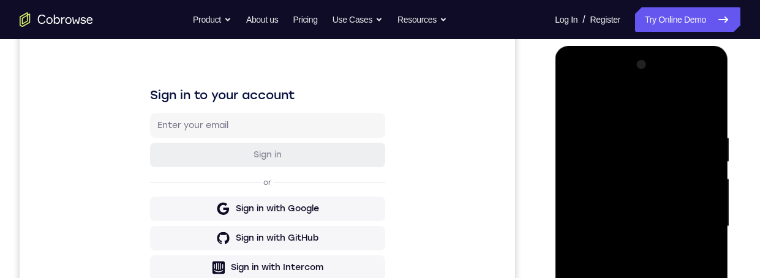
click at [696, 252] on div at bounding box center [641, 226] width 154 height 343
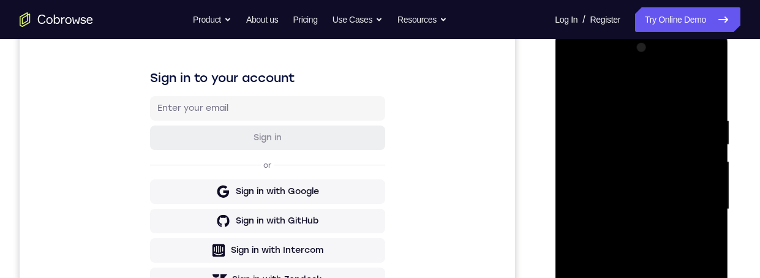
scroll to position [155, 0]
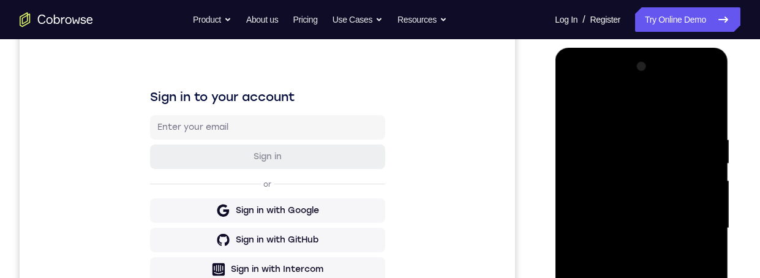
click at [692, 164] on div at bounding box center [641, 228] width 154 height 343
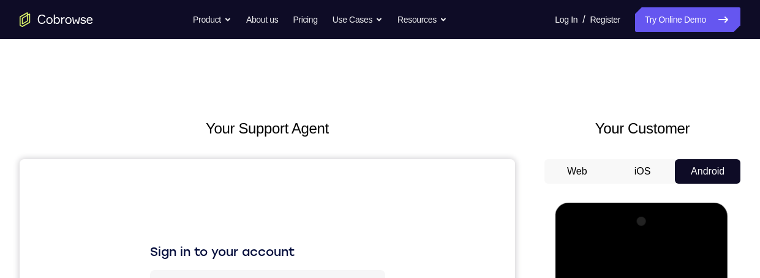
scroll to position [45, 0]
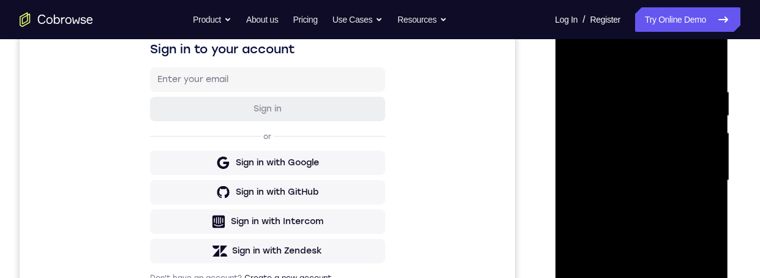
click at [701, 162] on div at bounding box center [641, 180] width 154 height 343
click at [695, 170] on div at bounding box center [641, 180] width 154 height 343
click at [702, 167] on div at bounding box center [641, 180] width 154 height 343
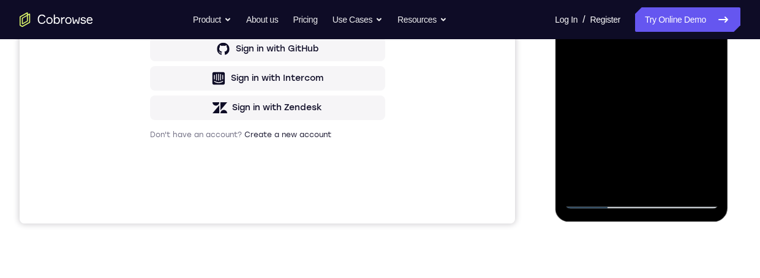
scroll to position [199, 0]
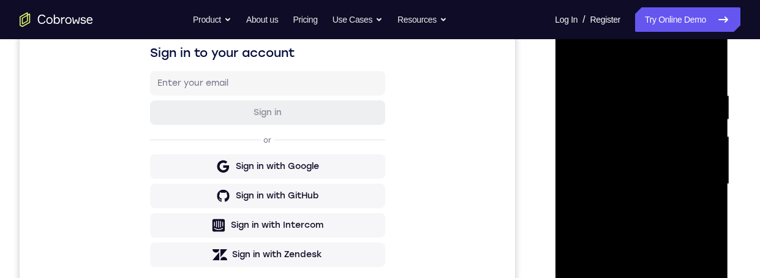
click at [705, 200] on div at bounding box center [641, 184] width 154 height 343
click at [701, 188] on div at bounding box center [641, 184] width 154 height 343
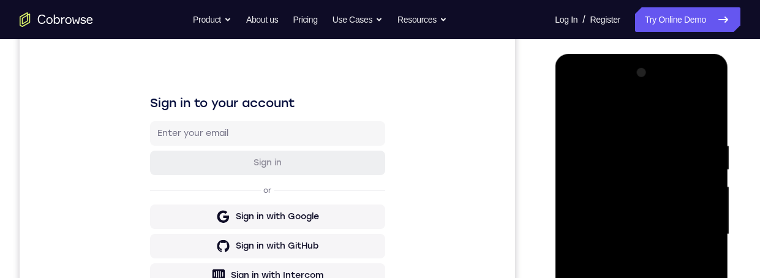
click at [699, 179] on div at bounding box center [641, 234] width 154 height 343
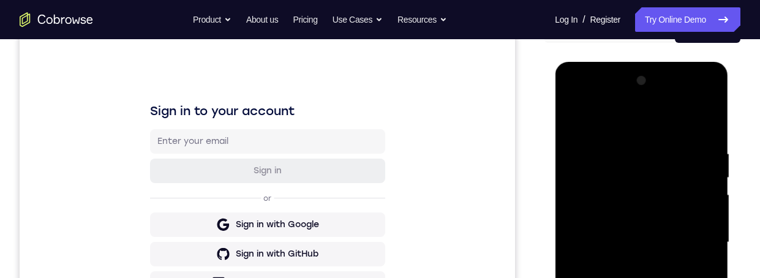
click at [696, 192] on div at bounding box center [641, 242] width 154 height 343
click at [697, 194] on div at bounding box center [641, 242] width 154 height 343
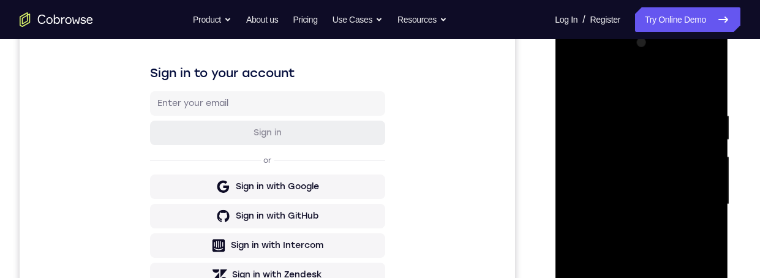
scroll to position [193, 0]
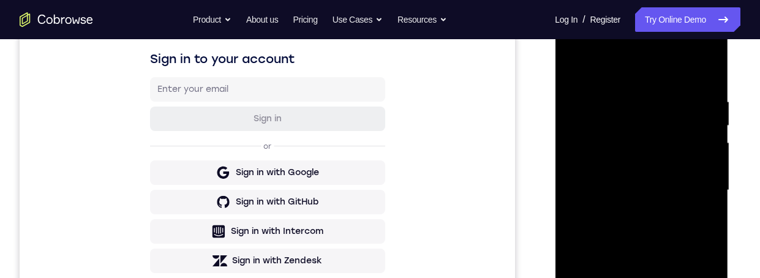
click at [699, 174] on div at bounding box center [641, 190] width 154 height 343
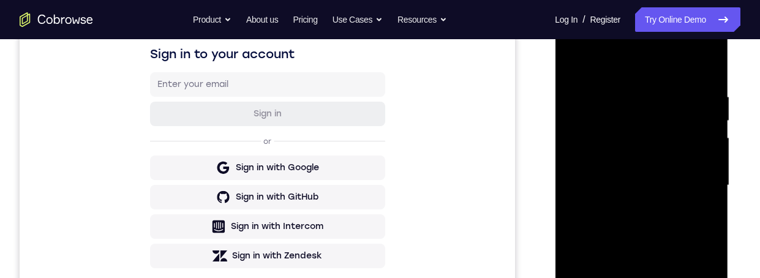
scroll to position [170, 0]
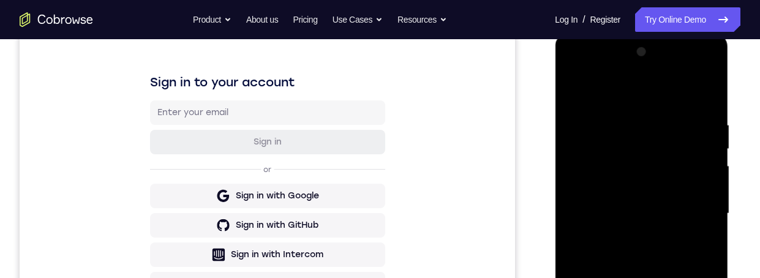
click at [696, 186] on div at bounding box center [641, 213] width 154 height 343
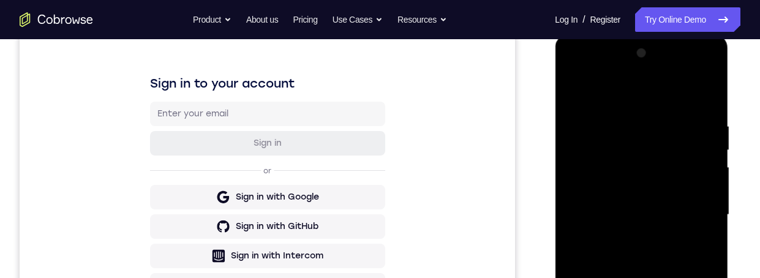
click at [700, 184] on div at bounding box center [641, 214] width 154 height 343
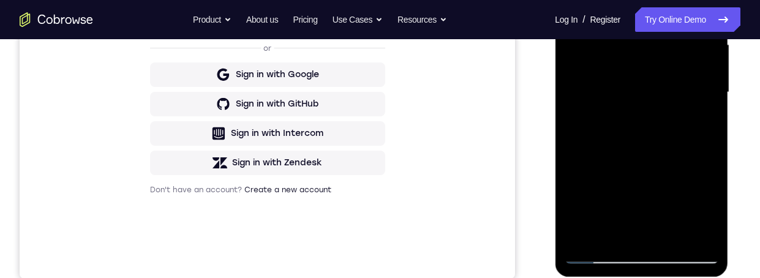
scroll to position [233, 0]
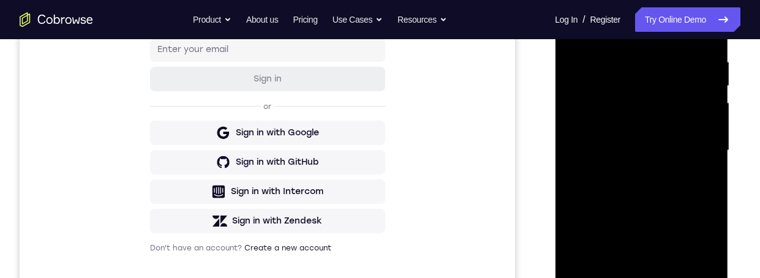
click at [697, 88] on div at bounding box center [641, 150] width 154 height 343
click at [698, 89] on div at bounding box center [641, 150] width 154 height 343
click at [695, 76] on div at bounding box center [641, 150] width 154 height 343
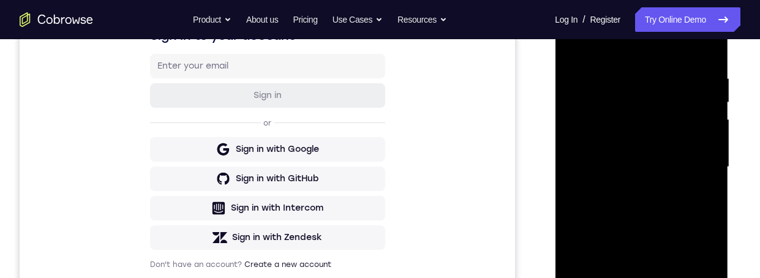
scroll to position [223, 0]
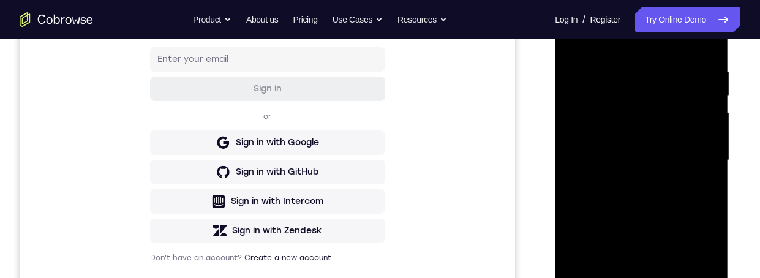
click at [692, 132] on div at bounding box center [641, 160] width 154 height 343
click at [699, 124] on div at bounding box center [641, 160] width 154 height 343
click at [694, 133] on div at bounding box center [641, 160] width 154 height 343
click at [693, 132] on div at bounding box center [641, 160] width 154 height 343
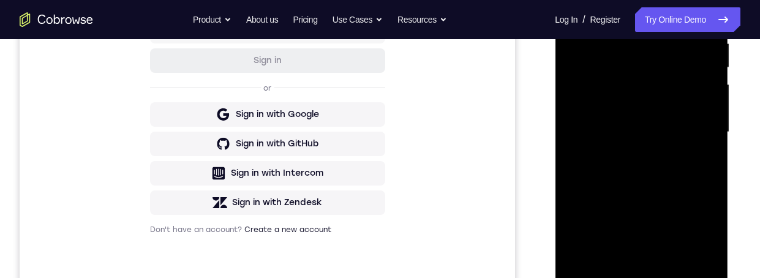
scroll to position [137, 0]
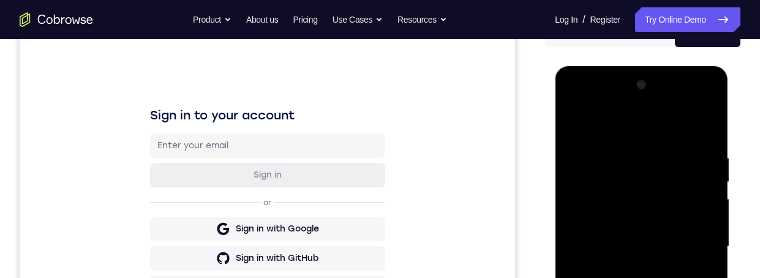
click at [695, 153] on div at bounding box center [641, 246] width 154 height 343
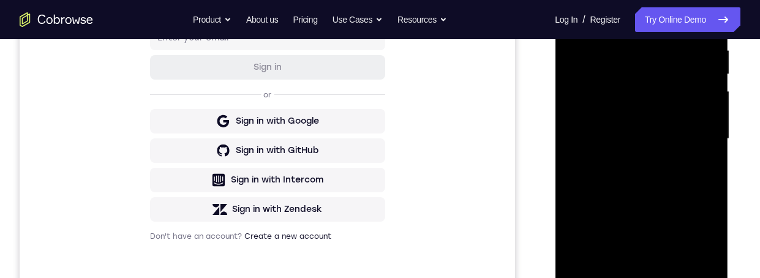
scroll to position [245, 0]
click at [699, 111] on div at bounding box center [641, 138] width 154 height 343
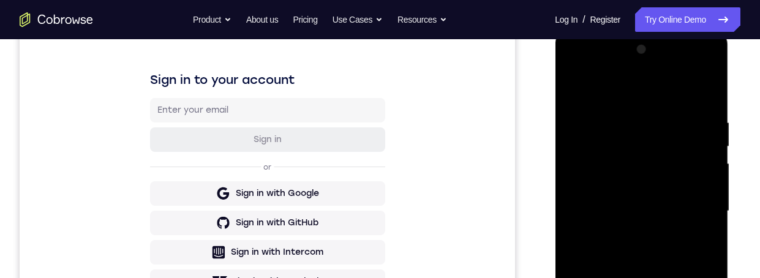
scroll to position [164, 0]
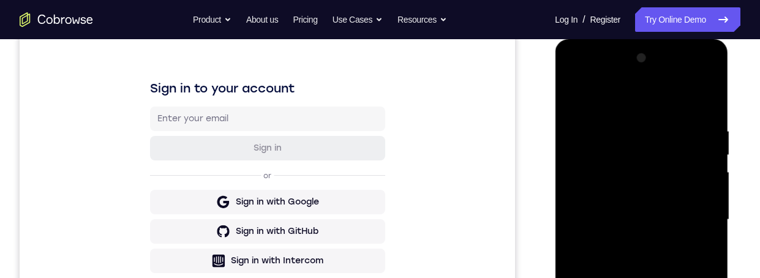
click at [706, 107] on div at bounding box center [641, 219] width 154 height 343
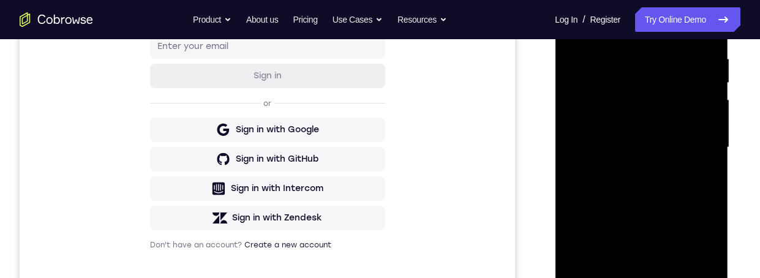
scroll to position [235, 0]
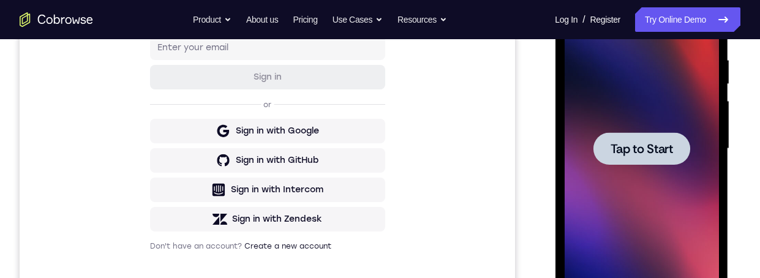
click at [656, 151] on span "Tap to Start" at bounding box center [641, 149] width 62 height 12
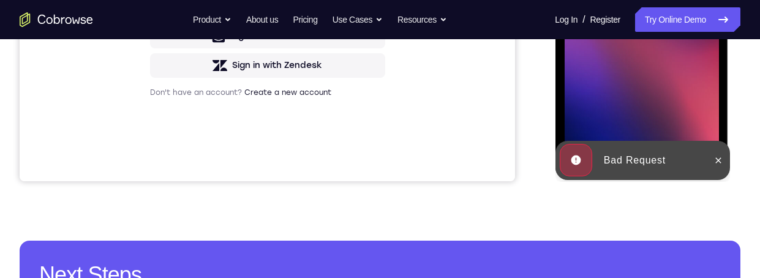
scroll to position [332, 0]
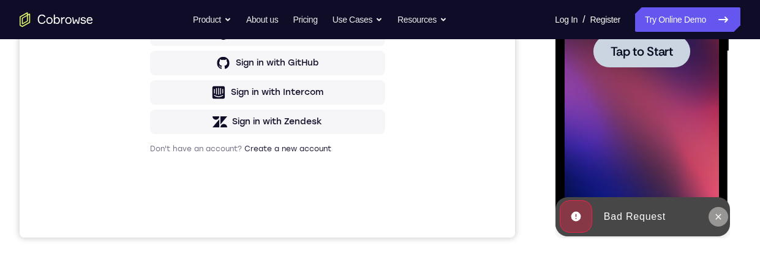
click at [713, 216] on icon at bounding box center [718, 217] width 10 height 10
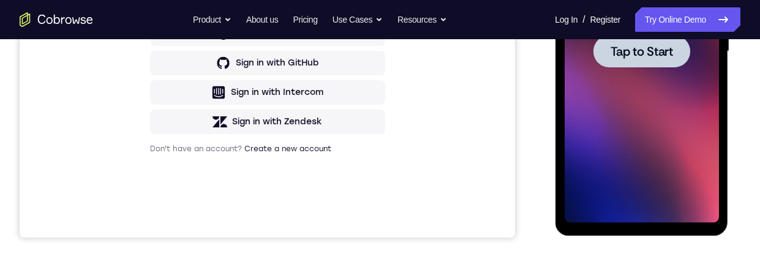
scroll to position [422, 0]
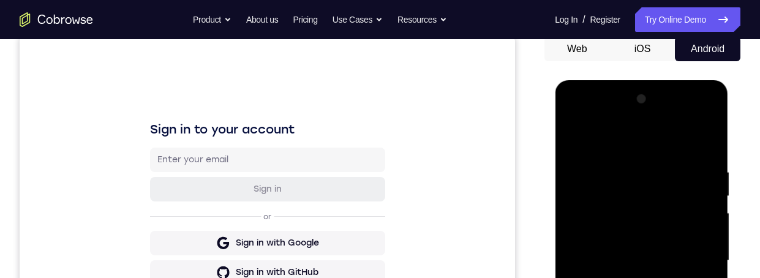
scroll to position [340, 0]
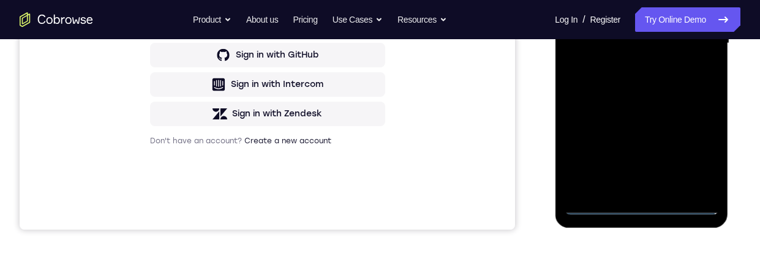
click at [641, 206] on div at bounding box center [641, 43] width 154 height 343
click at [699, 154] on div at bounding box center [641, 43] width 154 height 343
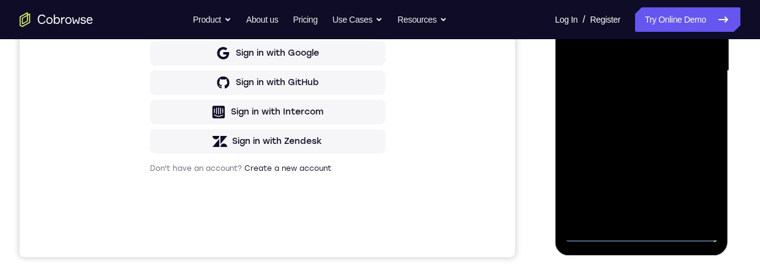
scroll to position [232, 0]
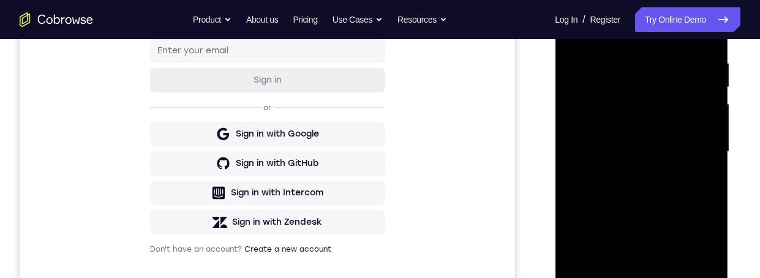
click at [578, 6] on div at bounding box center [641, 151] width 154 height 343
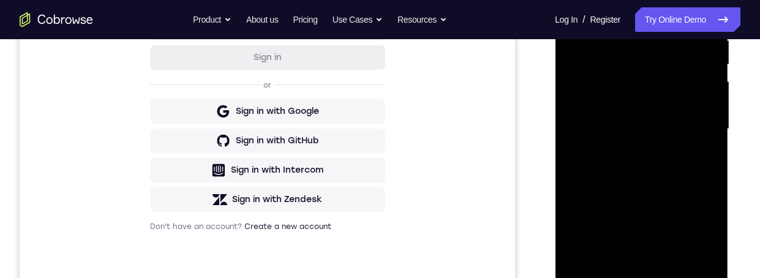
scroll to position [252, 0]
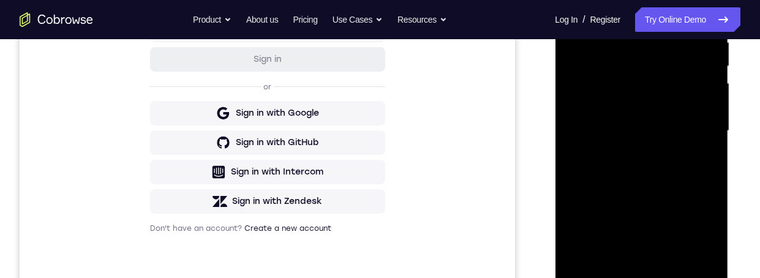
click at [639, 277] on div at bounding box center [641, 131] width 154 height 343
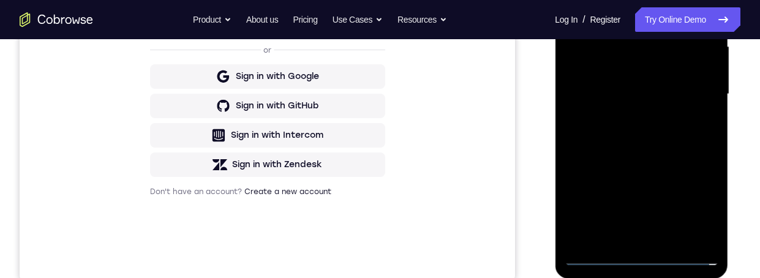
scroll to position [293, 0]
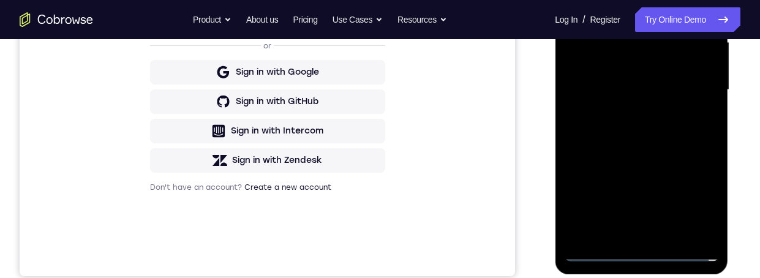
click at [737, 99] on div at bounding box center [643, 88] width 196 height 377
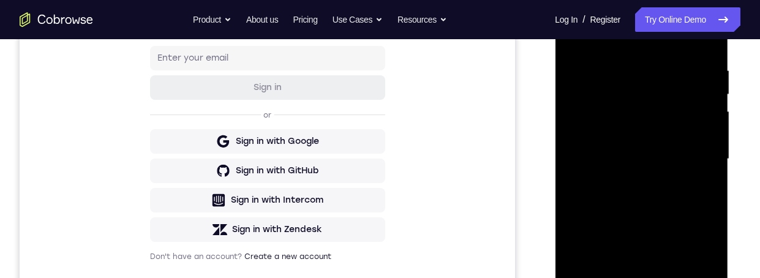
click at [594, 136] on div at bounding box center [641, 159] width 154 height 343
click at [671, 192] on div at bounding box center [641, 158] width 154 height 343
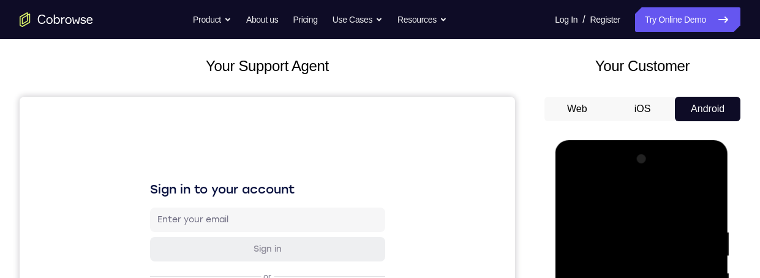
scroll to position [235, 0]
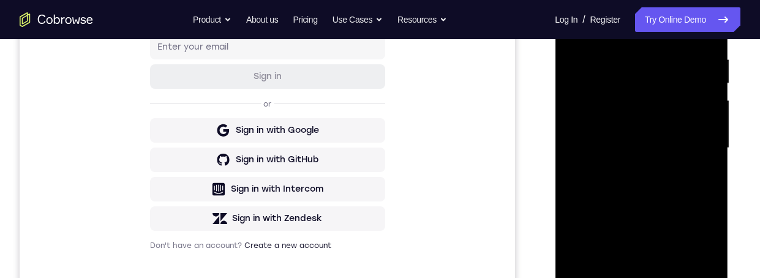
click at [639, 277] on div at bounding box center [641, 148] width 154 height 343
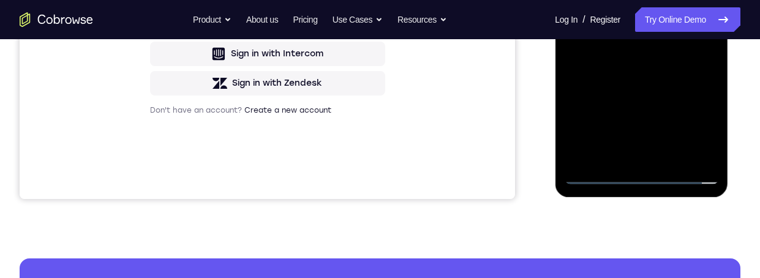
scroll to position [209, 0]
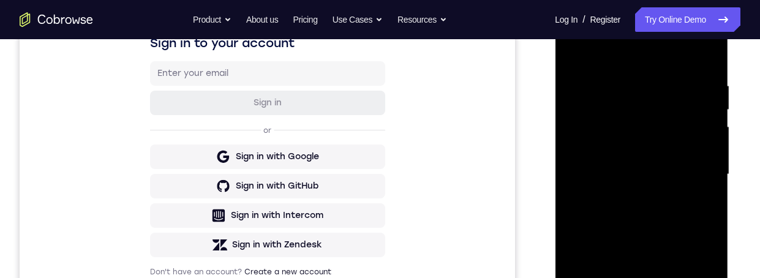
click at [671, 129] on div at bounding box center [641, 174] width 154 height 343
click at [673, 95] on div at bounding box center [641, 174] width 154 height 343
click at [671, 129] on div at bounding box center [641, 174] width 154 height 343
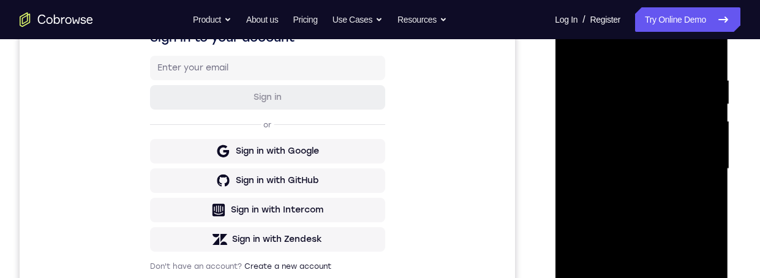
click at [694, 194] on div at bounding box center [641, 169] width 154 height 343
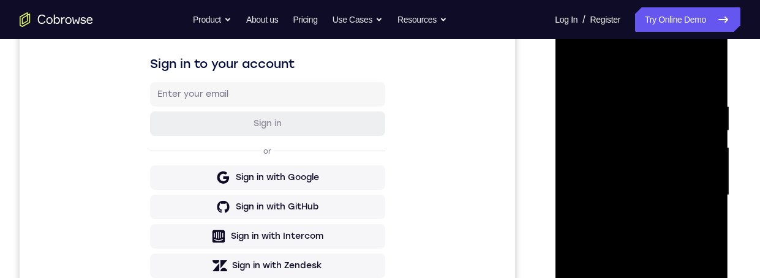
scroll to position [235, 0]
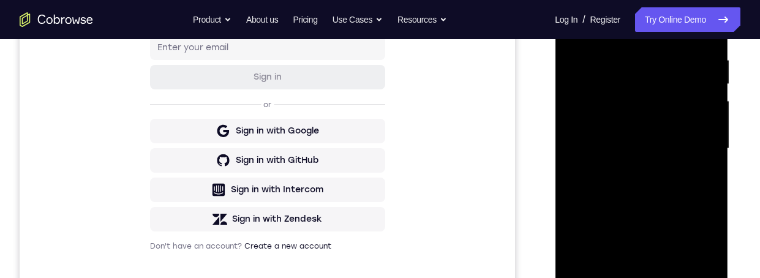
click at [693, 178] on div at bounding box center [641, 148] width 154 height 343
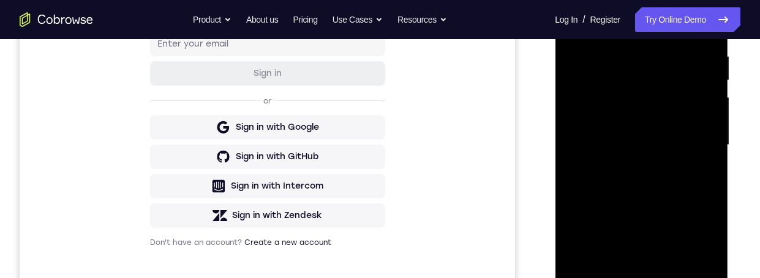
scroll to position [289, 0]
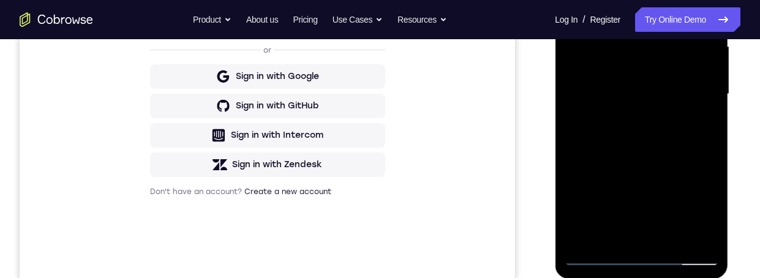
click at [690, 233] on div at bounding box center [641, 94] width 154 height 343
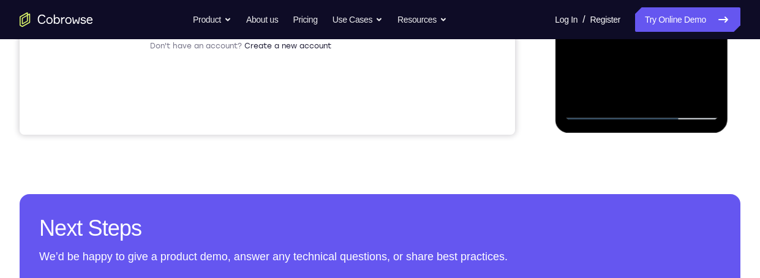
scroll to position [422, 0]
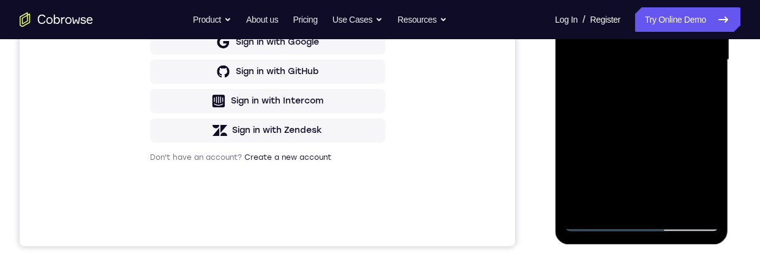
scroll to position [290, 0]
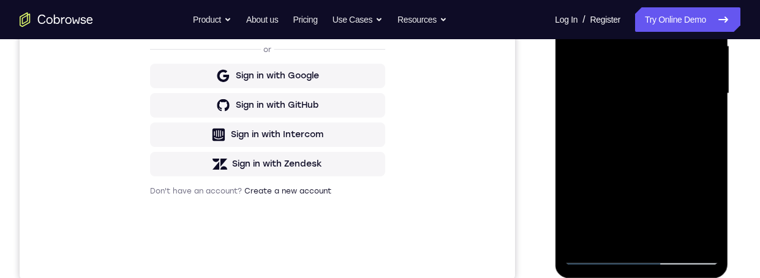
click at [678, 132] on div at bounding box center [641, 93] width 154 height 343
click at [684, 142] on div at bounding box center [641, 93] width 154 height 343
click at [738, 134] on div at bounding box center [643, 92] width 196 height 377
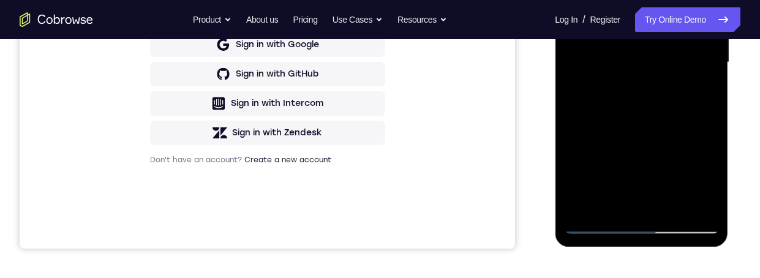
click at [677, 205] on div at bounding box center [641, 62] width 154 height 343
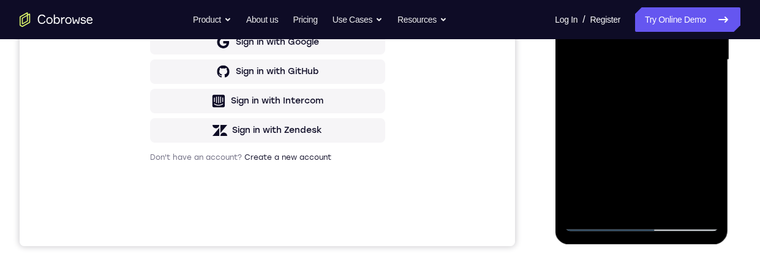
click at [670, 121] on div at bounding box center [641, 60] width 154 height 343
click at [672, 70] on div at bounding box center [641, 60] width 154 height 343
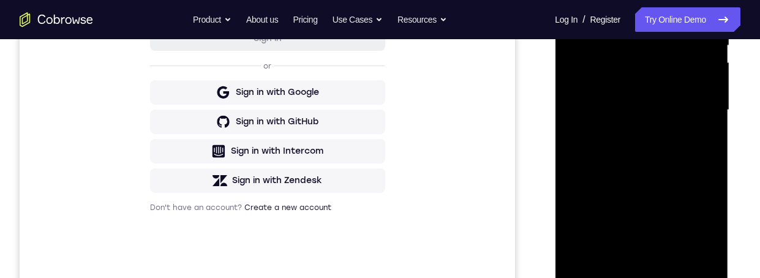
scroll to position [330, 0]
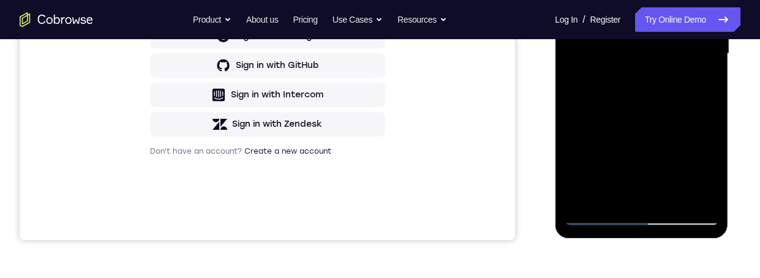
click at [666, 123] on div at bounding box center [641, 53] width 154 height 343
click at [695, 123] on div at bounding box center [641, 53] width 154 height 343
click at [608, 192] on div at bounding box center [641, 53] width 154 height 343
click at [706, 124] on div at bounding box center [641, 53] width 154 height 343
click at [705, 124] on div at bounding box center [641, 53] width 154 height 343
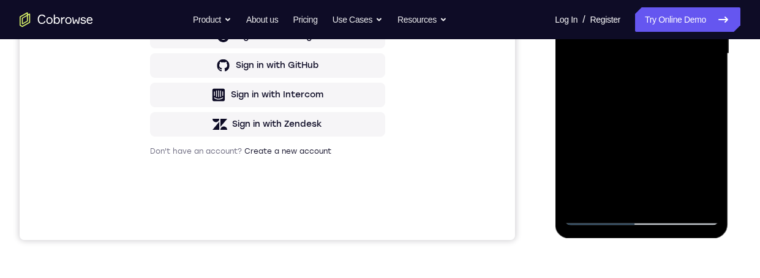
click at [705, 123] on div at bounding box center [641, 53] width 154 height 343
click at [705, 199] on div at bounding box center [641, 53] width 154 height 343
click at [705, 198] on div at bounding box center [641, 53] width 154 height 343
click at [688, 126] on div at bounding box center [641, 53] width 154 height 343
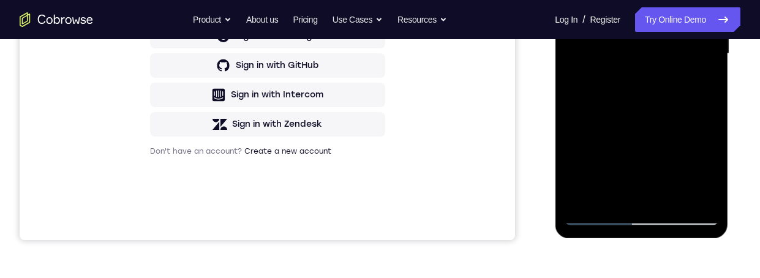
click at [688, 126] on div at bounding box center [641, 53] width 154 height 343
click at [687, 127] on div at bounding box center [641, 53] width 154 height 343
click at [695, 78] on div at bounding box center [641, 53] width 154 height 343
click at [660, 8] on div at bounding box center [641, 53] width 154 height 343
click at [688, 119] on div at bounding box center [641, 53] width 154 height 343
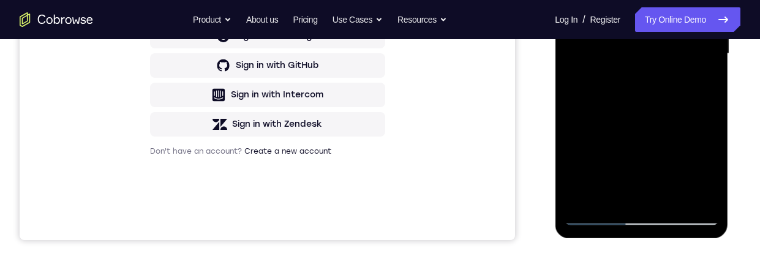
click at [699, 83] on div at bounding box center [641, 53] width 154 height 343
click at [571, 0] on div at bounding box center [641, 53] width 154 height 343
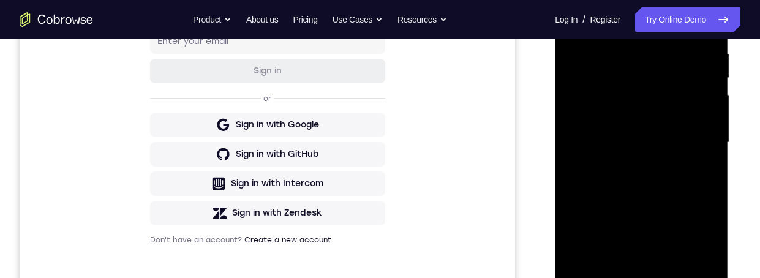
click at [641, 147] on div at bounding box center [641, 142] width 154 height 343
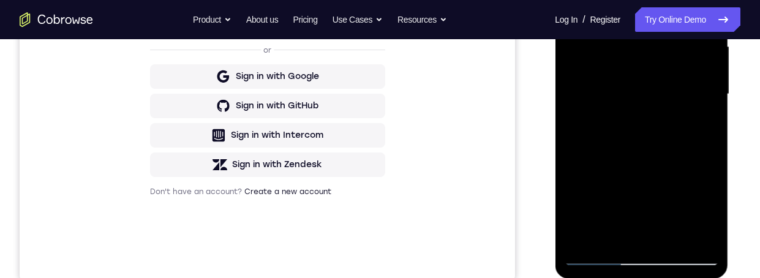
scroll to position [386, 0]
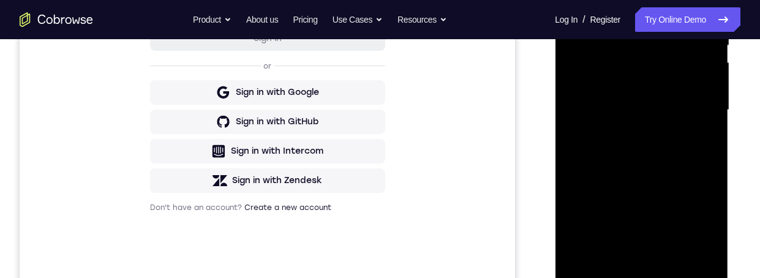
scroll to position [273, 0]
click at [702, 141] on div at bounding box center [641, 110] width 154 height 343
click at [697, 141] on div at bounding box center [641, 110] width 154 height 343
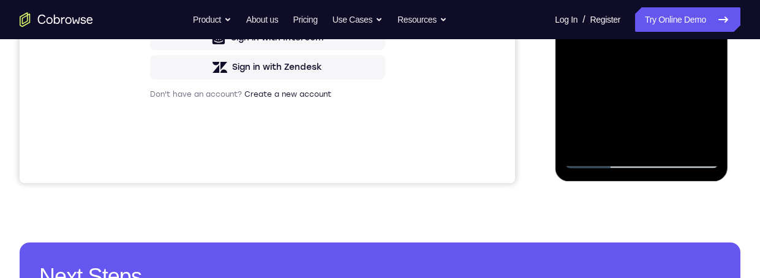
scroll to position [237, 0]
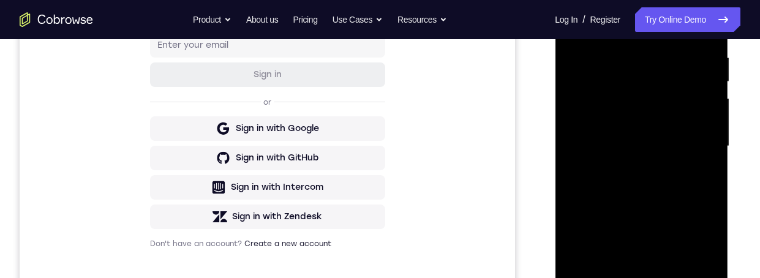
click at [575, 23] on div at bounding box center [641, 146] width 154 height 343
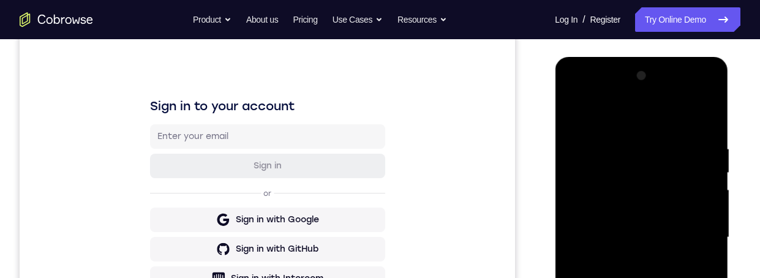
scroll to position [192, 0]
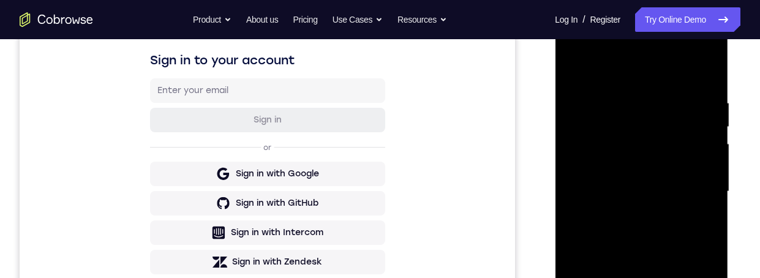
click at [578, 64] on div at bounding box center [641, 191] width 154 height 343
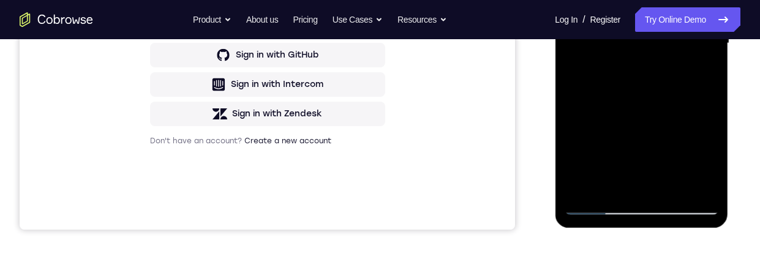
scroll to position [344, 0]
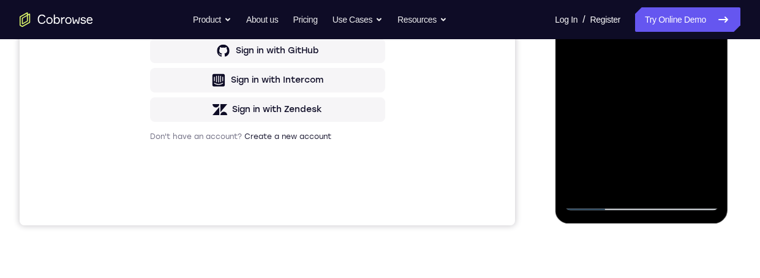
click at [608, 183] on div at bounding box center [641, 39] width 154 height 343
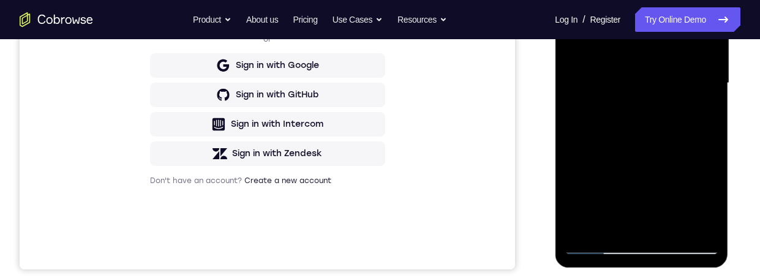
scroll to position [347, 0]
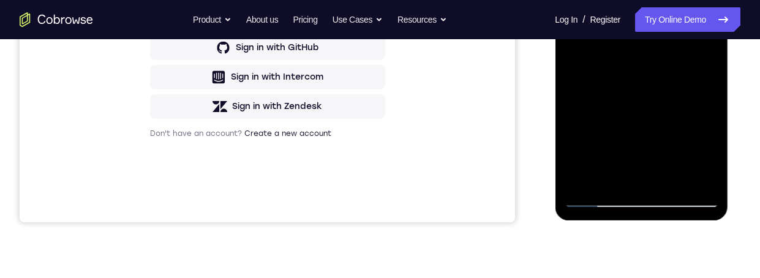
click at [586, 184] on div at bounding box center [641, 36] width 154 height 343
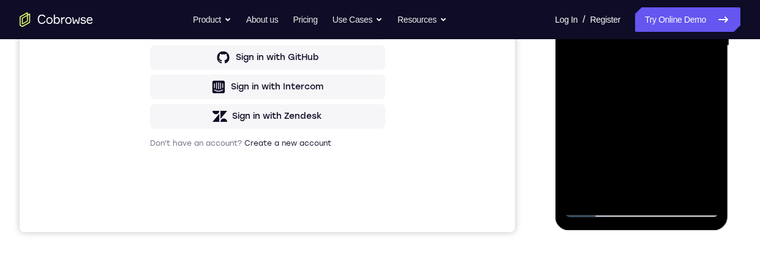
click at [707, 0] on div at bounding box center [641, 45] width 154 height 343
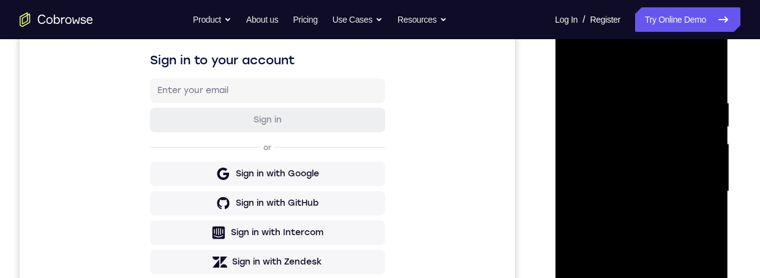
click at [571, 75] on div at bounding box center [641, 191] width 154 height 343
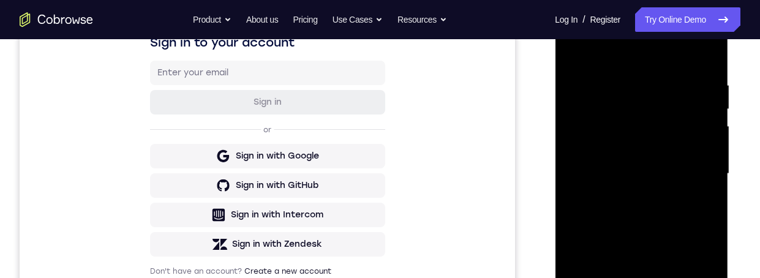
scroll to position [339, 0]
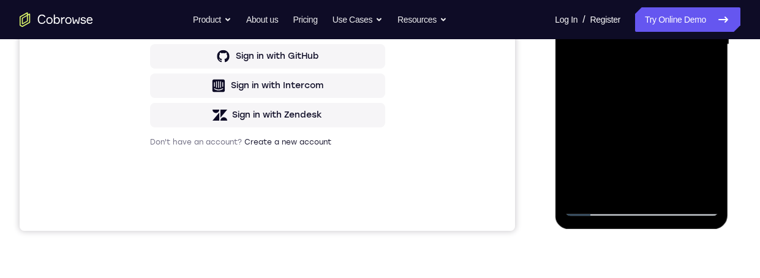
click at [668, 189] on div at bounding box center [641, 44] width 154 height 343
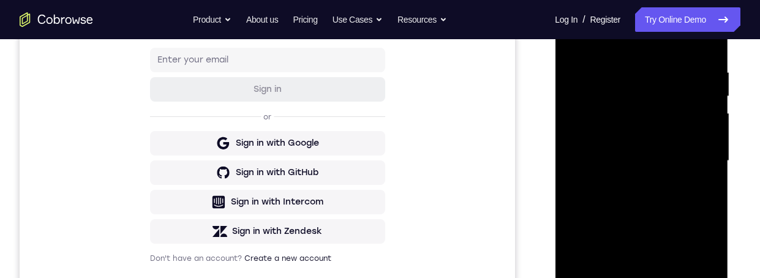
scroll to position [279, 0]
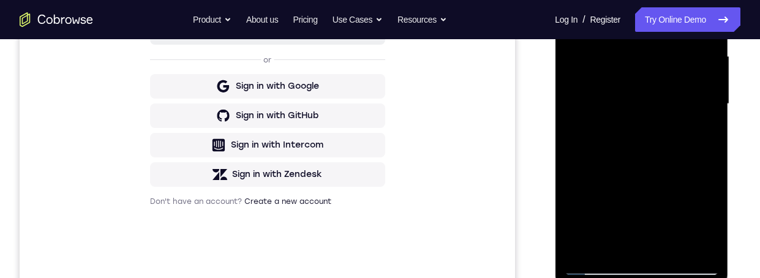
click at [676, 213] on div at bounding box center [641, 104] width 154 height 343
click at [682, 125] on div at bounding box center [641, 104] width 154 height 343
click at [603, 214] on div at bounding box center [641, 104] width 154 height 343
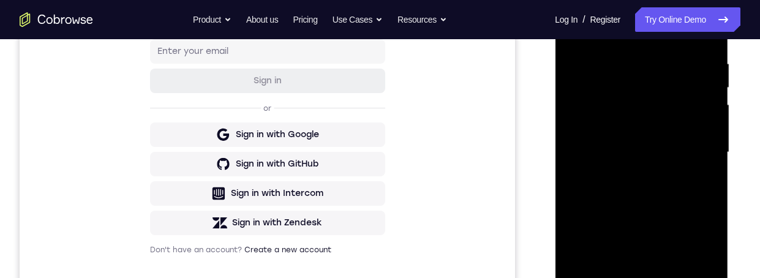
scroll to position [246, 0]
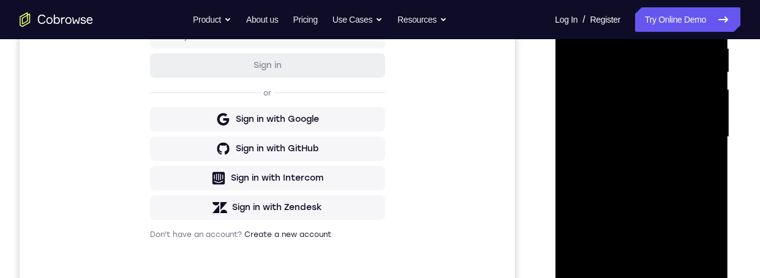
click at [638, 205] on div at bounding box center [641, 137] width 154 height 343
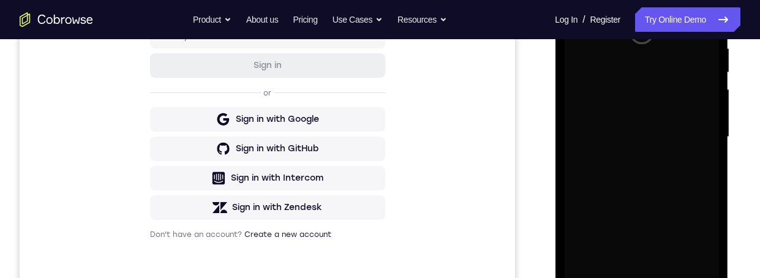
scroll to position [295, 0]
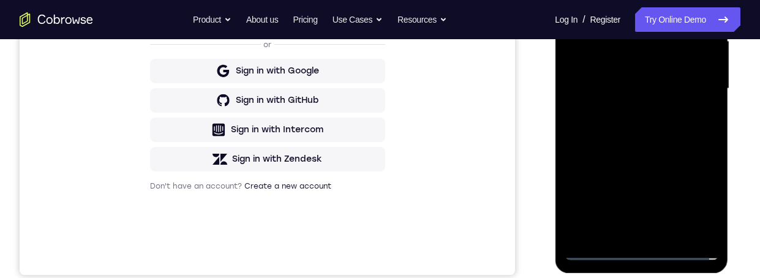
click at [641, 253] on div at bounding box center [641, 88] width 154 height 343
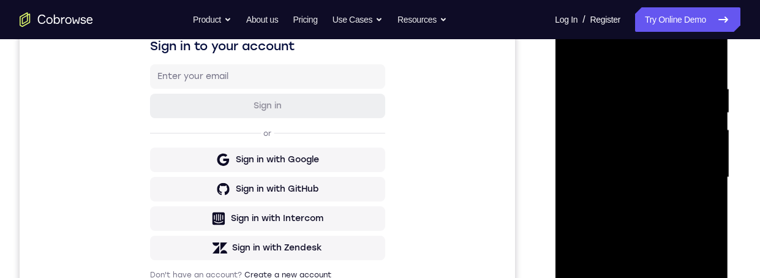
scroll to position [175, 0]
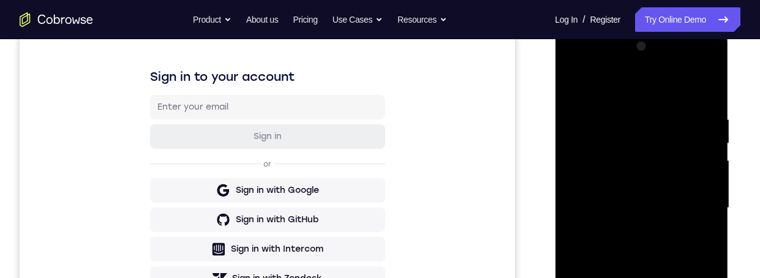
click at [577, 61] on div at bounding box center [641, 208] width 154 height 343
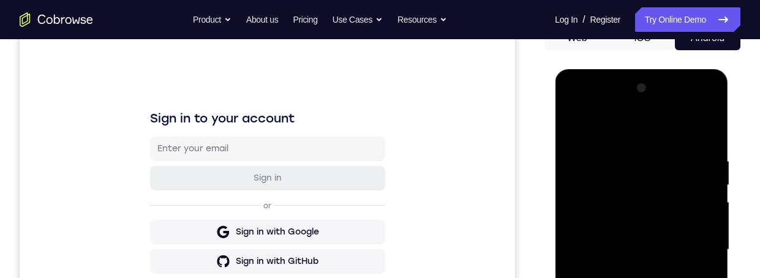
scroll to position [136, 0]
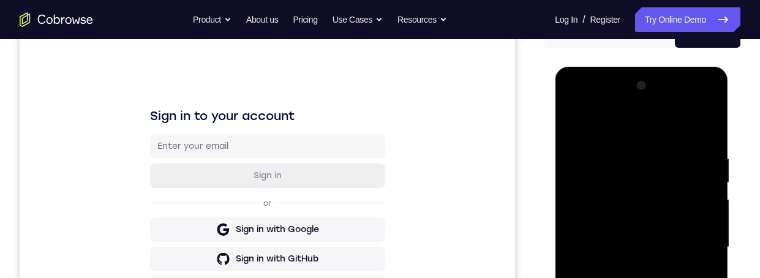
click at [688, 240] on div at bounding box center [641, 247] width 154 height 343
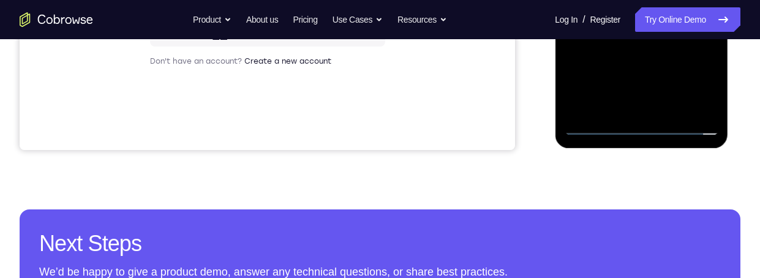
scroll to position [298, 0]
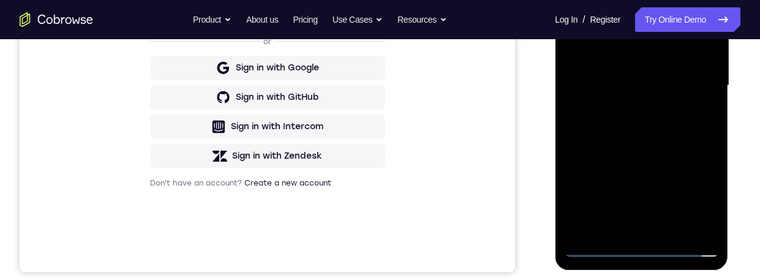
click at [623, 110] on div at bounding box center [641, 85] width 154 height 343
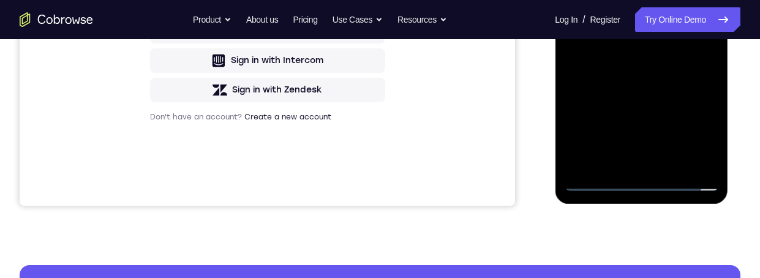
scroll to position [381, 0]
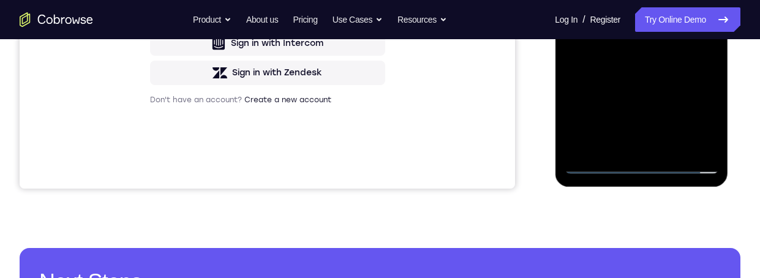
click at [634, 0] on div at bounding box center [641, 2] width 154 height 343
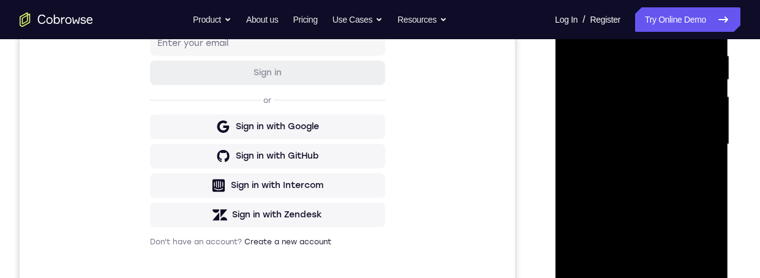
scroll to position [228, 0]
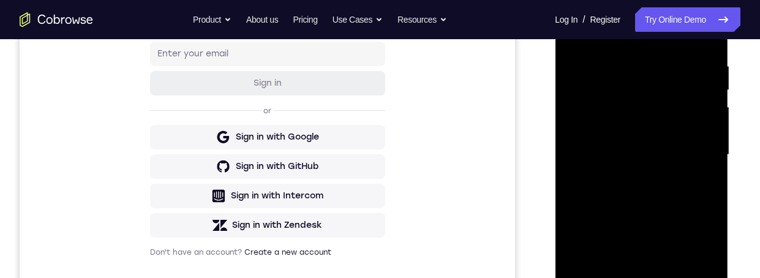
click at [617, 129] on div at bounding box center [641, 154] width 154 height 343
click at [665, 154] on div at bounding box center [641, 154] width 154 height 343
click at [668, 190] on div at bounding box center [641, 154] width 154 height 343
click at [698, 167] on div at bounding box center [641, 154] width 154 height 343
click at [605, 130] on div at bounding box center [641, 154] width 154 height 343
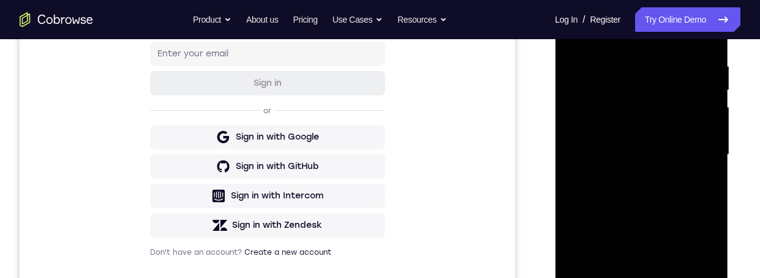
click at [665, 154] on div at bounding box center [641, 154] width 154 height 343
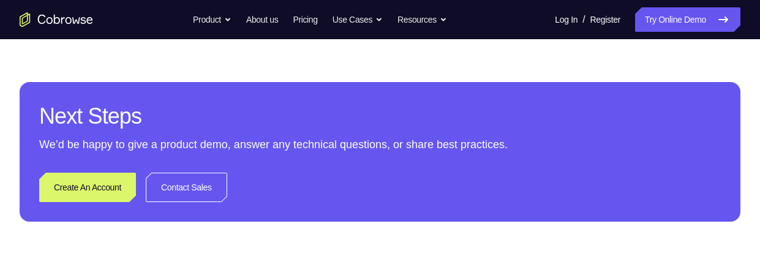
scroll to position [390, 0]
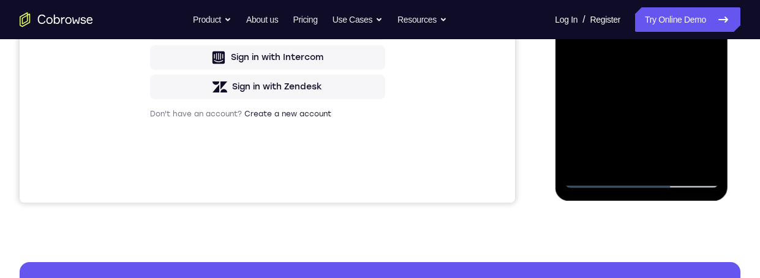
scroll to position [364, 0]
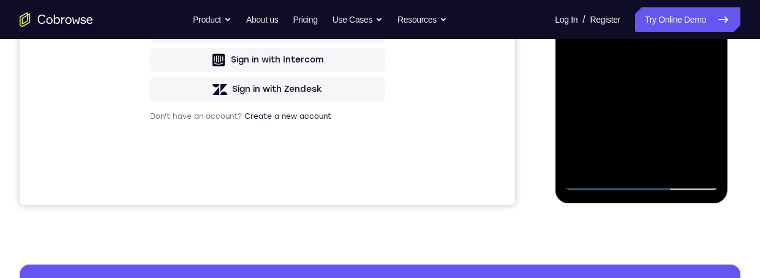
click at [673, 90] on div at bounding box center [641, 18] width 154 height 343
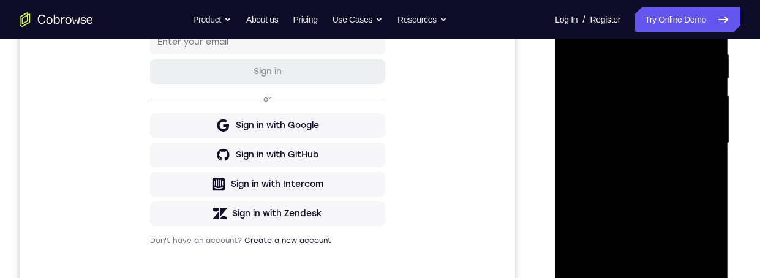
scroll to position [228, 0]
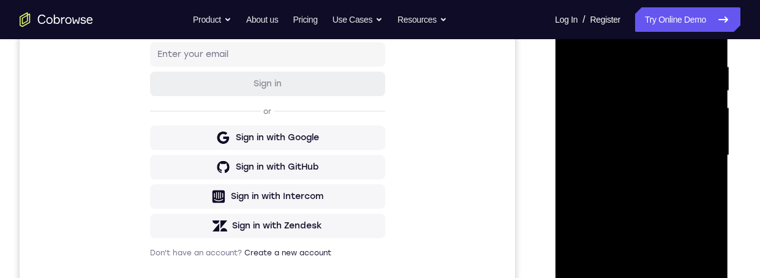
click at [574, 32] on div at bounding box center [641, 155] width 154 height 343
click at [664, 277] on div at bounding box center [641, 155] width 154 height 343
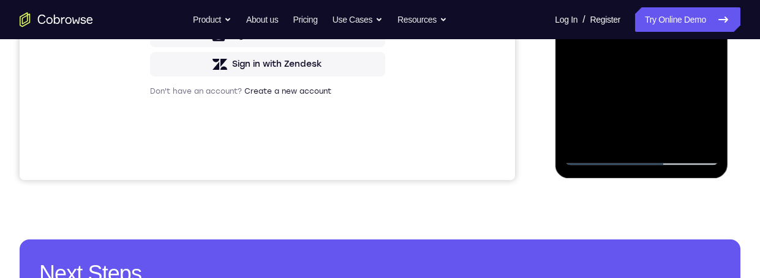
scroll to position [205, 0]
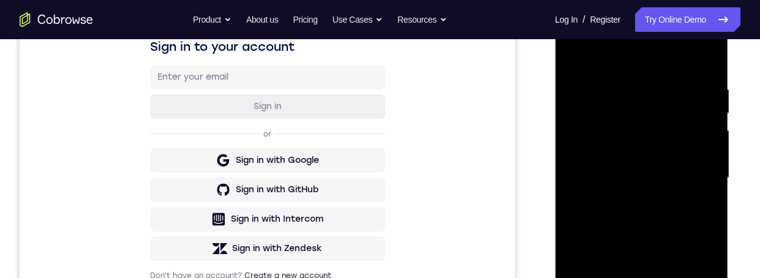
click at [576, 48] on div at bounding box center [641, 178] width 154 height 343
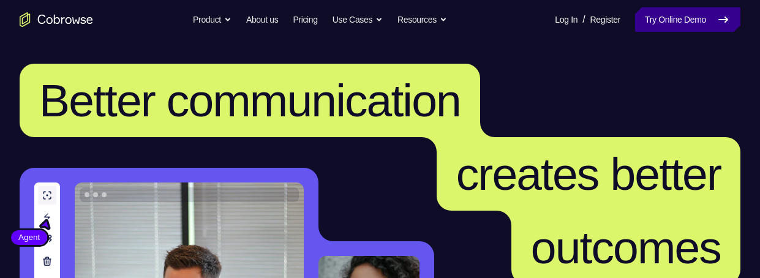
click at [697, 25] on link "Try Online Demo" at bounding box center [687, 19] width 105 height 25
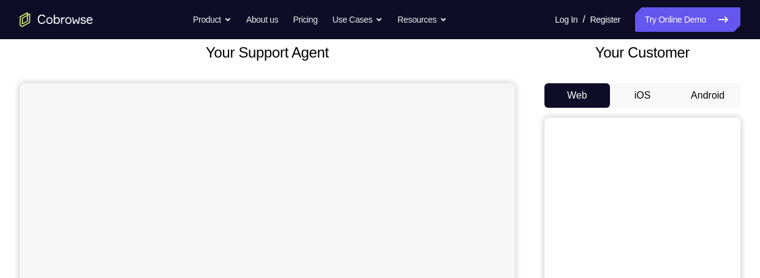
click at [701, 108] on button "Android" at bounding box center [708, 95] width 66 height 25
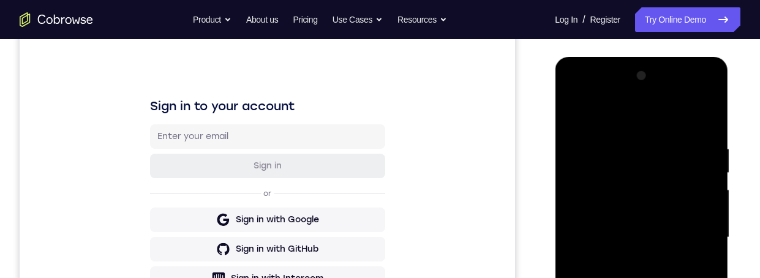
scroll to position [169, 0]
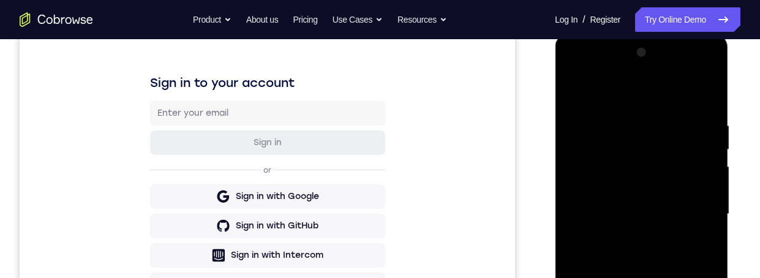
click at [637, 277] on div at bounding box center [641, 214] width 154 height 343
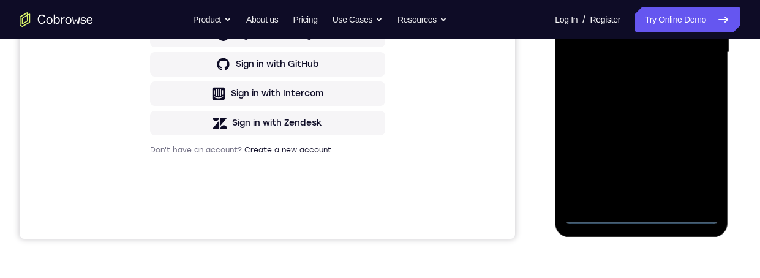
click at [695, 156] on div at bounding box center [641, 52] width 154 height 343
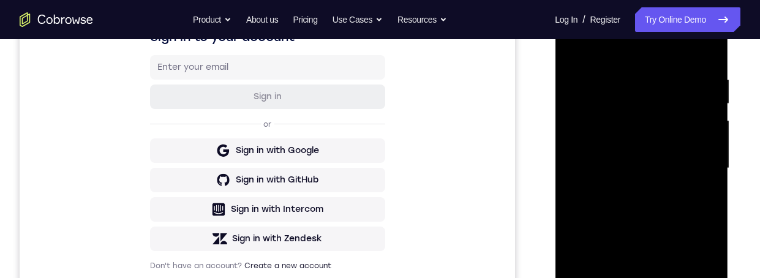
click at [592, 23] on div at bounding box center [641, 168] width 154 height 343
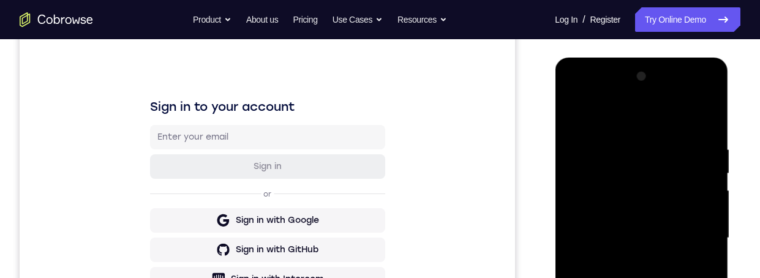
click at [693, 228] on div at bounding box center [641, 238] width 154 height 343
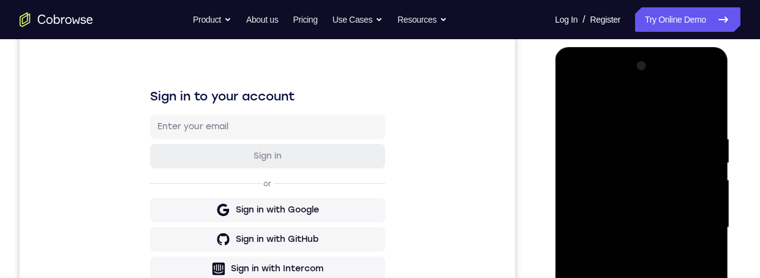
click at [625, 246] on div at bounding box center [641, 227] width 154 height 343
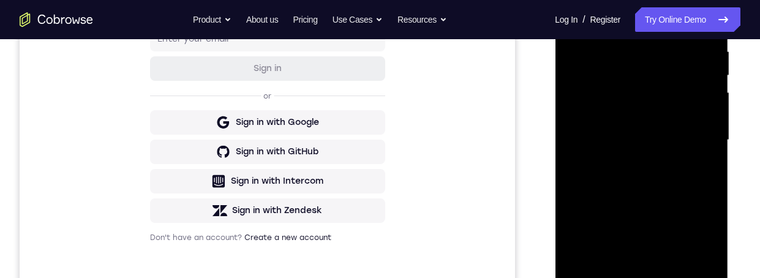
click at [659, 129] on div at bounding box center [641, 140] width 154 height 343
click at [617, 127] on div at bounding box center [641, 140] width 154 height 343
click at [685, 138] on div at bounding box center [641, 140] width 154 height 343
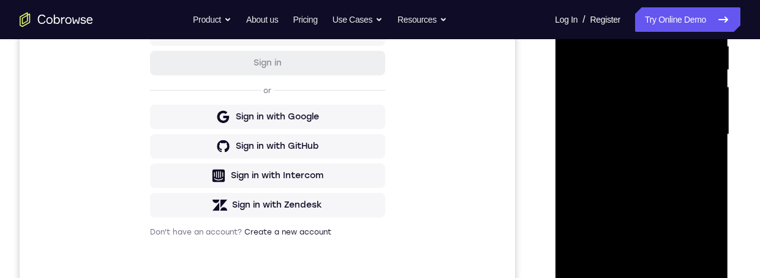
scroll to position [336, 0]
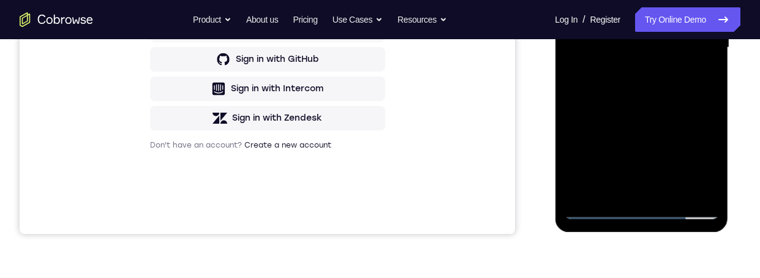
click at [707, 186] on div at bounding box center [641, 47] width 154 height 343
click at [693, 97] on div at bounding box center [641, 47] width 154 height 343
click at [706, 0] on div at bounding box center [641, 47] width 154 height 343
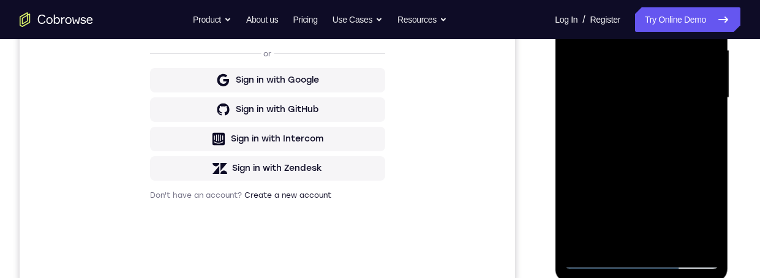
scroll to position [324, 0]
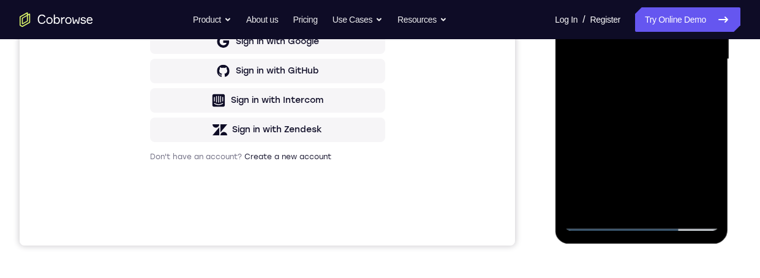
click at [675, 198] on div at bounding box center [641, 59] width 154 height 343
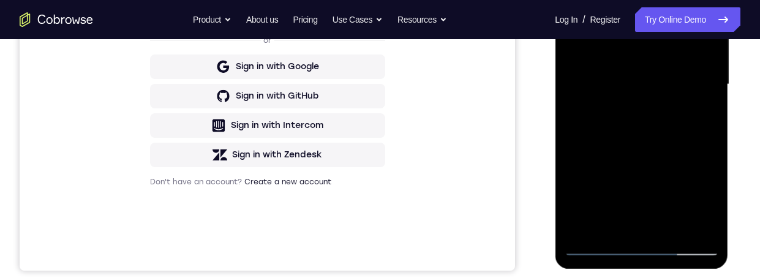
click at [685, 140] on div at bounding box center [641, 84] width 154 height 343
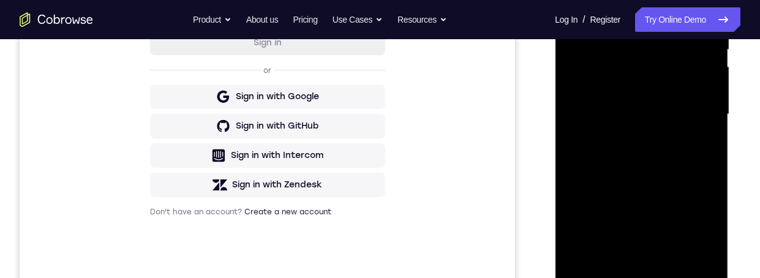
scroll to position [266, 0]
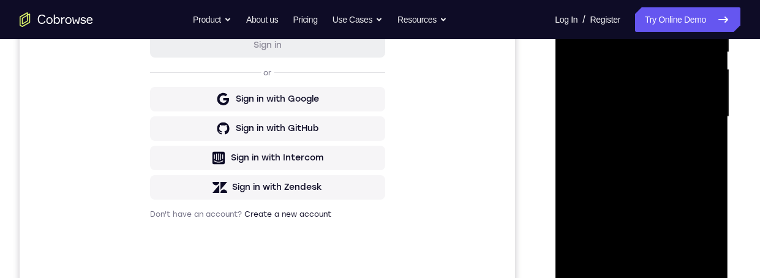
click at [650, 178] on div at bounding box center [641, 116] width 154 height 343
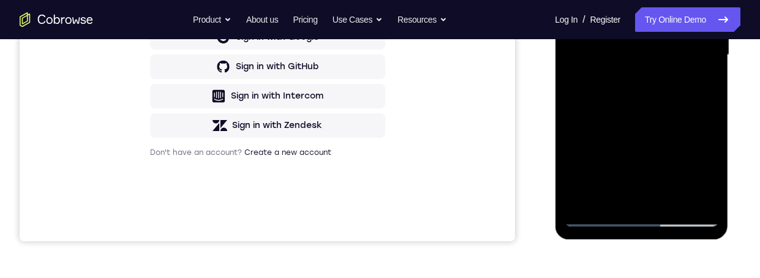
click at [629, 190] on div at bounding box center [641, 55] width 154 height 343
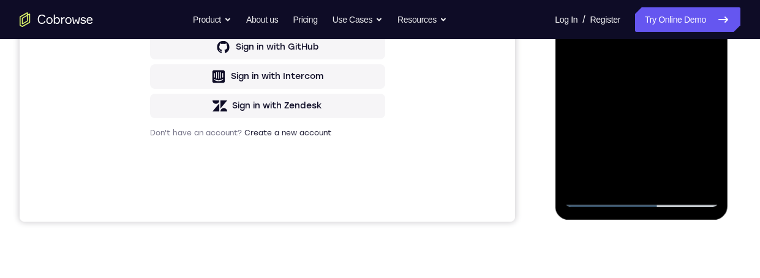
click at [700, 63] on div at bounding box center [641, 35] width 154 height 343
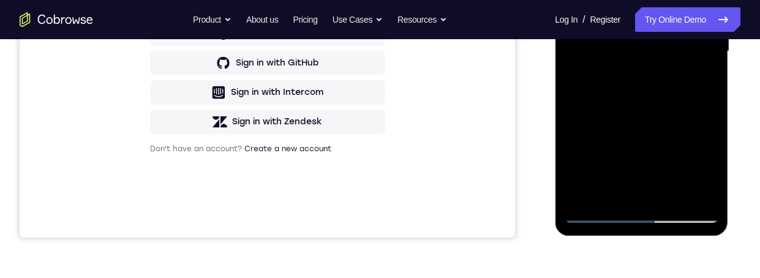
scroll to position [290, 0]
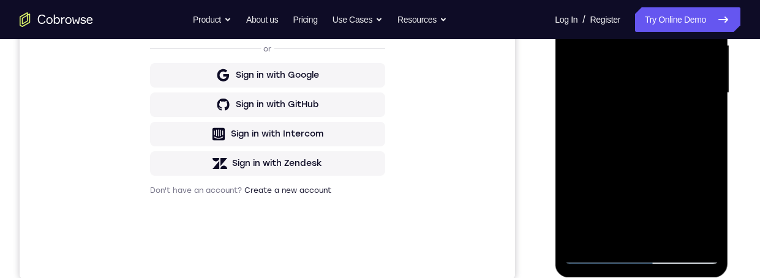
click at [570, 0] on div at bounding box center [641, 93] width 154 height 343
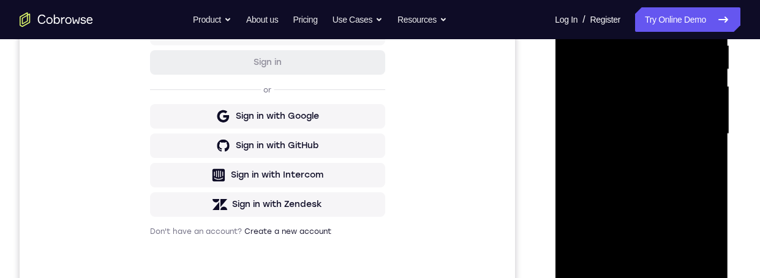
scroll to position [252, 0]
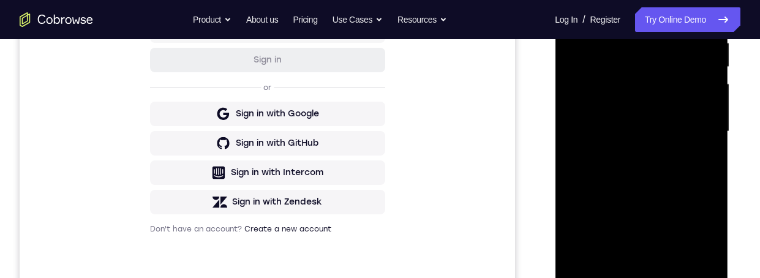
click at [663, 190] on div at bounding box center [641, 131] width 154 height 343
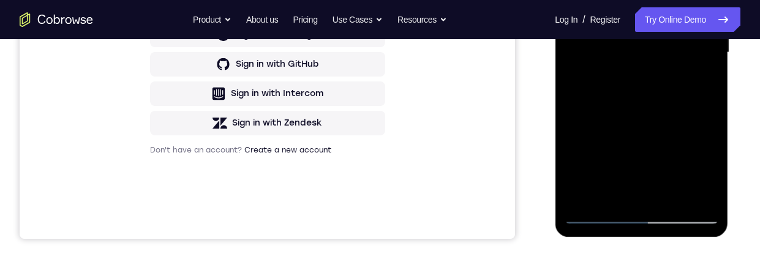
click at [627, 191] on div at bounding box center [641, 52] width 154 height 343
click at [707, 80] on div at bounding box center [641, 52] width 154 height 343
click at [590, 131] on div at bounding box center [641, 52] width 154 height 343
click at [699, 126] on div at bounding box center [641, 52] width 154 height 343
click at [603, 130] on div at bounding box center [641, 52] width 154 height 343
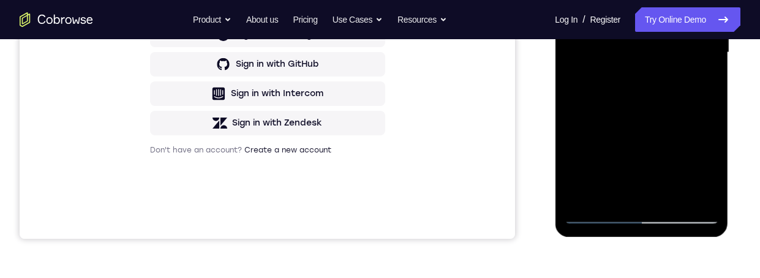
click at [708, 79] on div at bounding box center [641, 52] width 154 height 343
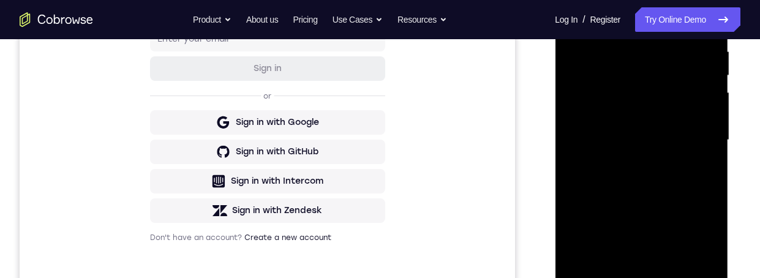
scroll to position [234, 0]
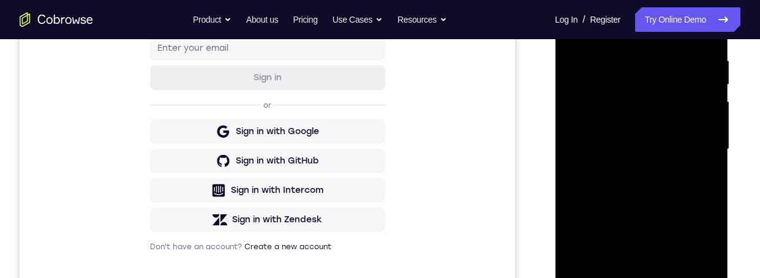
click at [695, 176] on div at bounding box center [641, 149] width 154 height 343
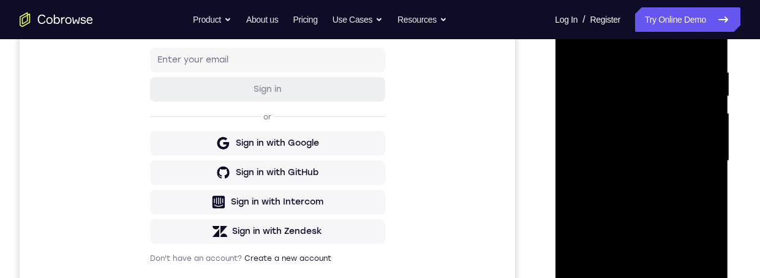
click at [571, 39] on div at bounding box center [641, 161] width 154 height 343
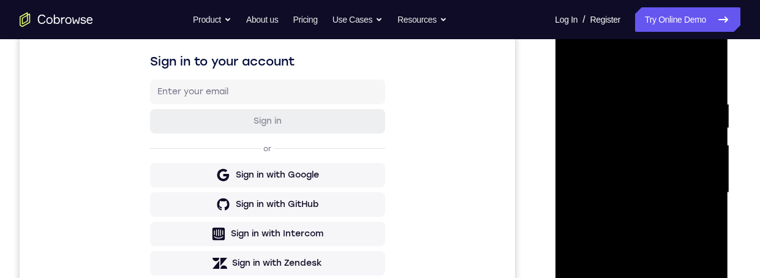
scroll to position [236, 0]
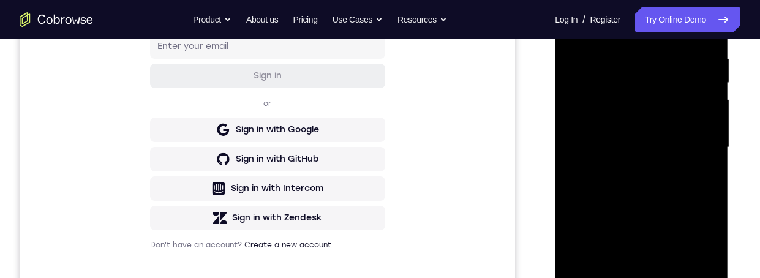
click at [665, 216] on div at bounding box center [641, 147] width 154 height 343
click at [594, 219] on div at bounding box center [641, 147] width 154 height 343
click at [614, 220] on div at bounding box center [641, 147] width 154 height 343
click at [698, 173] on div at bounding box center [641, 147] width 154 height 343
click at [614, 111] on div at bounding box center [641, 147] width 154 height 343
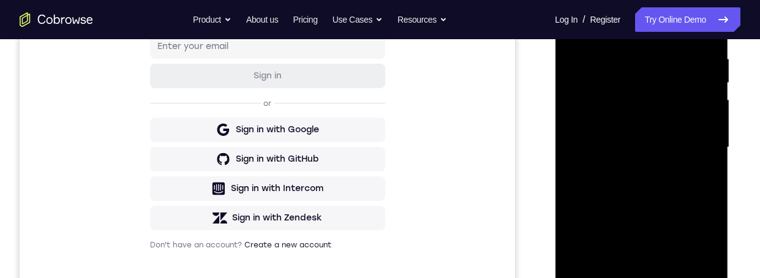
click at [635, 222] on div at bounding box center [641, 147] width 154 height 343
click at [707, 262] on div at bounding box center [641, 147] width 154 height 343
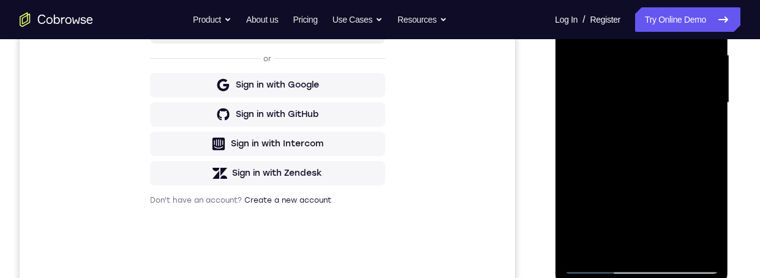
click at [623, 134] on div at bounding box center [641, 102] width 154 height 343
click at [706, 216] on div at bounding box center [641, 102] width 154 height 343
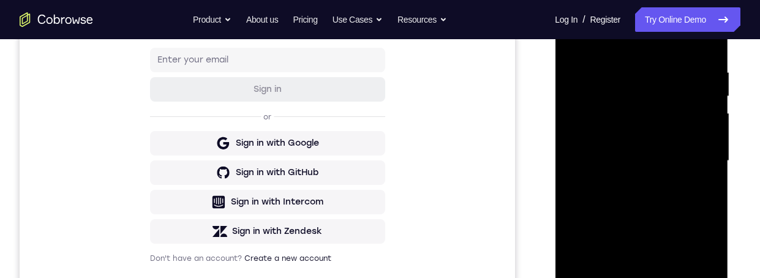
scroll to position [412, 0]
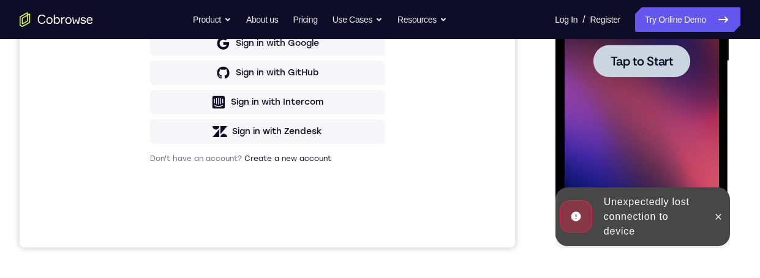
click at [662, 67] on span "Tap to Start" at bounding box center [641, 61] width 62 height 12
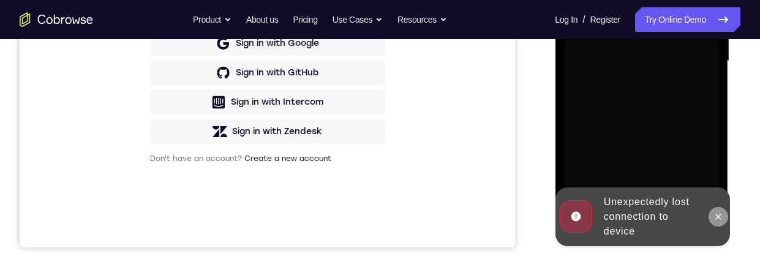
click at [710, 220] on button at bounding box center [718, 217] width 20 height 20
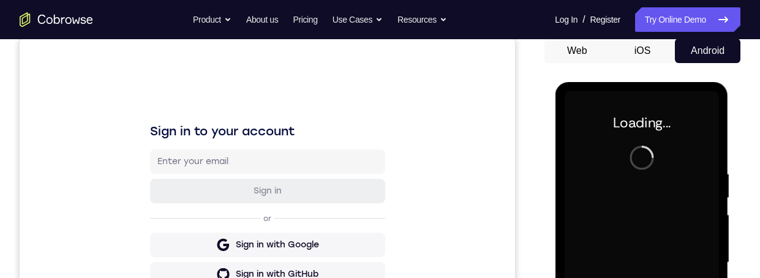
scroll to position [126, 0]
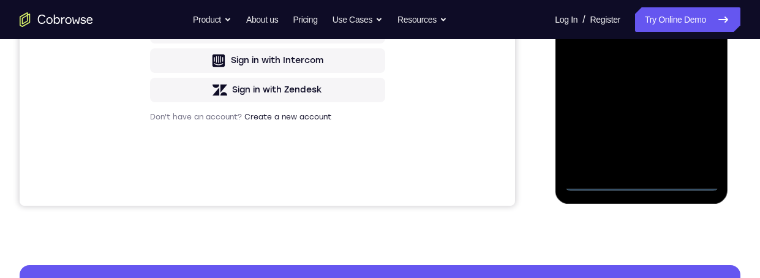
click at [638, 183] on div at bounding box center [641, 19] width 154 height 343
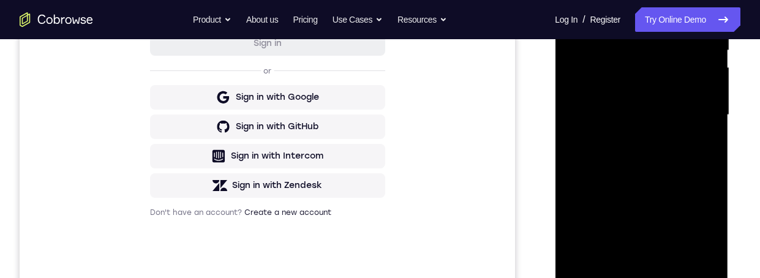
click at [694, 227] on div at bounding box center [641, 115] width 154 height 343
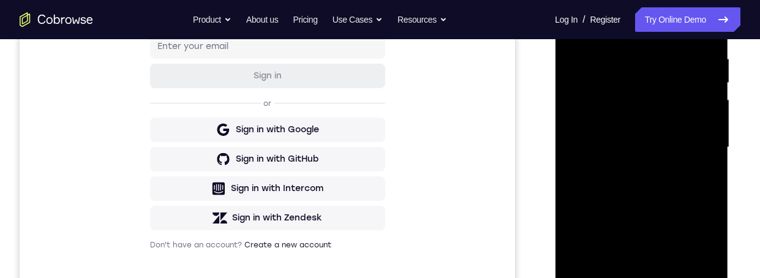
click at [579, 2] on div at bounding box center [641, 147] width 154 height 343
click at [695, 137] on div at bounding box center [641, 147] width 154 height 343
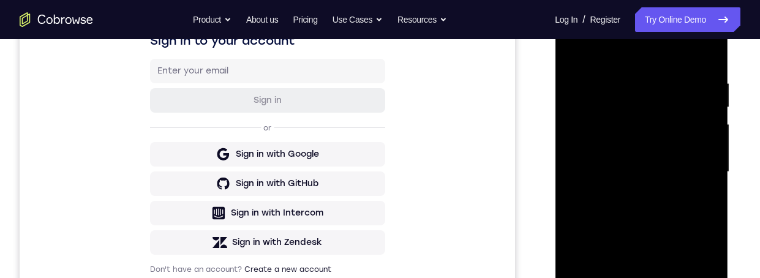
click at [621, 200] on div at bounding box center [641, 172] width 154 height 343
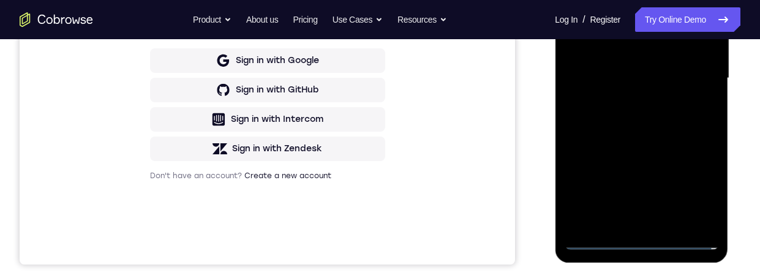
click at [660, 67] on div at bounding box center [641, 78] width 154 height 343
click at [609, 29] on div at bounding box center [641, 78] width 154 height 343
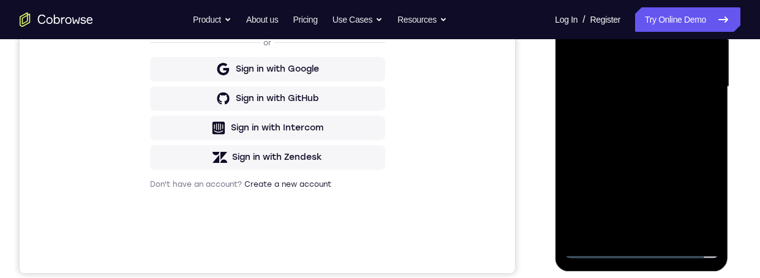
click at [708, 202] on div at bounding box center [641, 86] width 154 height 343
click at [709, 202] on div at bounding box center [641, 86] width 154 height 343
click at [708, 202] on div at bounding box center [641, 86] width 154 height 343
click at [709, 201] on div at bounding box center [641, 86] width 154 height 343
click at [709, 202] on div at bounding box center [641, 86] width 154 height 343
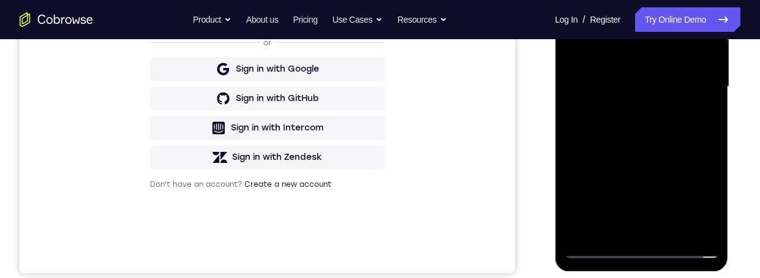
scroll to position [251, 0]
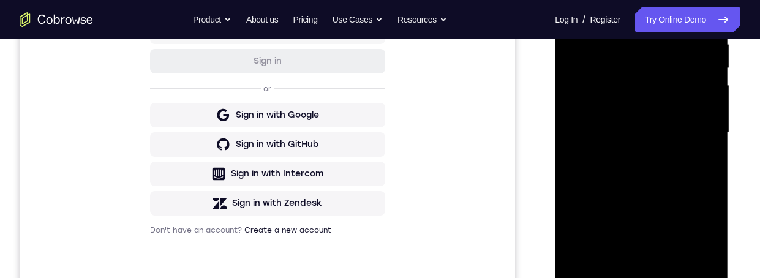
click at [653, 77] on div at bounding box center [641, 132] width 154 height 343
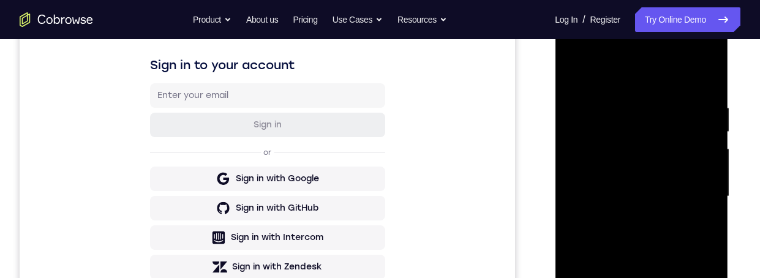
click at [598, 175] on div at bounding box center [641, 196] width 154 height 343
click at [650, 191] on div at bounding box center [641, 196] width 154 height 343
click at [679, 235] on div at bounding box center [641, 196] width 154 height 343
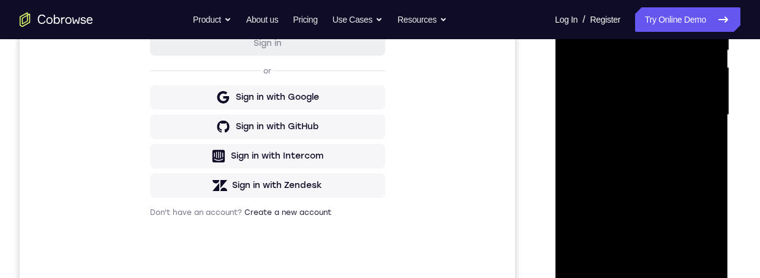
scroll to position [311, 0]
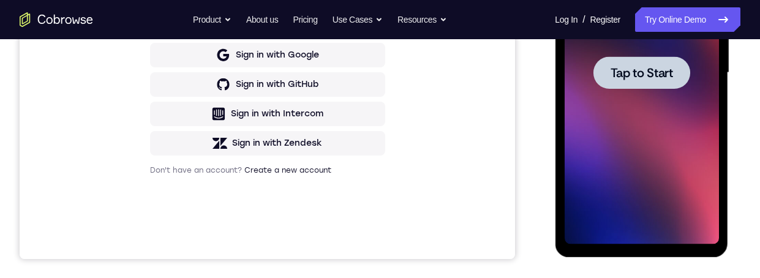
click at [663, 81] on div at bounding box center [641, 72] width 97 height 32
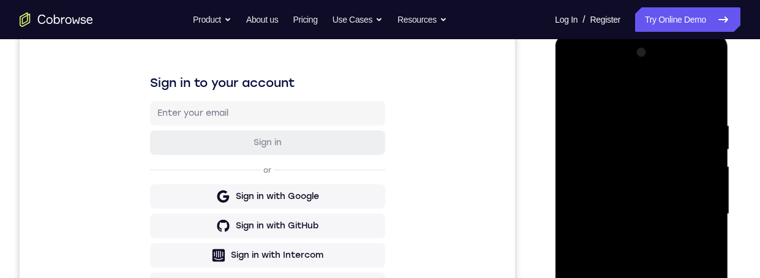
scroll to position [413, 0]
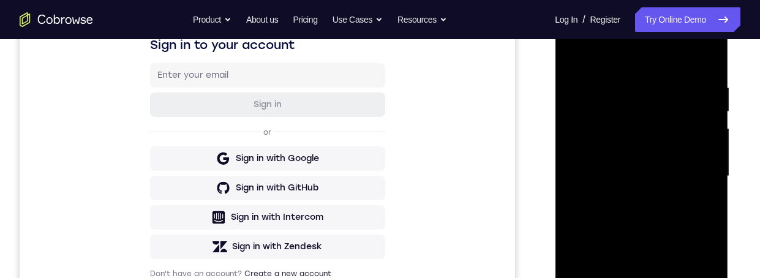
click at [694, 277] on div at bounding box center [641, 176] width 154 height 343
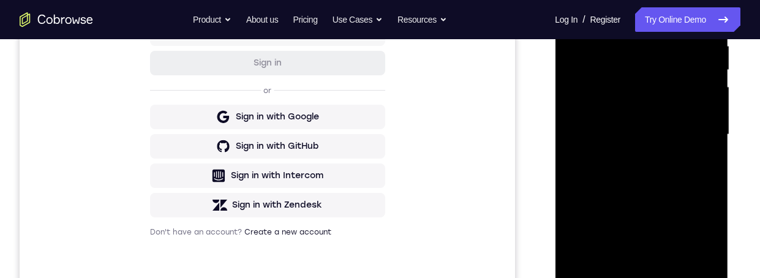
click at [585, 0] on div at bounding box center [641, 134] width 154 height 343
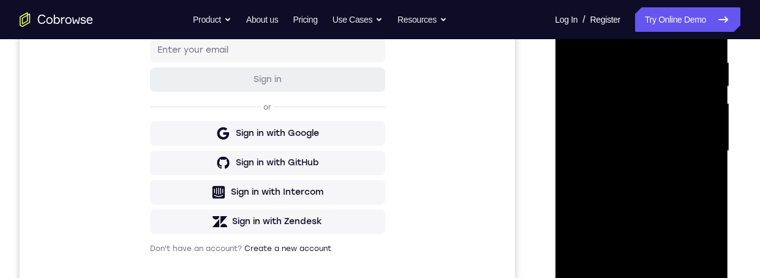
click at [650, 135] on div at bounding box center [641, 151] width 154 height 343
click at [624, 122] on div at bounding box center [641, 151] width 154 height 343
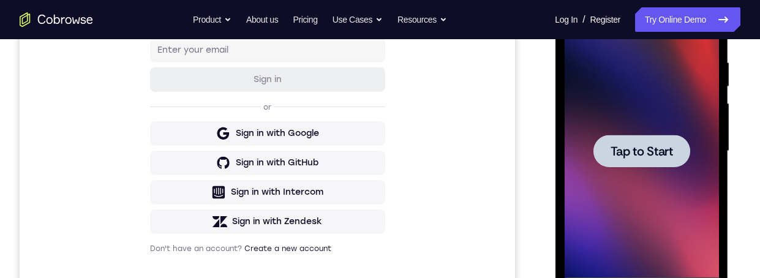
click at [662, 155] on span "Tap to Start" at bounding box center [641, 151] width 62 height 12
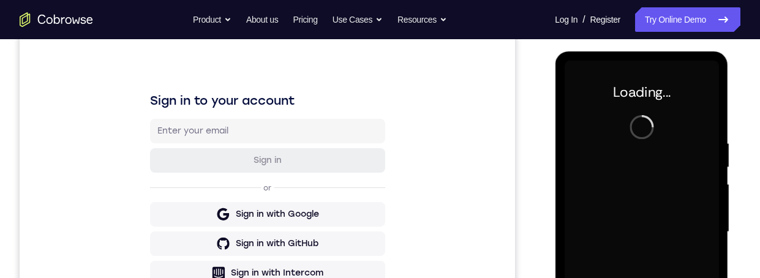
scroll to position [183, 0]
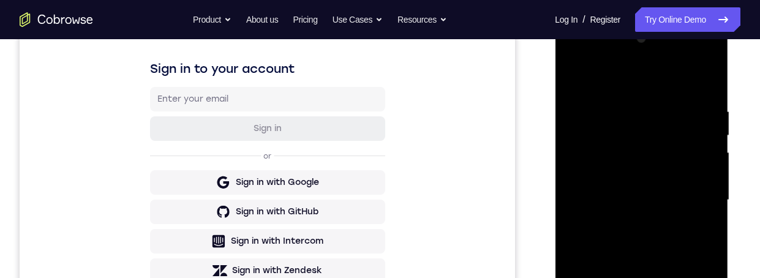
click at [638, 277] on div at bounding box center [641, 200] width 154 height 343
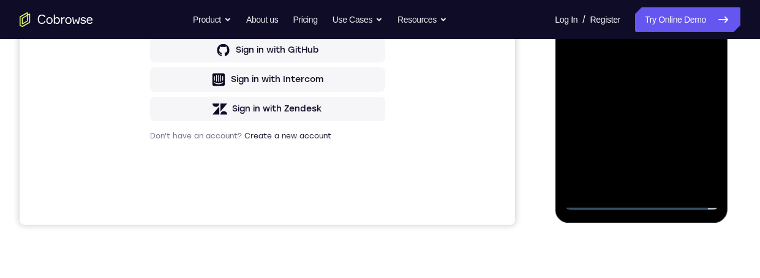
scroll to position [320, 0]
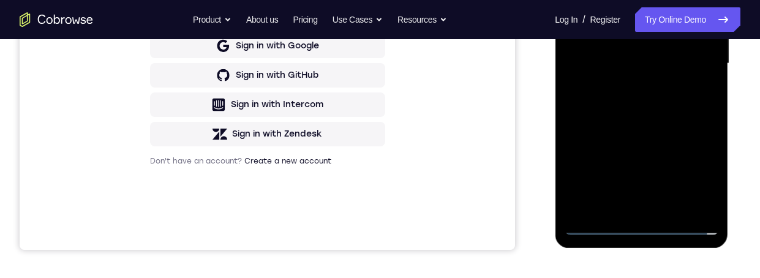
click at [696, 174] on div at bounding box center [641, 63] width 154 height 343
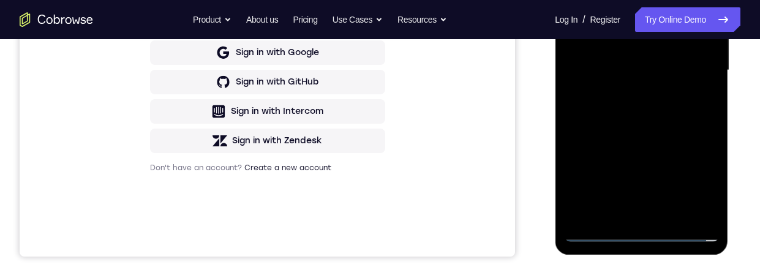
scroll to position [140, 0]
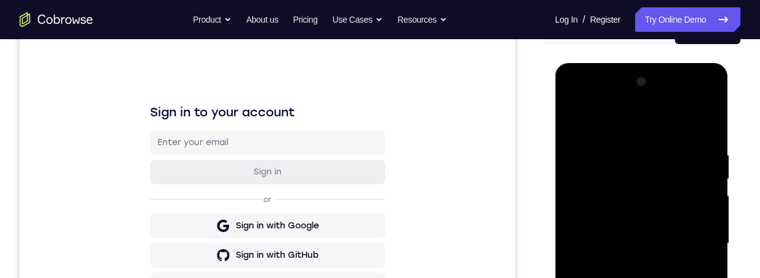
click at [571, 97] on div at bounding box center [641, 243] width 154 height 343
click at [690, 232] on div at bounding box center [641, 243] width 154 height 343
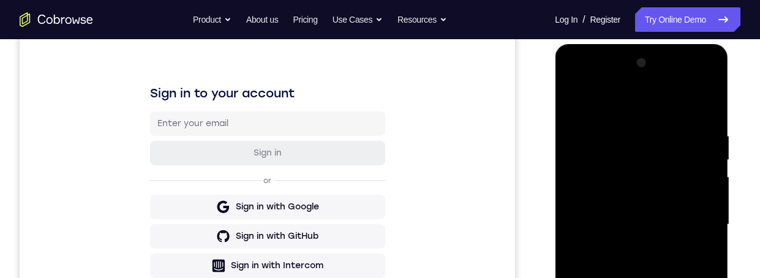
click at [625, 247] on div at bounding box center [641, 224] width 154 height 343
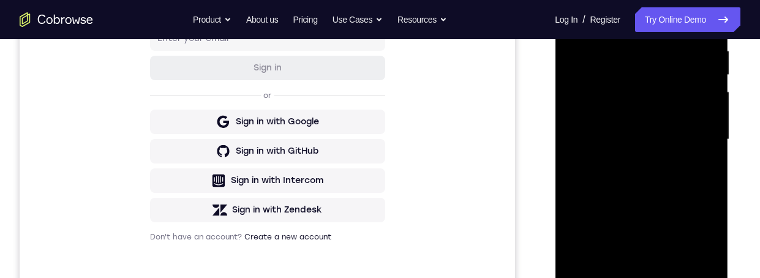
click at [659, 129] on div at bounding box center [641, 139] width 154 height 343
click at [608, 114] on div at bounding box center [641, 139] width 154 height 343
click at [660, 138] on div at bounding box center [641, 139] width 154 height 343
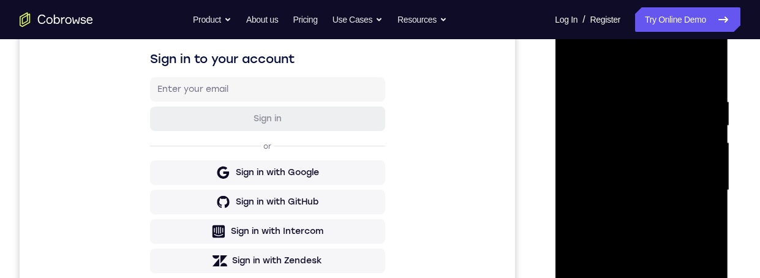
scroll to position [168, 0]
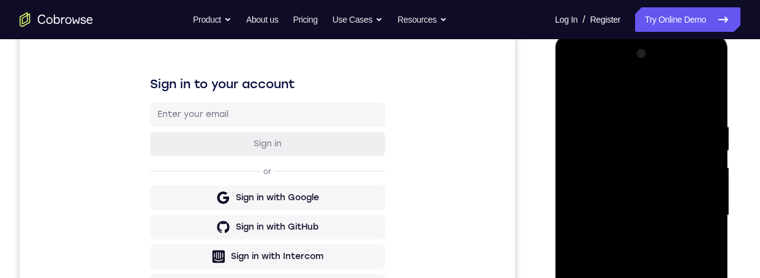
click at [680, 270] on div at bounding box center [641, 215] width 154 height 343
click at [669, 277] on div at bounding box center [641, 215] width 154 height 343
click at [675, 276] on div at bounding box center [641, 215] width 154 height 343
click at [655, 226] on div at bounding box center [641, 215] width 154 height 343
click at [622, 277] on div at bounding box center [641, 215] width 154 height 343
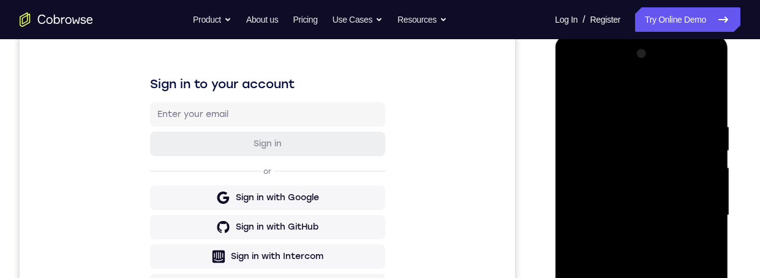
click at [704, 277] on div at bounding box center [641, 215] width 154 height 343
click at [708, 277] on div at bounding box center [641, 215] width 154 height 343
click at [701, 244] on div at bounding box center [641, 215] width 154 height 343
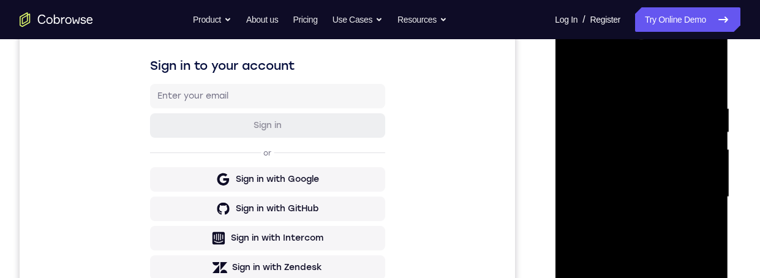
scroll to position [182, 0]
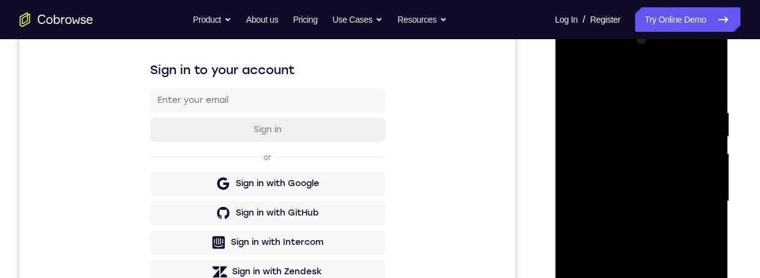
click at [608, 173] on div at bounding box center [641, 201] width 154 height 343
click at [638, 191] on div at bounding box center [641, 201] width 154 height 343
click at [702, 277] on div at bounding box center [641, 201] width 154 height 343
click at [707, 277] on div at bounding box center [641, 201] width 154 height 343
click at [708, 277] on div at bounding box center [641, 201] width 154 height 343
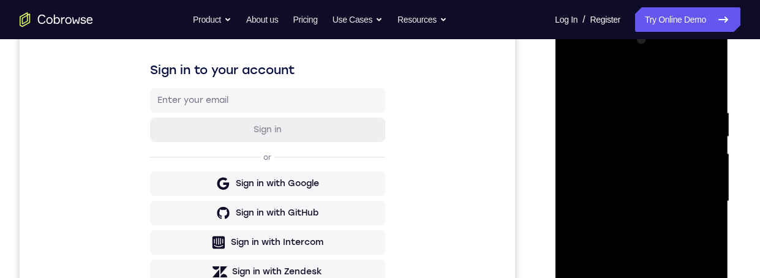
click at [706, 277] on div at bounding box center [641, 201] width 154 height 343
click at [704, 277] on div at bounding box center [641, 201] width 154 height 343
click at [703, 277] on div at bounding box center [641, 201] width 154 height 343
click at [696, 228] on div at bounding box center [641, 201] width 154 height 343
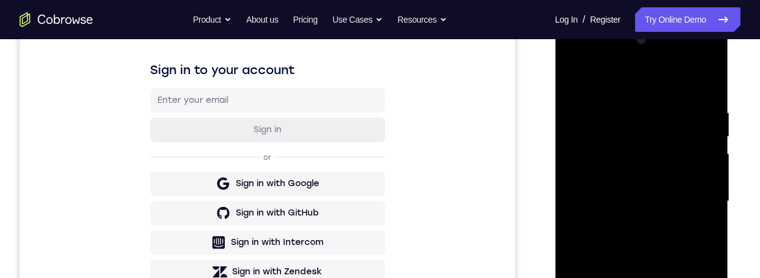
click at [697, 229] on div at bounding box center [641, 201] width 154 height 343
click at [657, 149] on div at bounding box center [641, 201] width 154 height 343
click at [696, 244] on div at bounding box center [641, 201] width 154 height 343
click at [636, 277] on div at bounding box center [641, 201] width 154 height 343
click at [656, 150] on div at bounding box center [641, 201] width 154 height 343
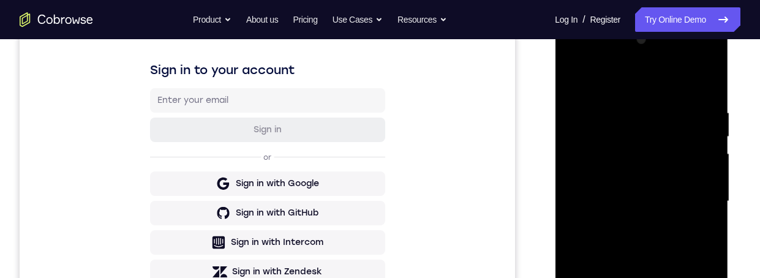
click at [695, 194] on div at bounding box center [641, 201] width 154 height 343
click at [696, 232] on div at bounding box center [641, 201] width 154 height 343
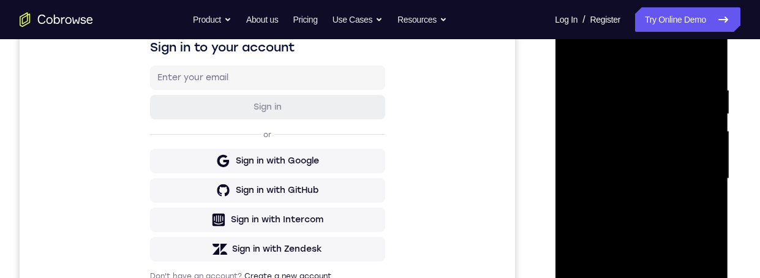
scroll to position [202, 0]
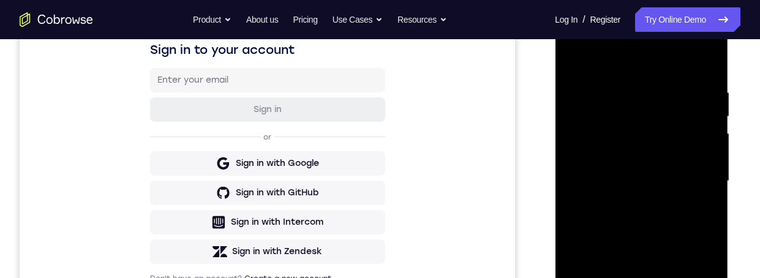
click at [654, 143] on div at bounding box center [641, 181] width 154 height 343
click at [684, 202] on div at bounding box center [641, 181] width 154 height 343
click at [694, 212] on div at bounding box center [641, 181] width 154 height 343
click at [612, 130] on div at bounding box center [641, 181] width 154 height 343
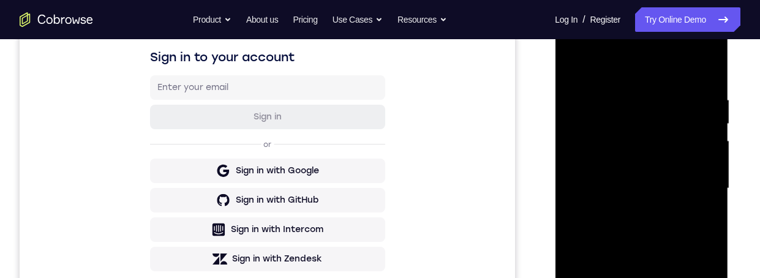
click at [639, 264] on div at bounding box center [641, 188] width 154 height 343
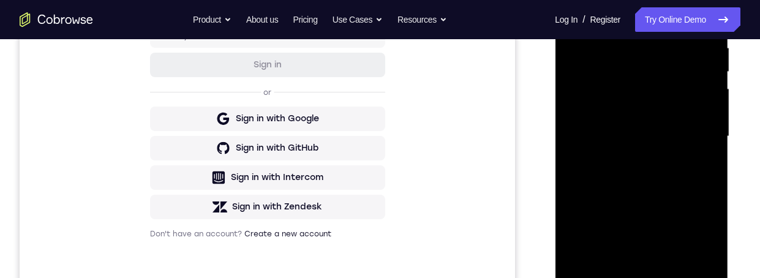
click at [700, 166] on div at bounding box center [641, 136] width 154 height 343
click at [666, 88] on div at bounding box center [641, 136] width 154 height 343
click at [693, 89] on div at bounding box center [641, 136] width 154 height 343
click at [693, 165] on div at bounding box center [641, 136] width 154 height 343
click at [704, 160] on div at bounding box center [641, 136] width 154 height 343
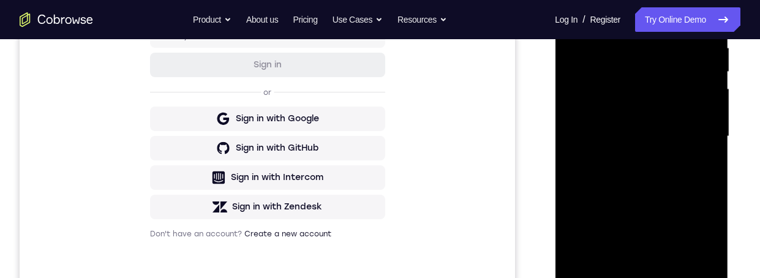
click at [572, 11] on div at bounding box center [641, 136] width 154 height 343
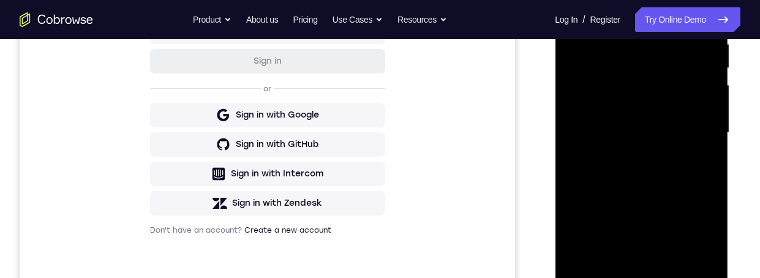
scroll to position [215, 0]
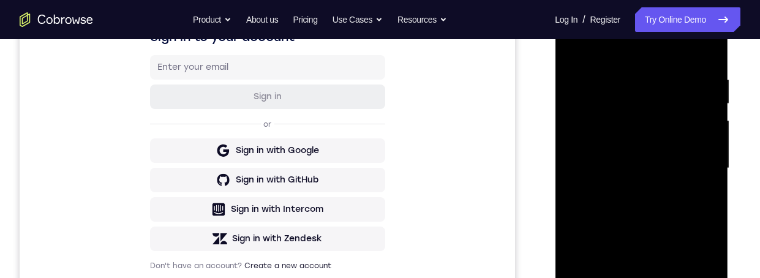
click at [574, 47] on div at bounding box center [641, 168] width 154 height 343
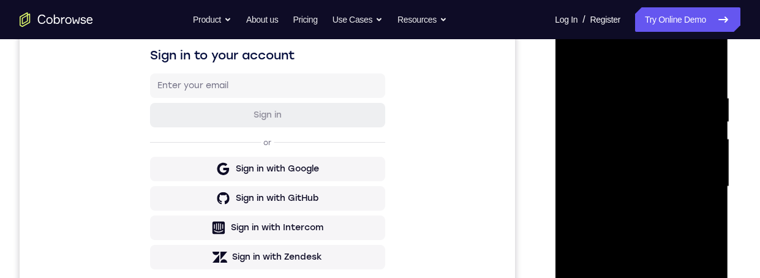
scroll to position [292, 0]
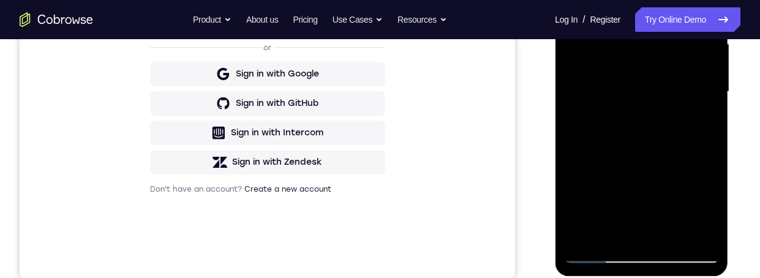
click at [609, 233] on div at bounding box center [641, 91] width 154 height 343
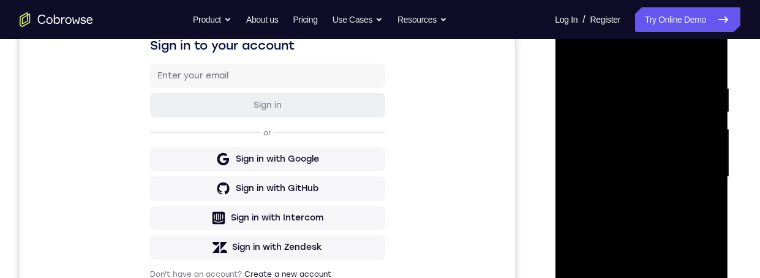
click at [647, 51] on div at bounding box center [641, 177] width 154 height 343
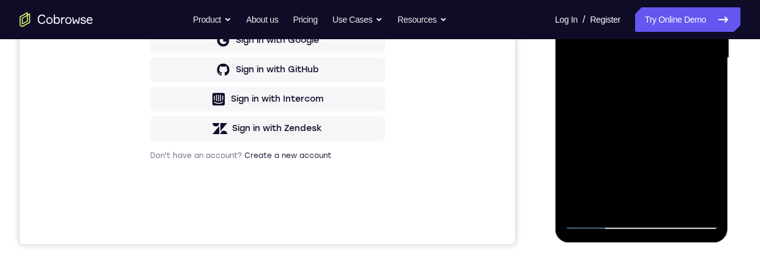
scroll to position [200, 0]
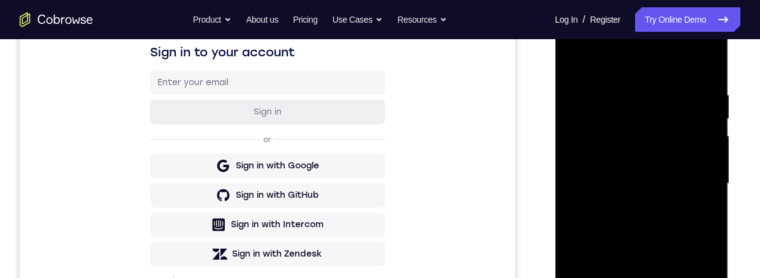
click at [655, 76] on div at bounding box center [641, 183] width 154 height 343
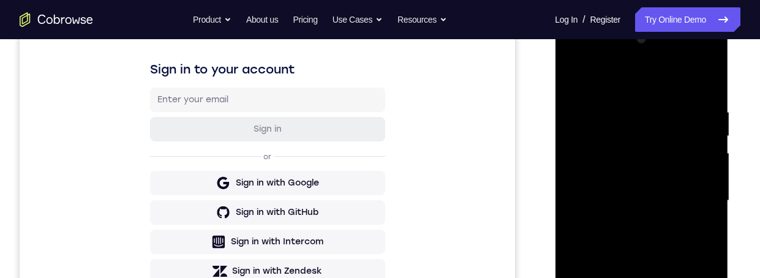
scroll to position [184, 0]
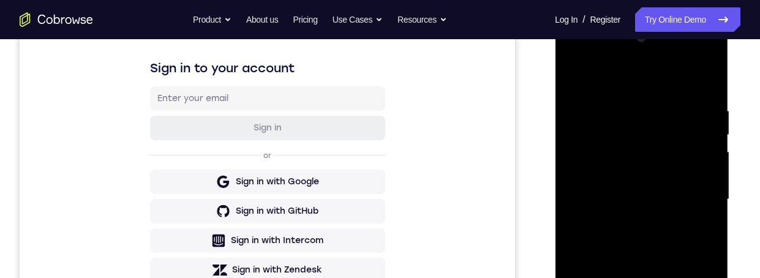
click at [596, 232] on div at bounding box center [641, 199] width 154 height 343
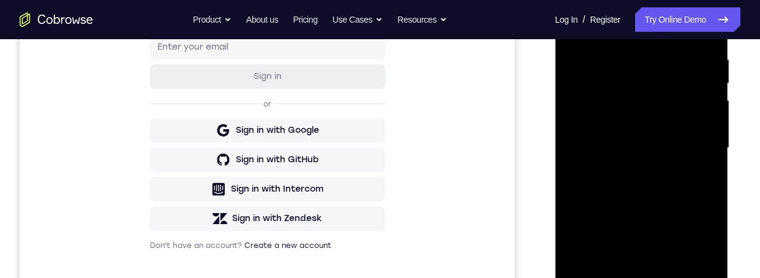
scroll to position [167, 0]
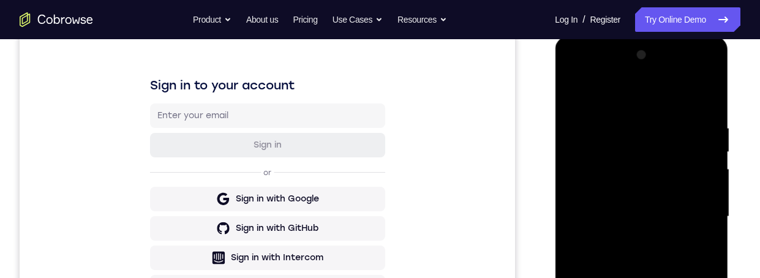
click at [707, 158] on div at bounding box center [641, 216] width 154 height 343
click at [708, 157] on div at bounding box center [641, 216] width 154 height 343
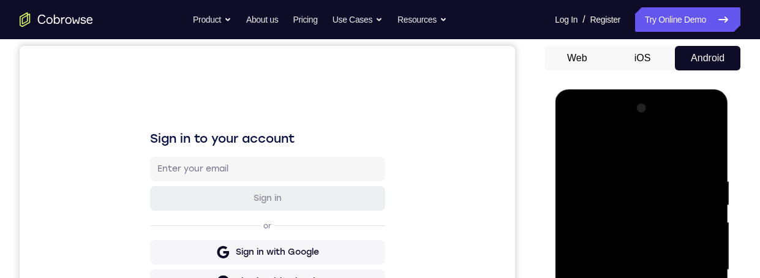
scroll to position [111, 0]
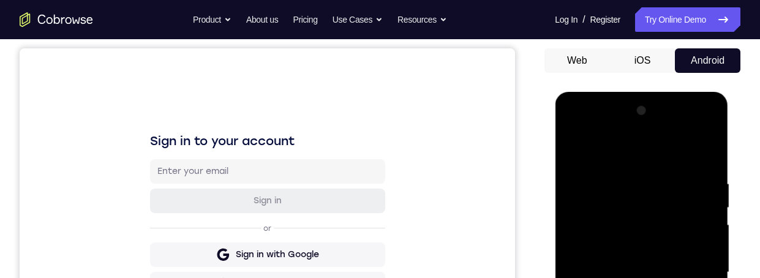
click at [574, 150] on div at bounding box center [641, 272] width 154 height 343
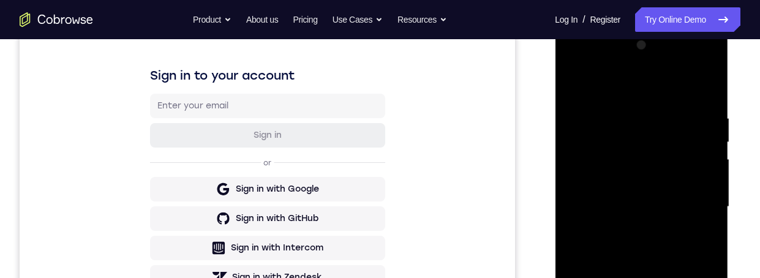
scroll to position [190, 0]
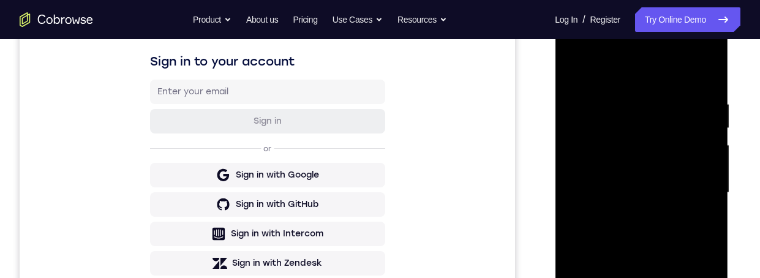
click at [638, 228] on div at bounding box center [641, 192] width 154 height 343
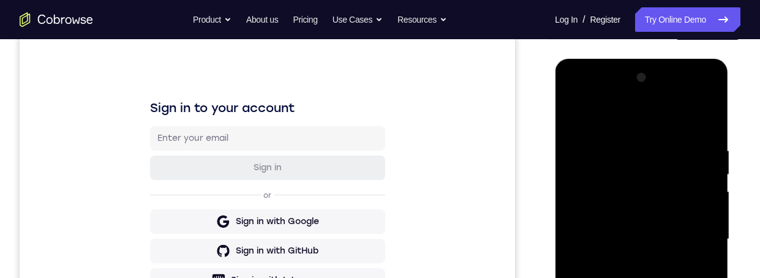
scroll to position [129, 0]
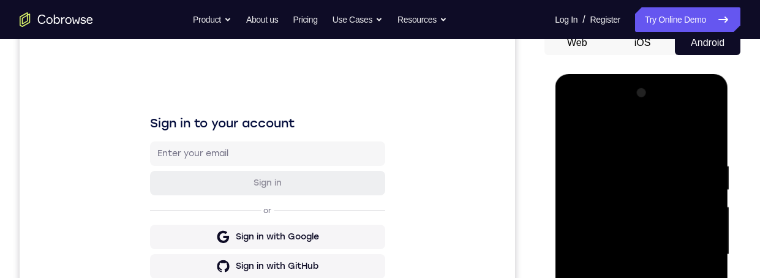
click at [706, 214] on div at bounding box center [641, 254] width 154 height 343
click at [574, 129] on div at bounding box center [641, 254] width 154 height 343
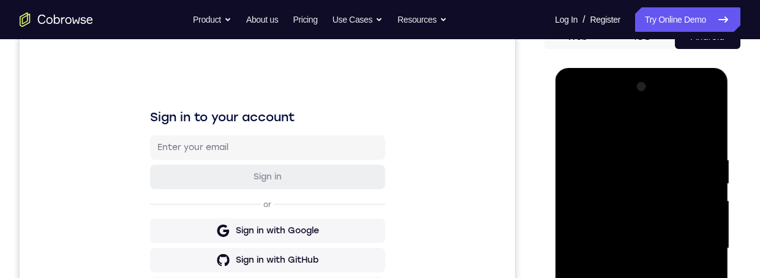
scroll to position [216, 0]
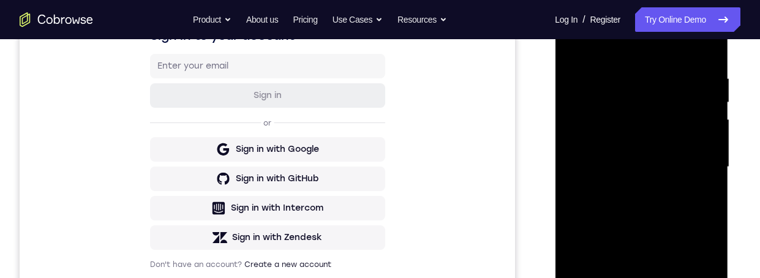
click at [666, 277] on div at bounding box center [641, 167] width 154 height 343
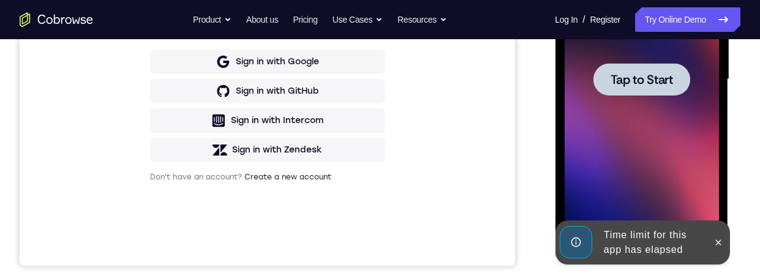
scroll to position [365, 0]
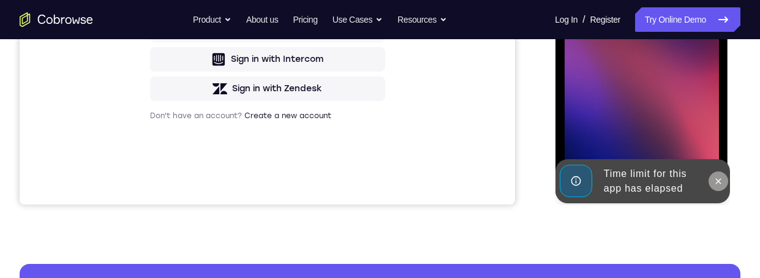
click at [709, 177] on button at bounding box center [718, 182] width 20 height 20
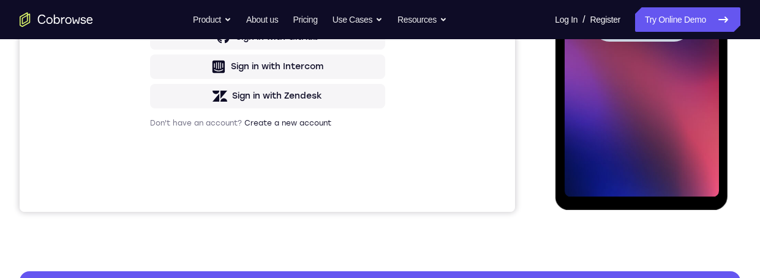
click at [660, 29] on span "Tap to Start" at bounding box center [641, 26] width 62 height 12
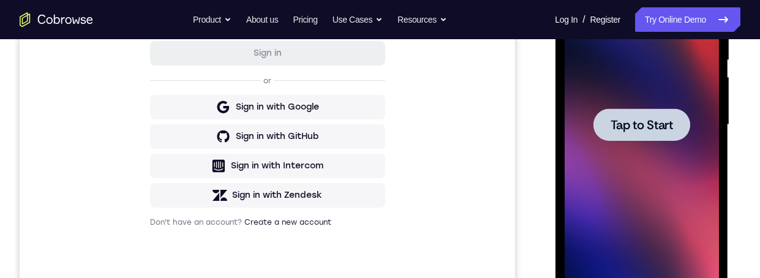
scroll to position [243, 0]
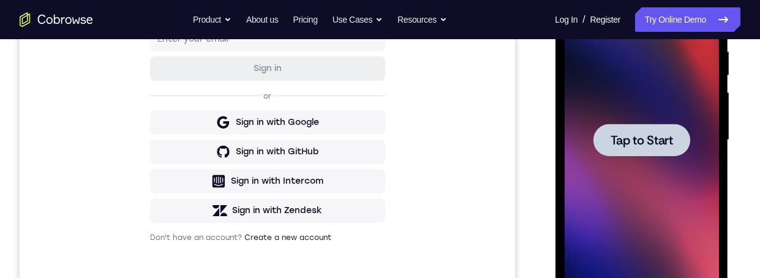
click at [671, 142] on span "Tap to Start" at bounding box center [641, 140] width 62 height 12
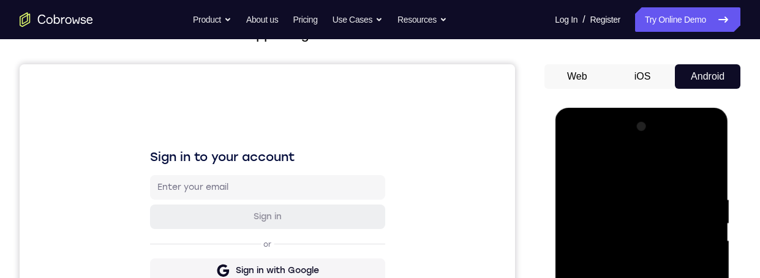
scroll to position [118, 0]
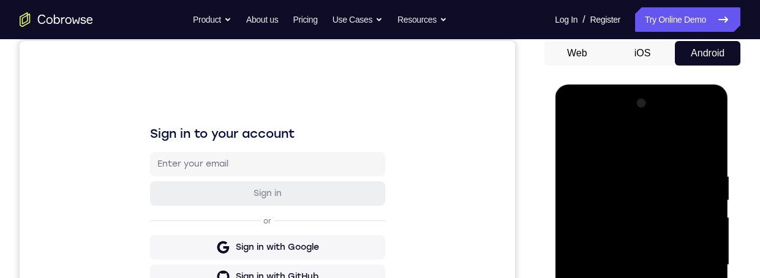
click at [571, 124] on div at bounding box center [641, 265] width 154 height 343
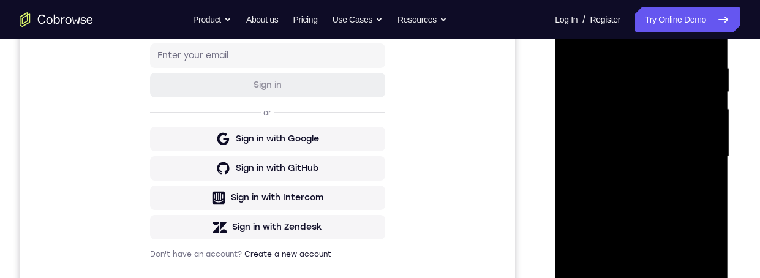
click at [693, 150] on div at bounding box center [641, 156] width 154 height 343
click at [623, 170] on div at bounding box center [641, 155] width 154 height 343
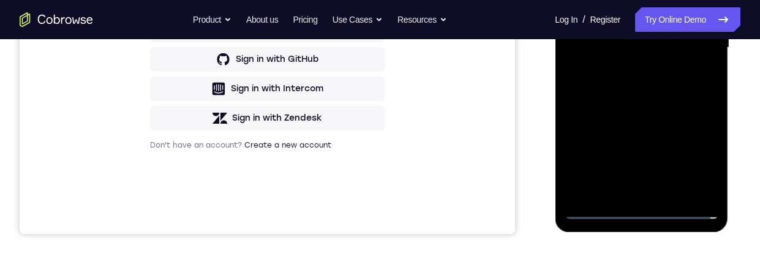
click at [626, 70] on div at bounding box center [641, 47] width 154 height 343
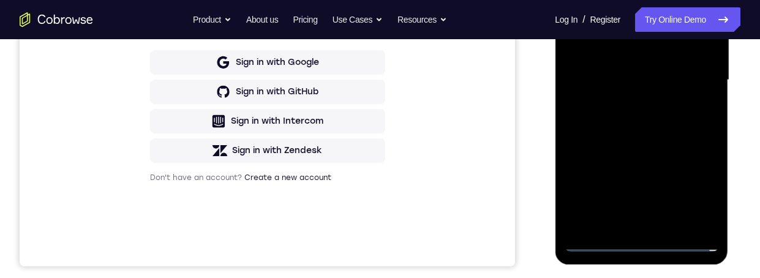
scroll to position [283, 0]
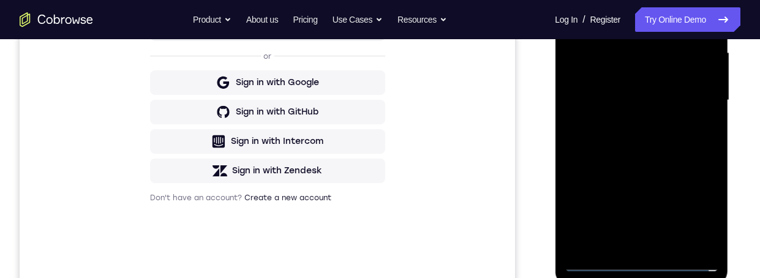
click at [666, 87] on div at bounding box center [641, 100] width 154 height 343
click at [619, 71] on div at bounding box center [641, 100] width 154 height 343
click at [666, 99] on div at bounding box center [641, 100] width 154 height 343
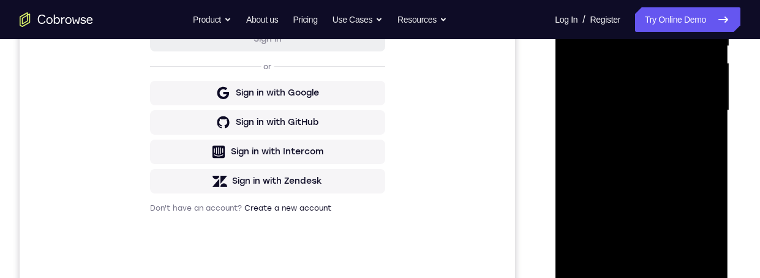
scroll to position [396, 0]
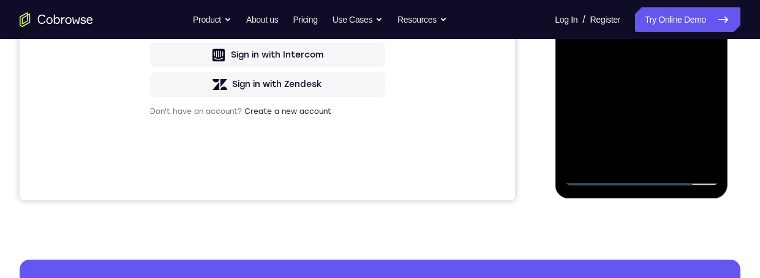
click at [672, 154] on div at bounding box center [641, 14] width 154 height 343
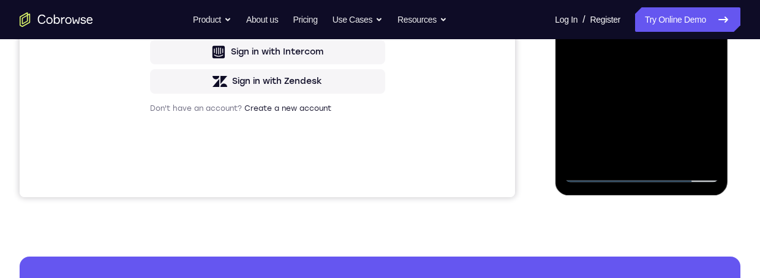
scroll to position [323, 0]
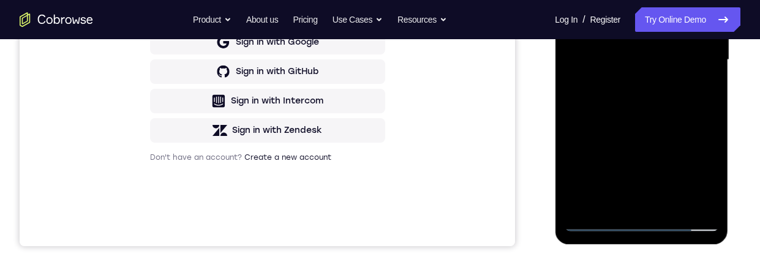
click at [677, 123] on div at bounding box center [641, 60] width 154 height 343
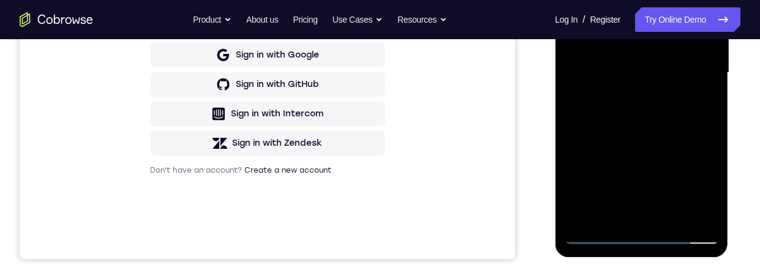
click at [670, 54] on div at bounding box center [641, 72] width 154 height 343
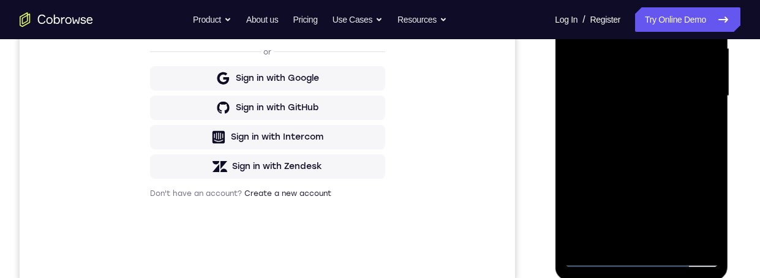
scroll to position [286, 0]
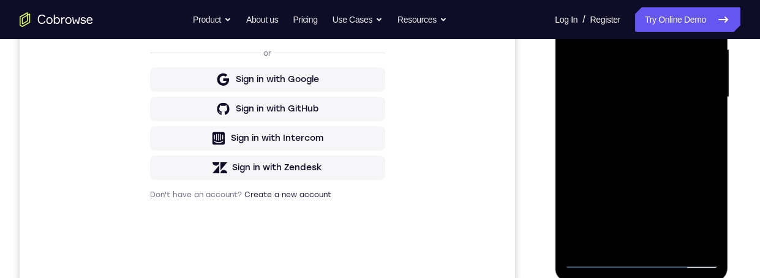
click at [660, 141] on div at bounding box center [641, 97] width 154 height 343
click at [693, 148] on div at bounding box center [641, 97] width 154 height 343
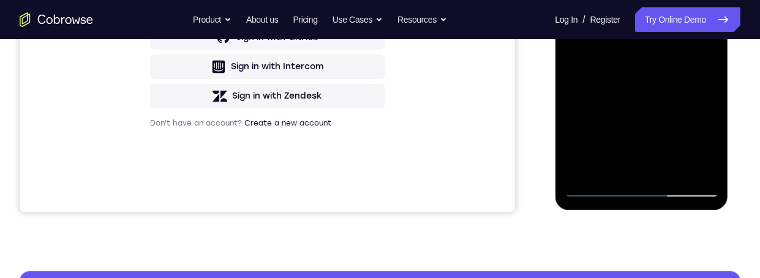
click at [709, 144] on div at bounding box center [641, 25] width 154 height 343
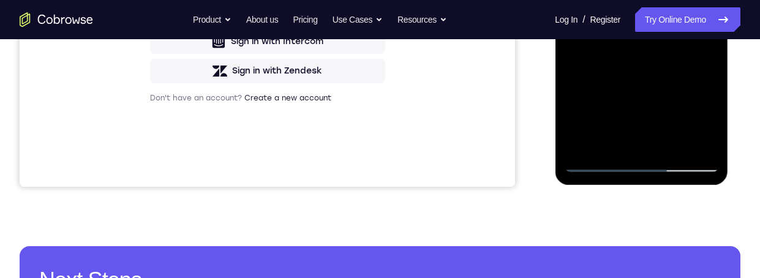
click at [634, 37] on div at bounding box center [641, 0] width 154 height 343
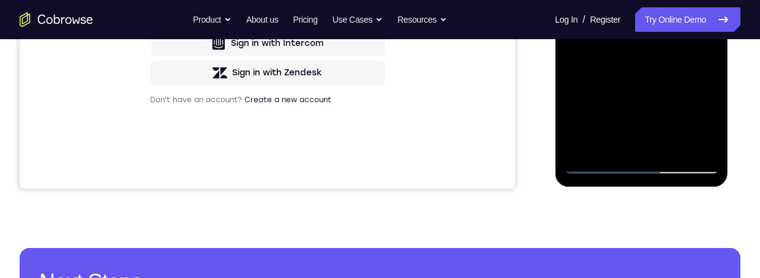
click at [674, 72] on div at bounding box center [641, 2] width 154 height 343
click at [668, 72] on div at bounding box center [641, 2] width 154 height 343
click at [695, 28] on div at bounding box center [641, 2] width 154 height 343
click at [661, 0] on div at bounding box center [641, 2] width 154 height 343
click at [696, 64] on div at bounding box center [641, 2] width 154 height 343
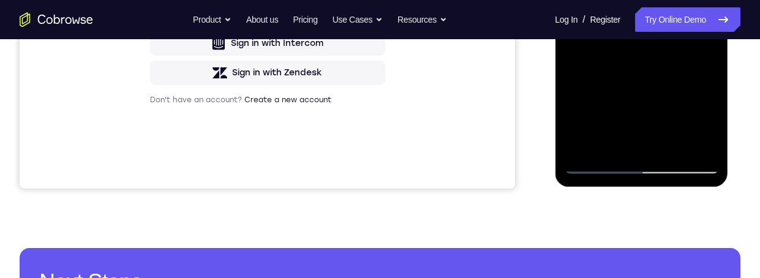
click at [699, 36] on div at bounding box center [641, 2] width 154 height 343
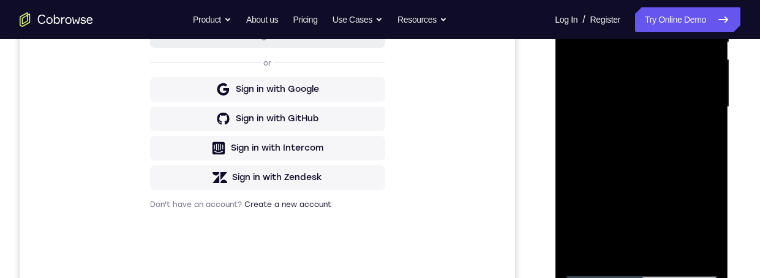
scroll to position [363, 0]
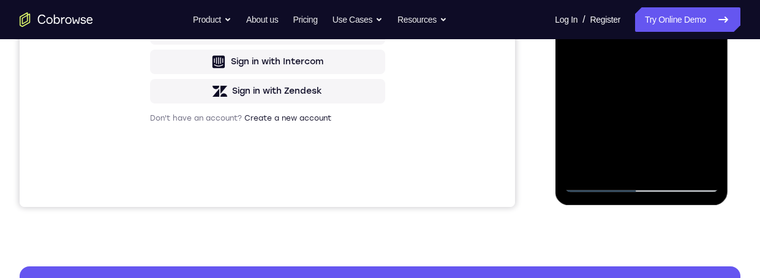
click at [708, 137] on div at bounding box center [641, 20] width 154 height 343
click at [699, 46] on div at bounding box center [641, 20] width 154 height 343
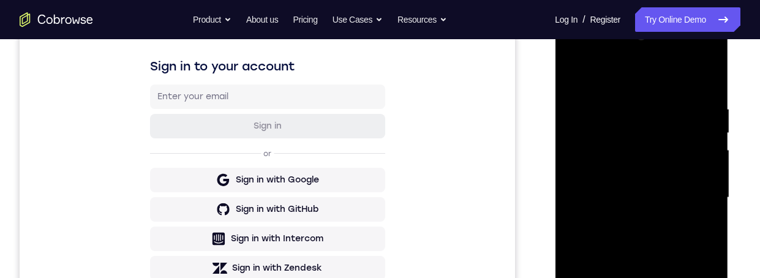
click at [568, 73] on div at bounding box center [641, 197] width 154 height 343
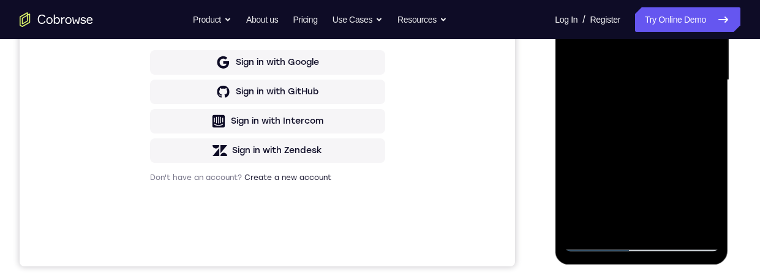
scroll to position [323, 0]
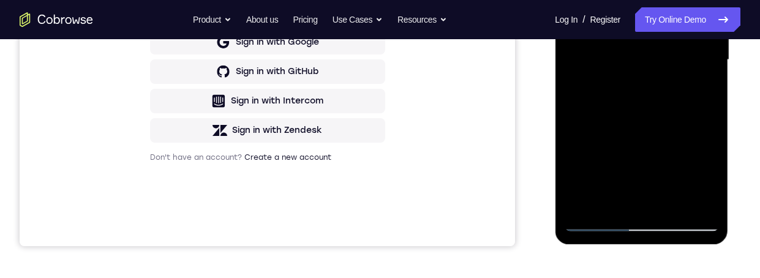
click at [668, 179] on div at bounding box center [641, 60] width 154 height 343
click at [644, 189] on div at bounding box center [641, 60] width 154 height 343
click at [645, 195] on div at bounding box center [641, 60] width 154 height 343
click at [698, 91] on div at bounding box center [641, 60] width 154 height 343
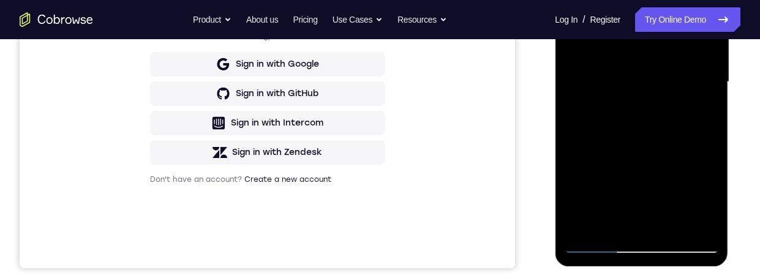
scroll to position [296, 0]
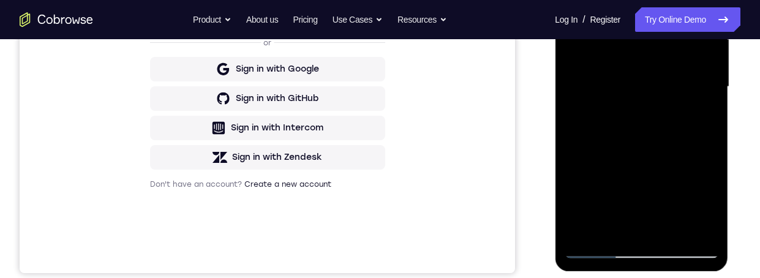
click at [693, 96] on div at bounding box center [641, 86] width 154 height 343
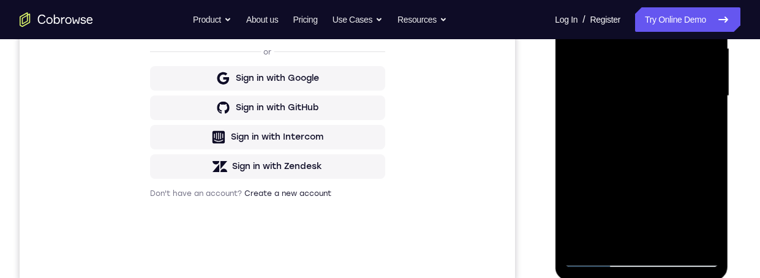
scroll to position [291, 0]
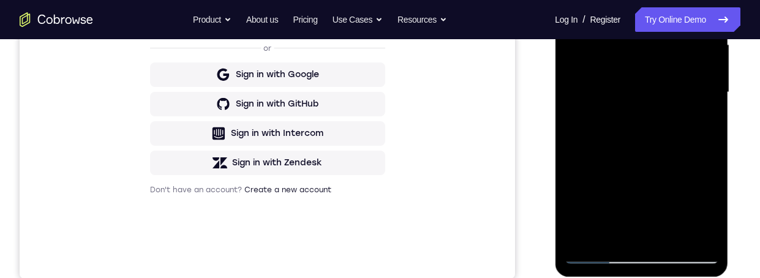
click at [633, 238] on div at bounding box center [641, 92] width 154 height 343
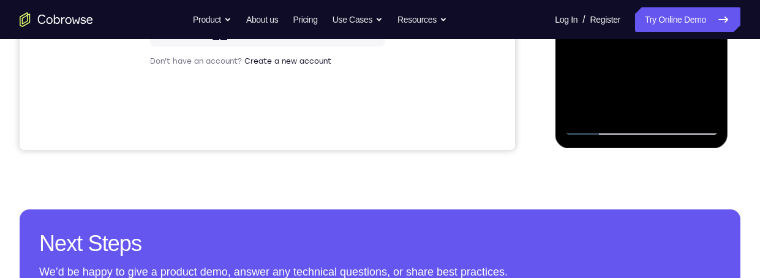
scroll to position [350, 0]
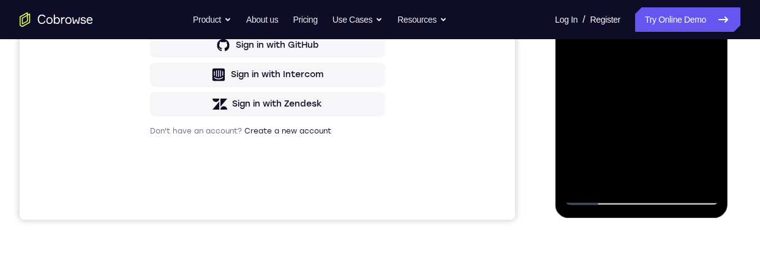
click at [699, 64] on div at bounding box center [641, 33] width 154 height 343
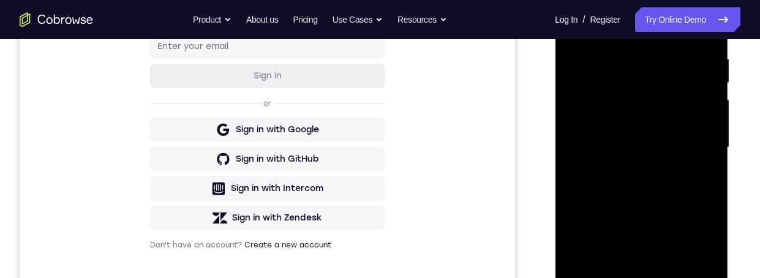
scroll to position [214, 0]
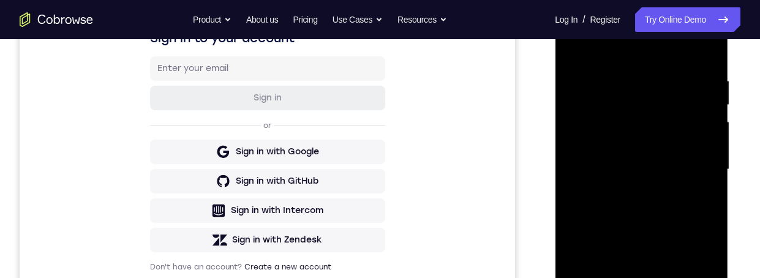
click at [565, 39] on div at bounding box center [641, 169] width 154 height 343
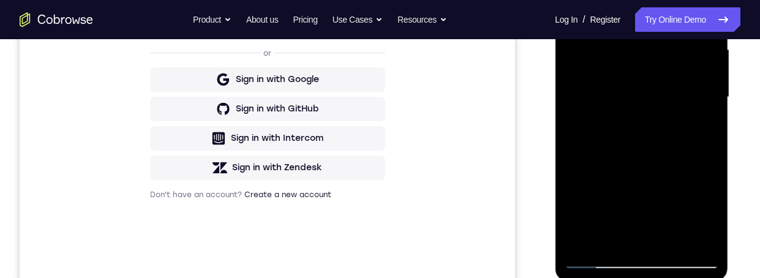
scroll to position [313, 0]
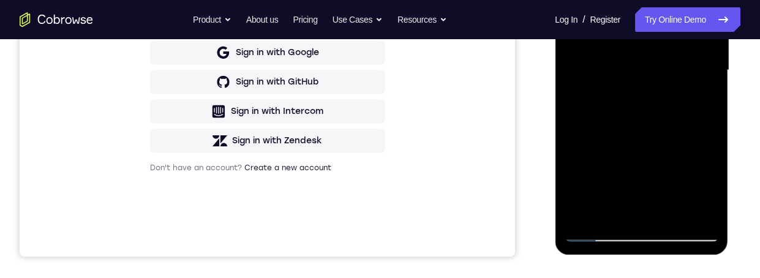
click at [666, 134] on div at bounding box center [641, 70] width 154 height 343
click at [636, 210] on div at bounding box center [641, 70] width 154 height 343
click at [705, 99] on div at bounding box center [641, 70] width 154 height 343
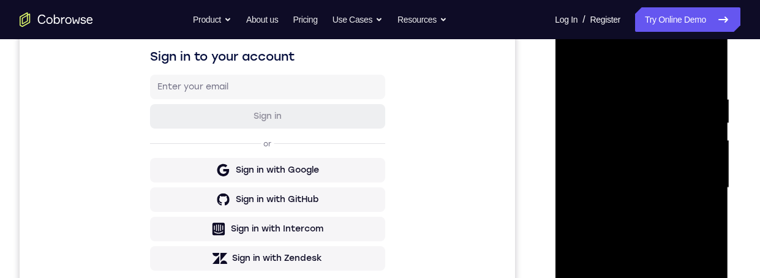
click at [573, 70] on div at bounding box center [641, 188] width 154 height 343
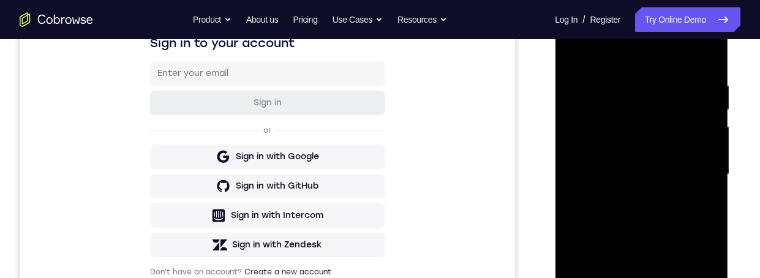
scroll to position [283, 0]
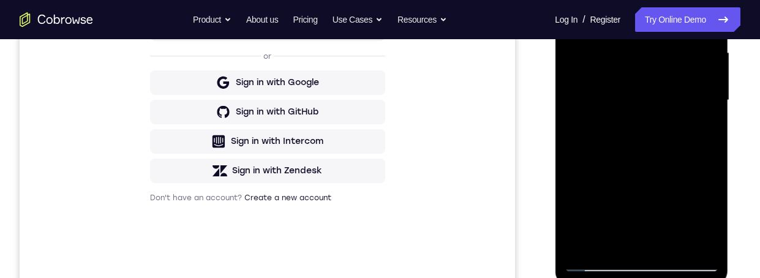
click at [674, 160] on div at bounding box center [641, 100] width 154 height 343
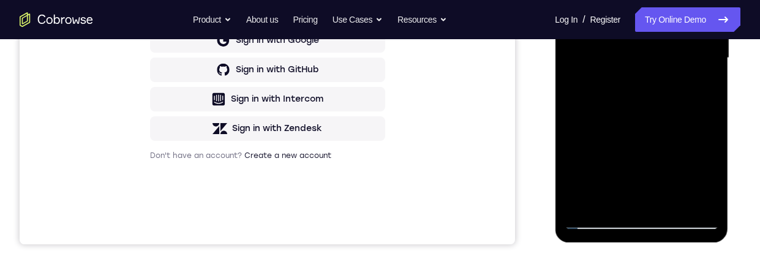
scroll to position [181, 0]
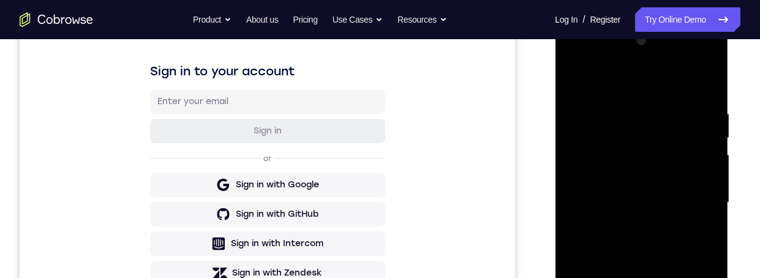
click at [573, 78] on div at bounding box center [641, 202] width 154 height 343
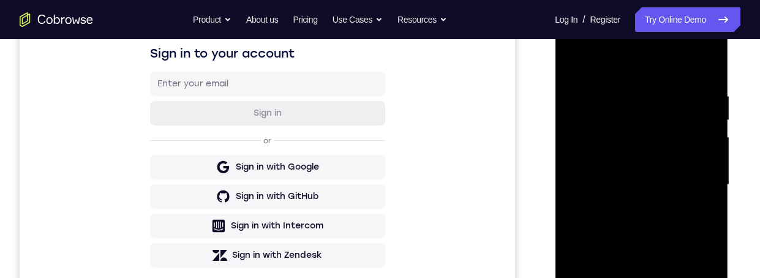
click at [660, 251] on div at bounding box center [641, 184] width 154 height 343
click at [641, 208] on div at bounding box center [641, 184] width 154 height 343
click at [671, 210] on div at bounding box center [641, 184] width 154 height 343
click at [697, 213] on div at bounding box center [641, 184] width 154 height 343
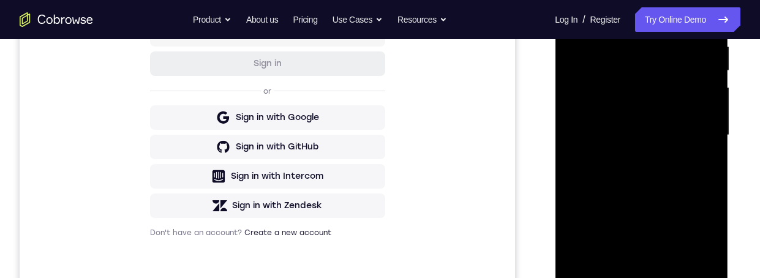
scroll to position [232, 0]
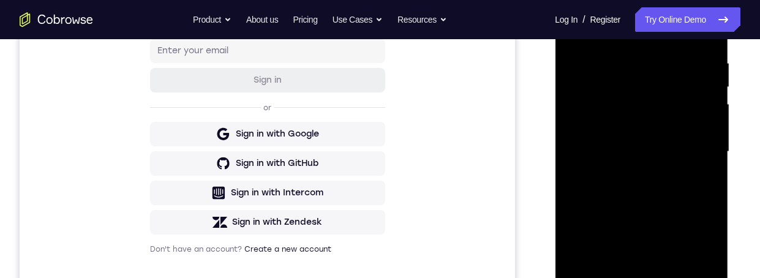
click at [620, 65] on div at bounding box center [641, 151] width 154 height 343
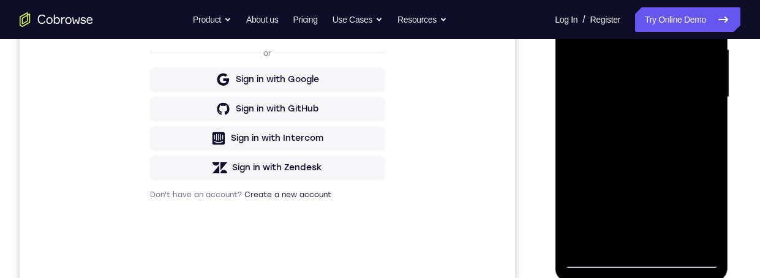
click at [620, 121] on div at bounding box center [641, 97] width 154 height 343
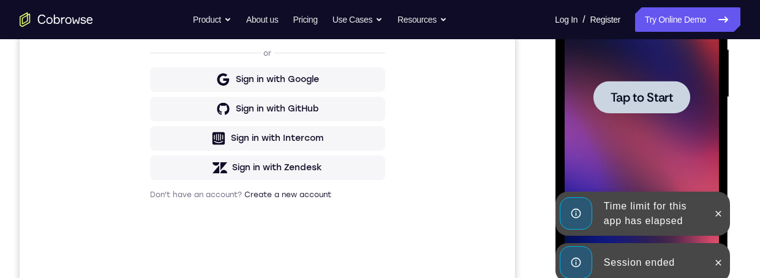
scroll to position [329, 0]
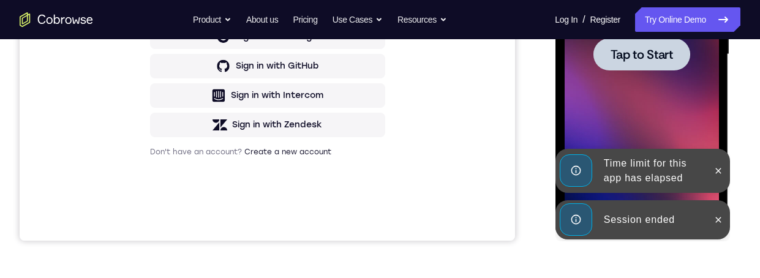
click at [653, 63] on div at bounding box center [641, 54] width 97 height 32
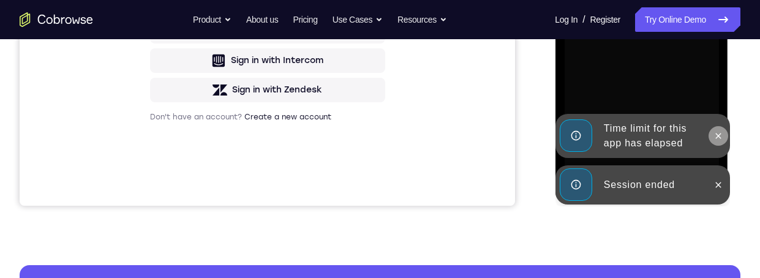
click at [714, 135] on icon at bounding box center [718, 136] width 10 height 10
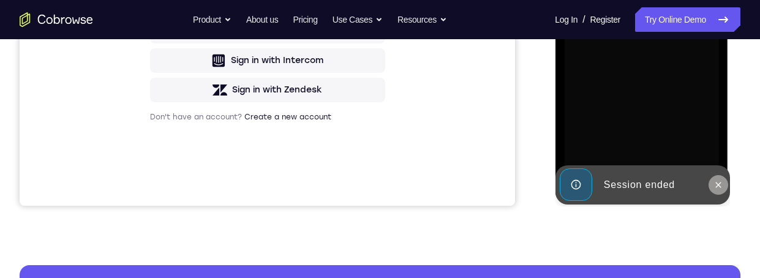
click at [720, 180] on icon at bounding box center [718, 185] width 10 height 10
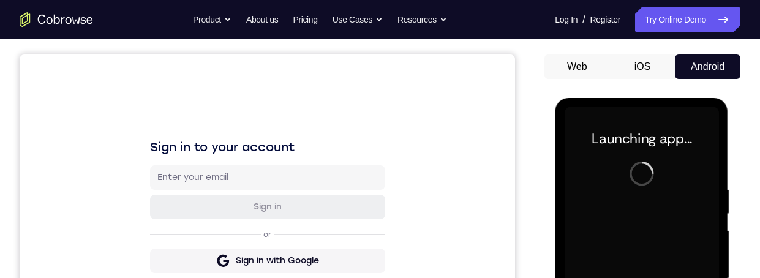
scroll to position [242, 0]
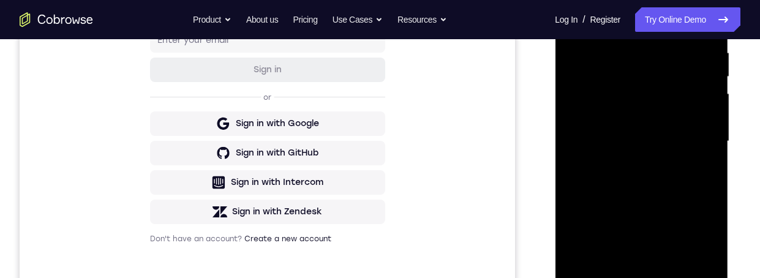
click at [631, 277] on div at bounding box center [641, 141] width 154 height 343
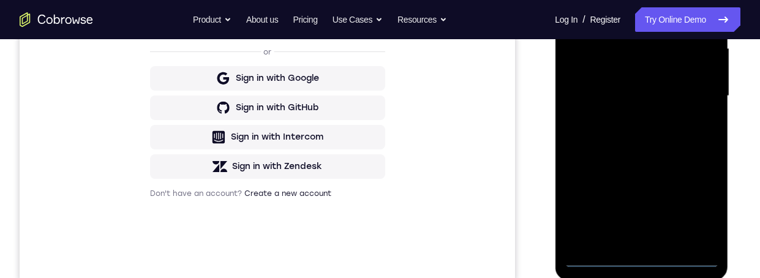
click at [700, 201] on div at bounding box center [641, 96] width 154 height 343
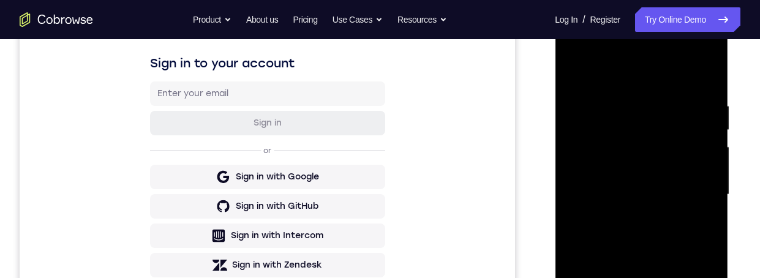
click at [586, 51] on div at bounding box center [641, 194] width 154 height 343
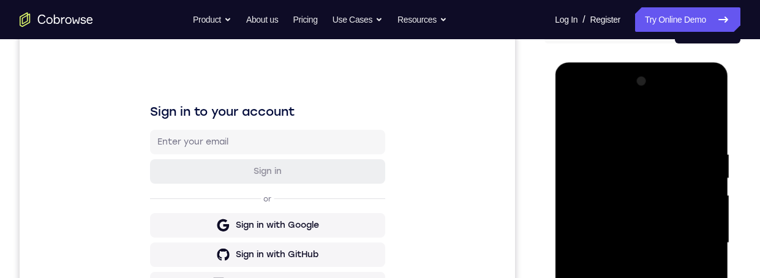
click at [694, 242] on div at bounding box center [641, 243] width 154 height 343
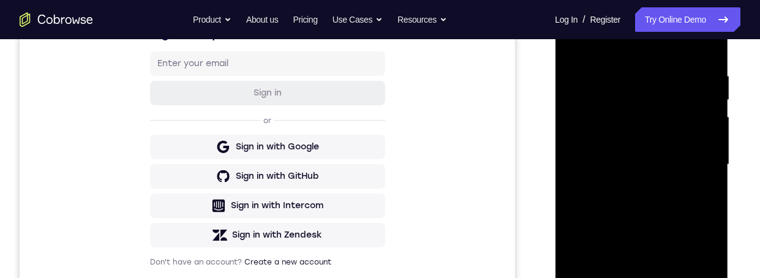
click at [624, 189] on div at bounding box center [641, 164] width 154 height 343
click at [609, 160] on div at bounding box center [641, 164] width 154 height 343
click at [598, 143] on div at bounding box center [641, 164] width 154 height 343
click at [671, 161] on div at bounding box center [641, 164] width 154 height 343
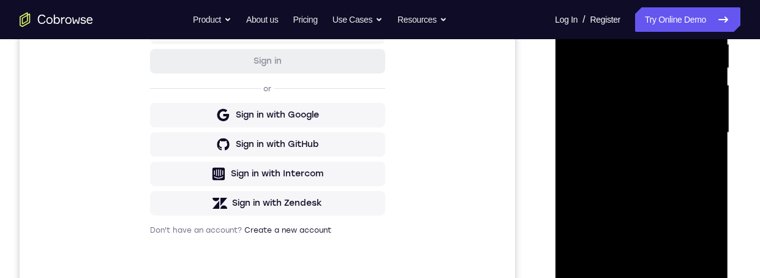
scroll to position [254, 0]
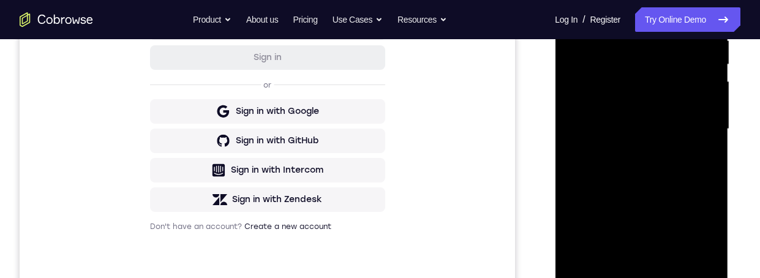
click at [680, 177] on div at bounding box center [641, 129] width 154 height 343
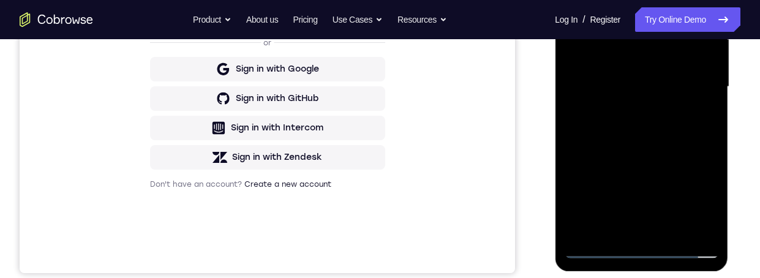
click at [671, 224] on div at bounding box center [641, 86] width 154 height 343
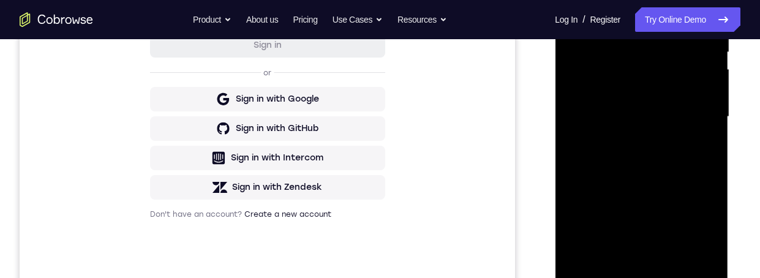
click at [671, 183] on div at bounding box center [641, 116] width 154 height 343
click at [669, 128] on div at bounding box center [641, 116] width 154 height 343
click at [634, 255] on div at bounding box center [641, 116] width 154 height 343
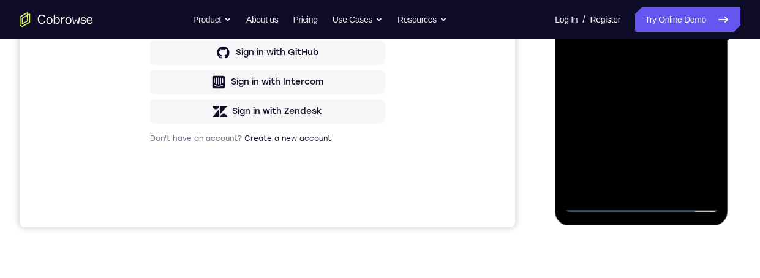
scroll to position [273, 0]
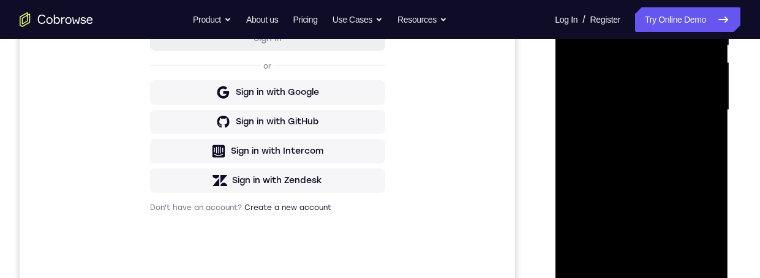
click at [707, 141] on div at bounding box center [641, 110] width 154 height 343
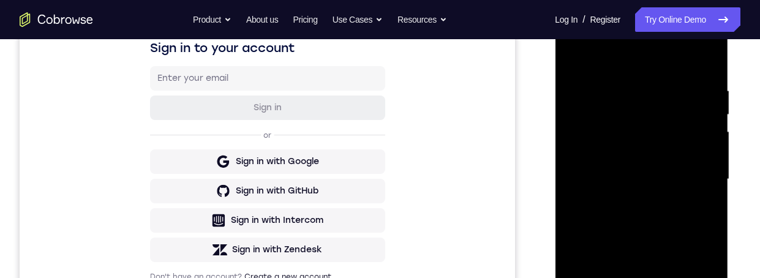
scroll to position [176, 0]
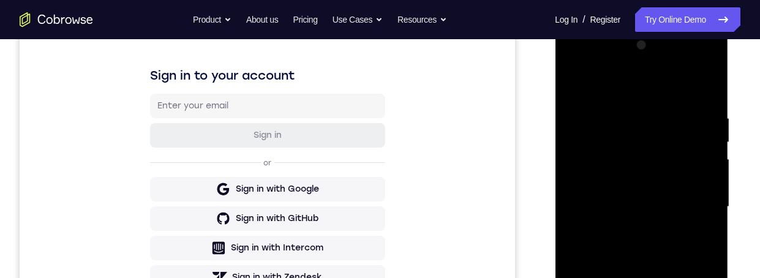
click at [624, 108] on div at bounding box center [641, 207] width 154 height 343
click at [641, 215] on div at bounding box center [641, 207] width 154 height 343
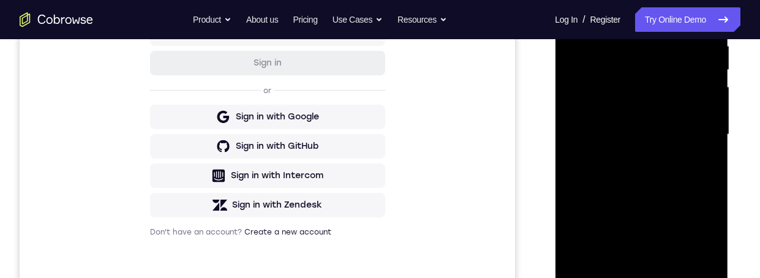
click at [644, 143] on div at bounding box center [641, 134] width 154 height 343
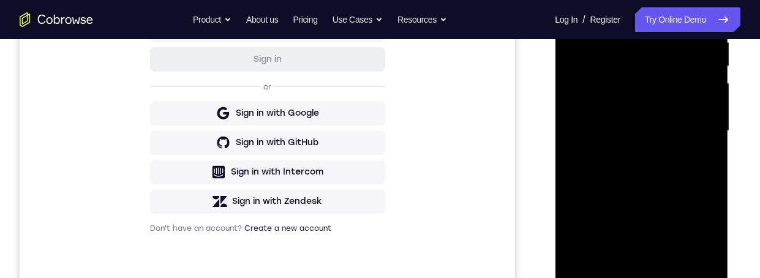
click at [692, 125] on div at bounding box center [641, 131] width 154 height 343
click at [574, 6] on div at bounding box center [641, 131] width 154 height 343
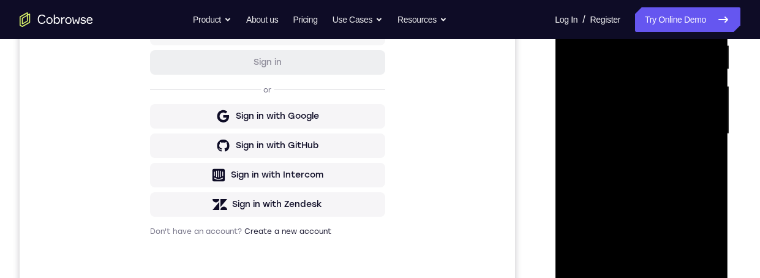
click at [669, 143] on div at bounding box center [641, 134] width 154 height 343
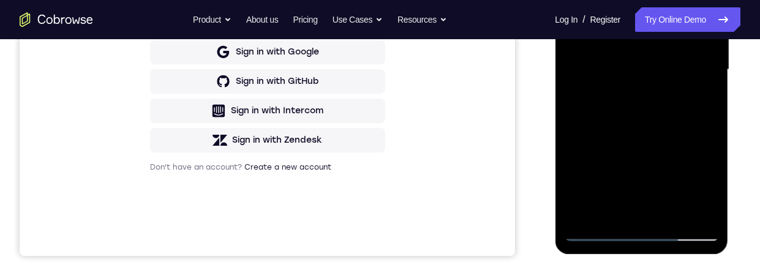
click at [625, 206] on div at bounding box center [641, 69] width 154 height 343
click at [702, 108] on div at bounding box center [641, 69] width 154 height 343
